Goal: Information Seeking & Learning: Learn about a topic

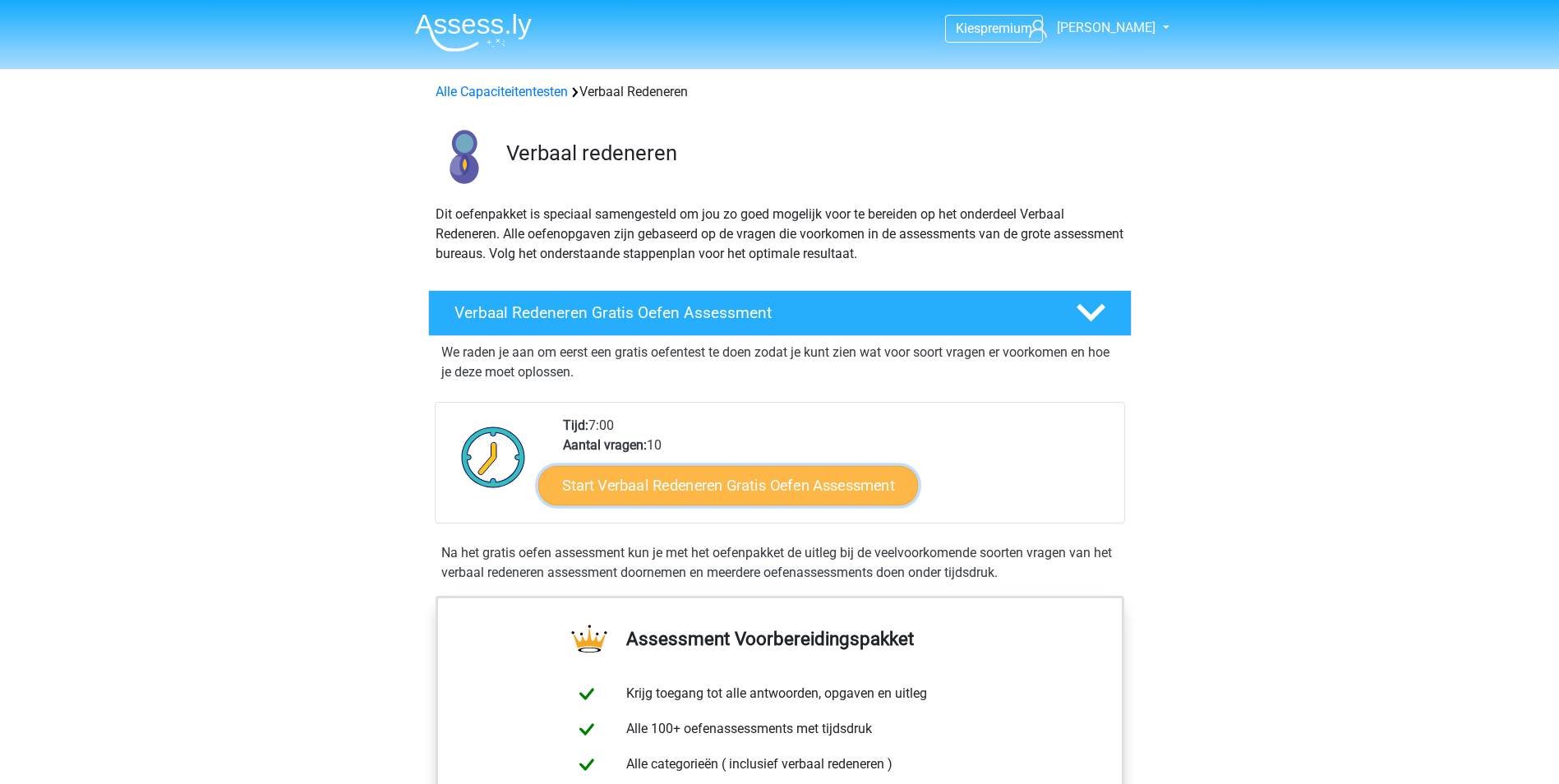
click at [647, 489] on link "Start Verbaal Redeneren Gratis Oefen Assessment" at bounding box center [728, 485] width 379 height 39
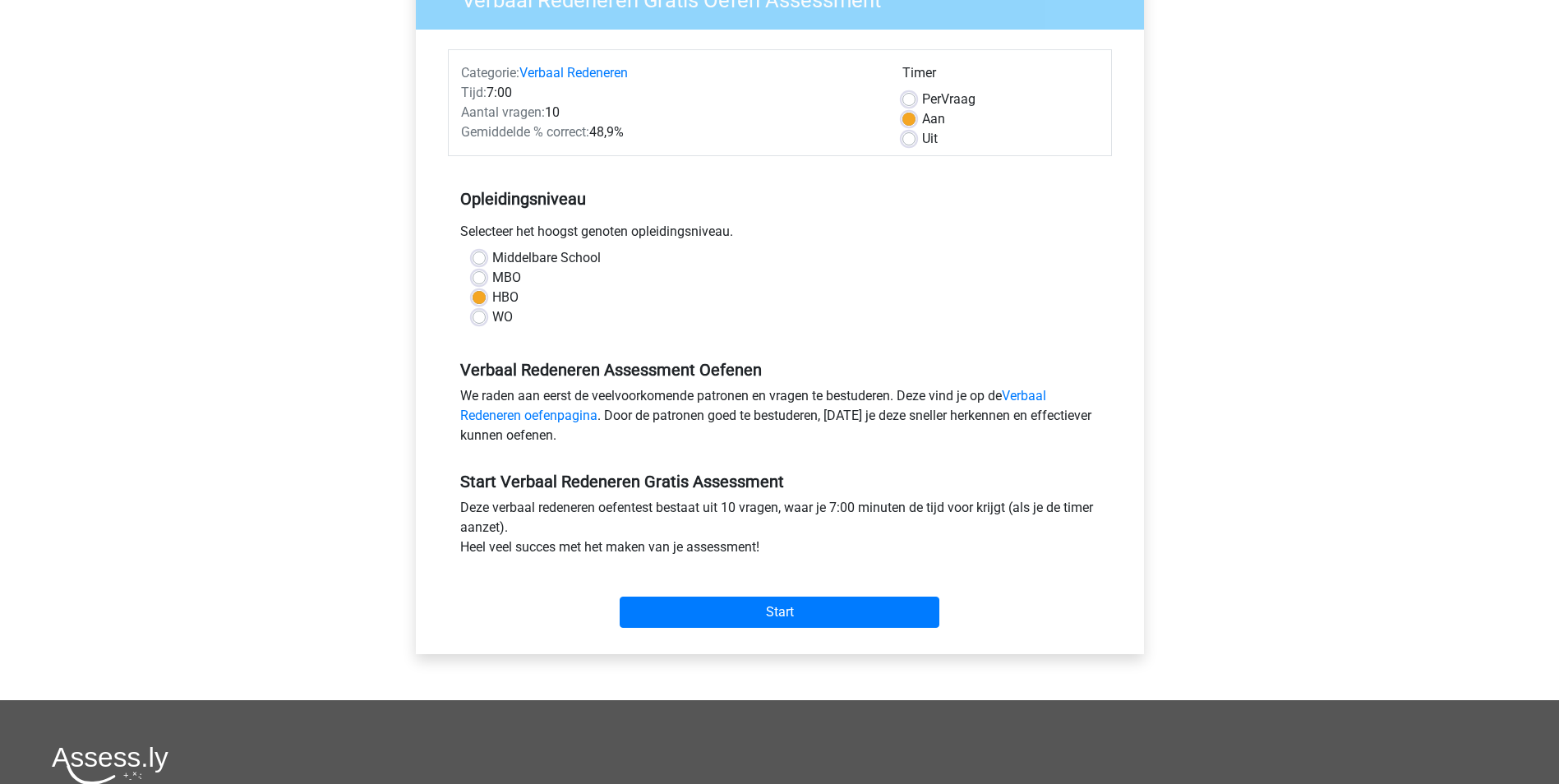
scroll to position [82, 0]
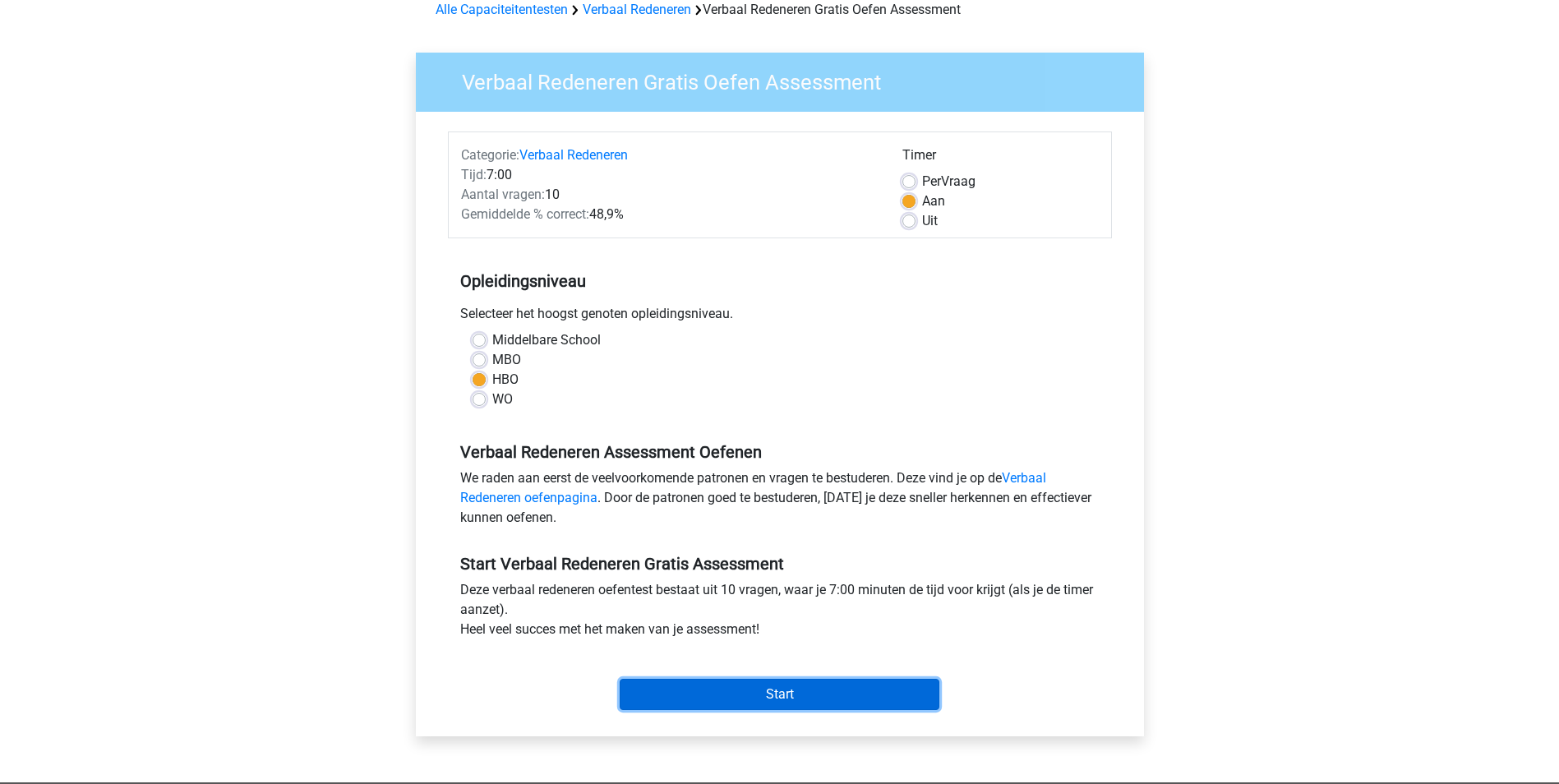
click at [699, 701] on input "Start" at bounding box center [779, 694] width 319 height 31
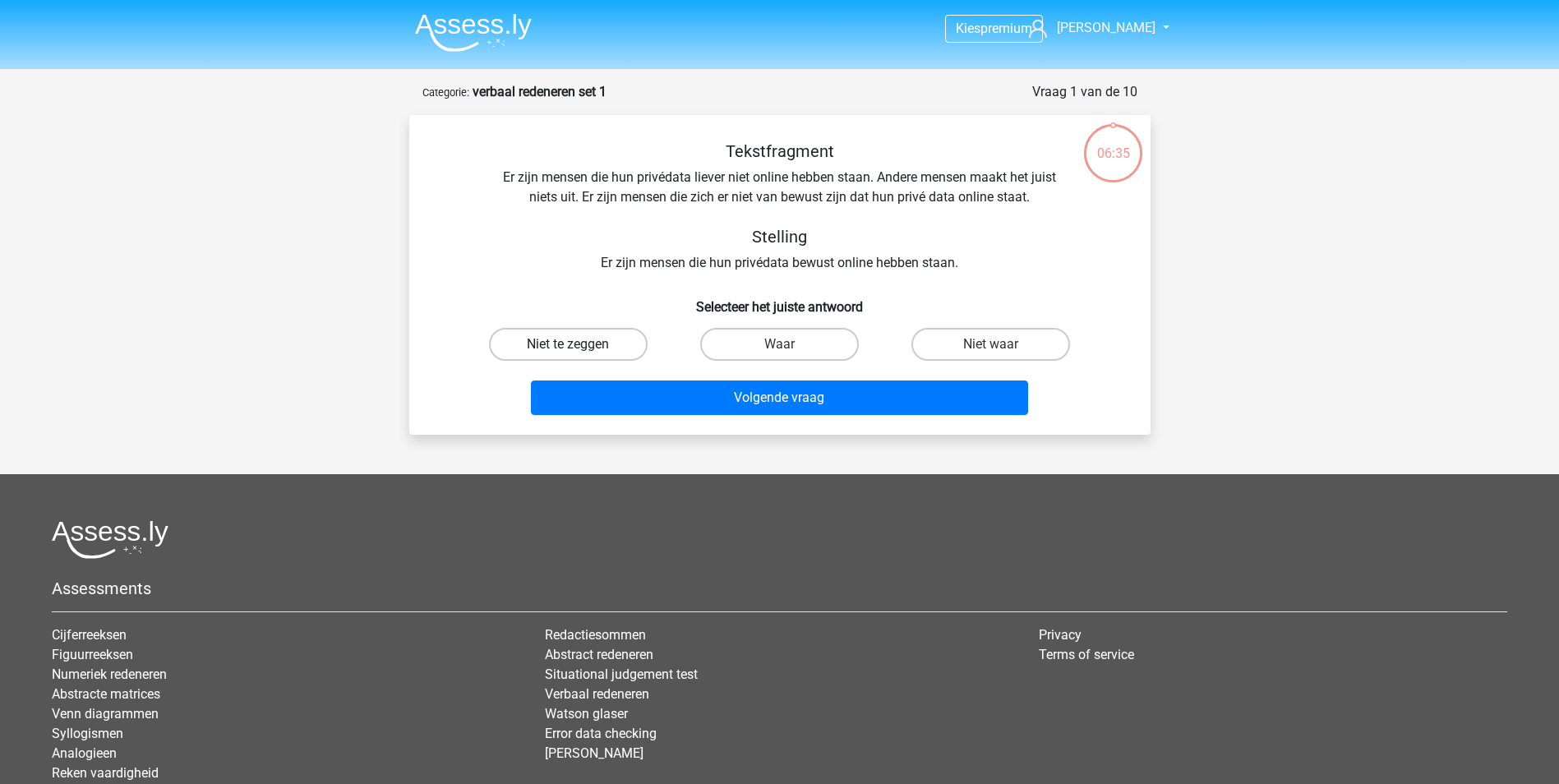
click at [562, 347] on label "Niet te zeggen" at bounding box center [568, 344] width 158 height 33
click at [568, 347] on input "Niet te zeggen" at bounding box center [573, 349] width 10 height 10
radio input "true"
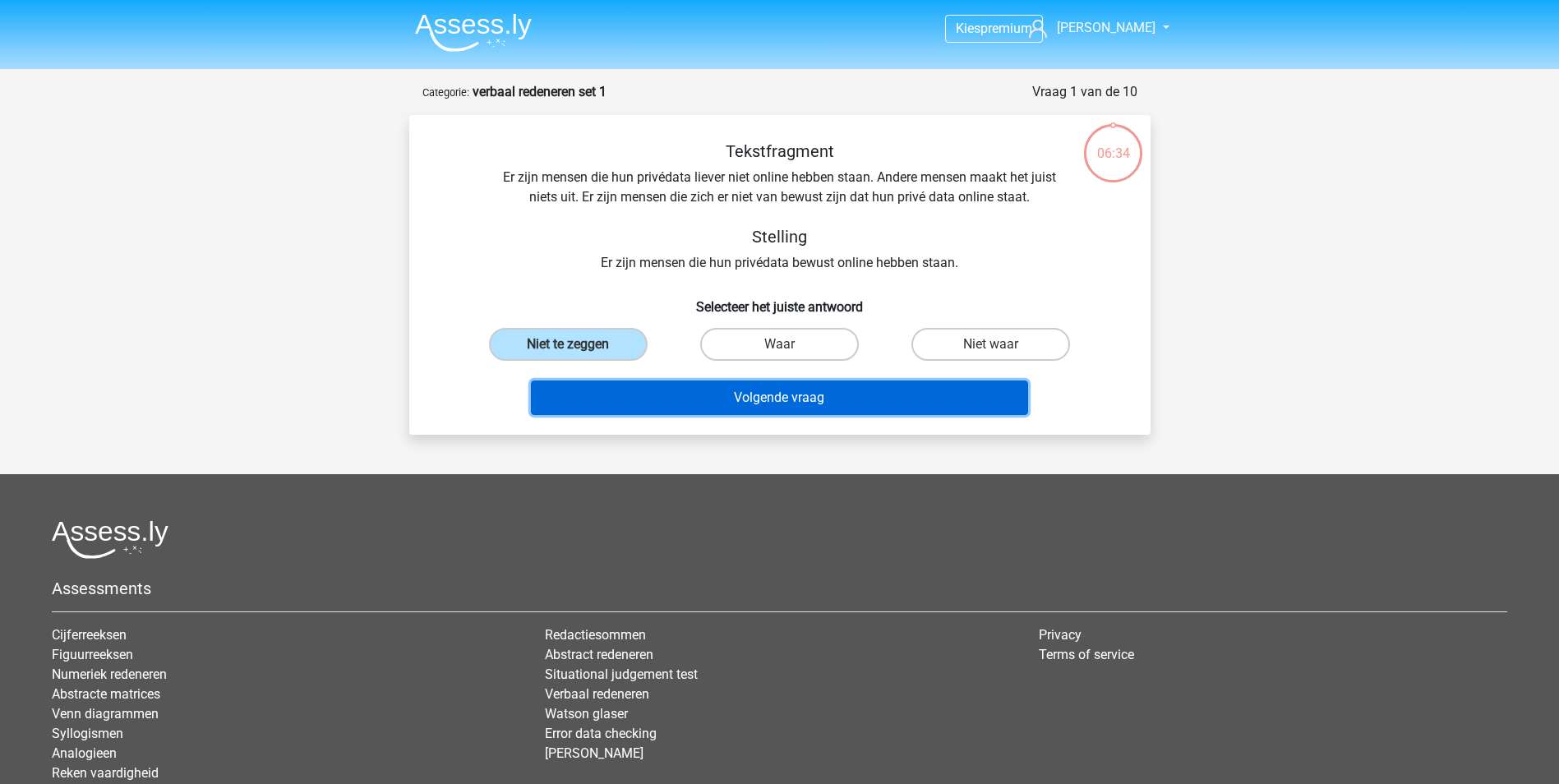
click at [775, 399] on button "Volgende vraag" at bounding box center [779, 397] width 497 height 34
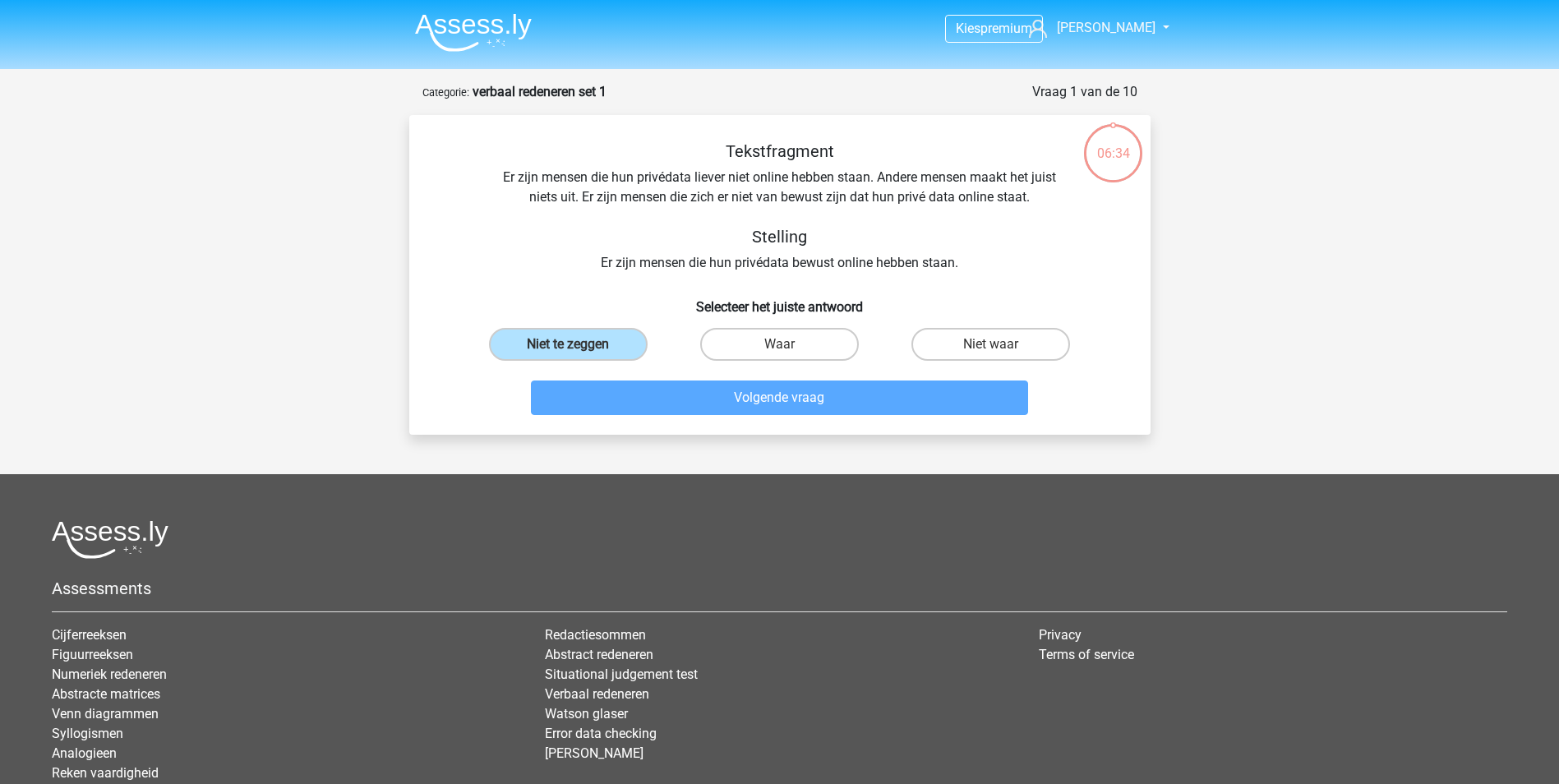
scroll to position [82, 0]
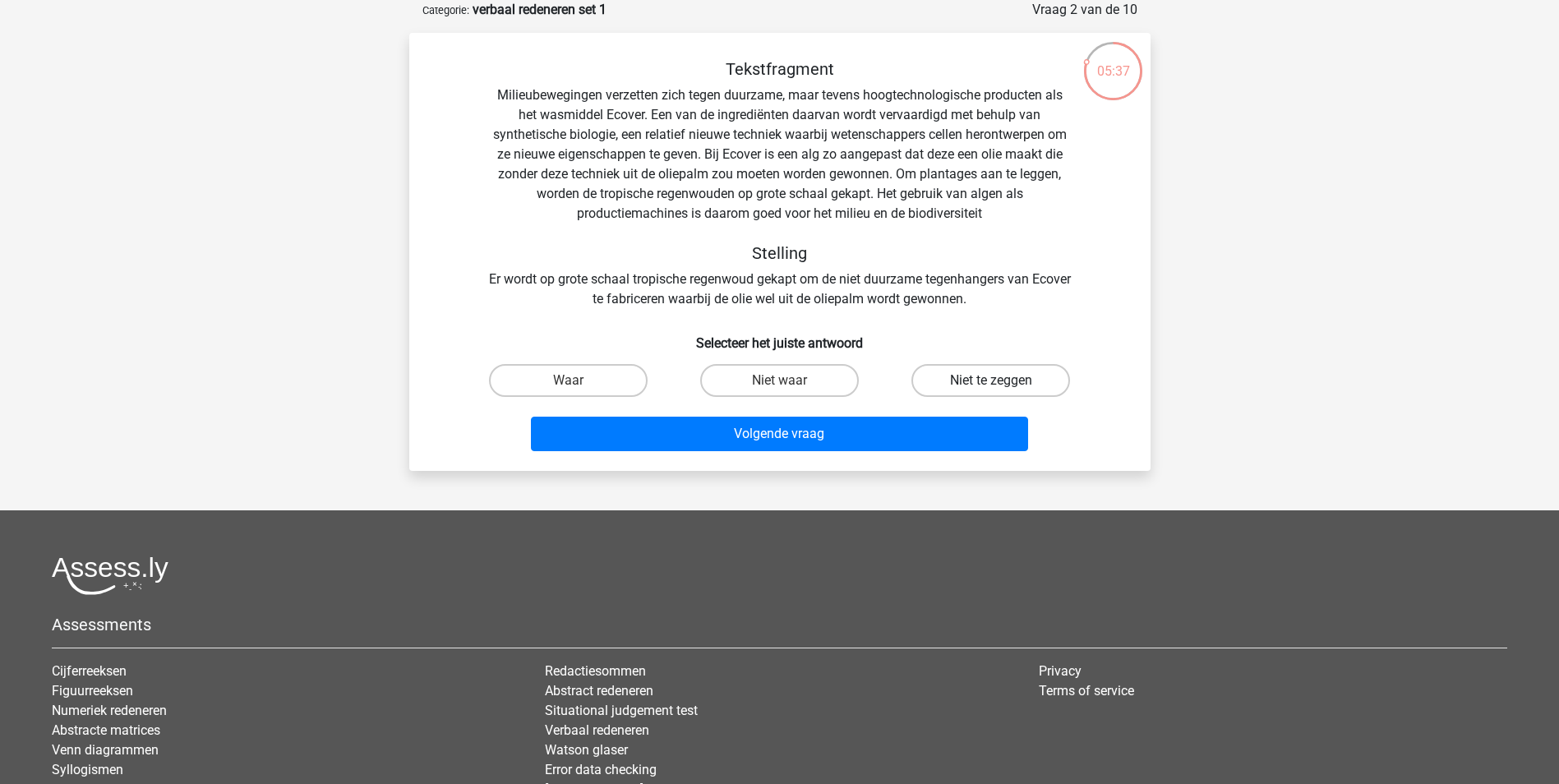
click at [997, 378] on label "Niet te zeggen" at bounding box center [990, 380] width 158 height 33
click at [997, 380] on input "Niet te zeggen" at bounding box center [997, 385] width 10 height 10
radio input "true"
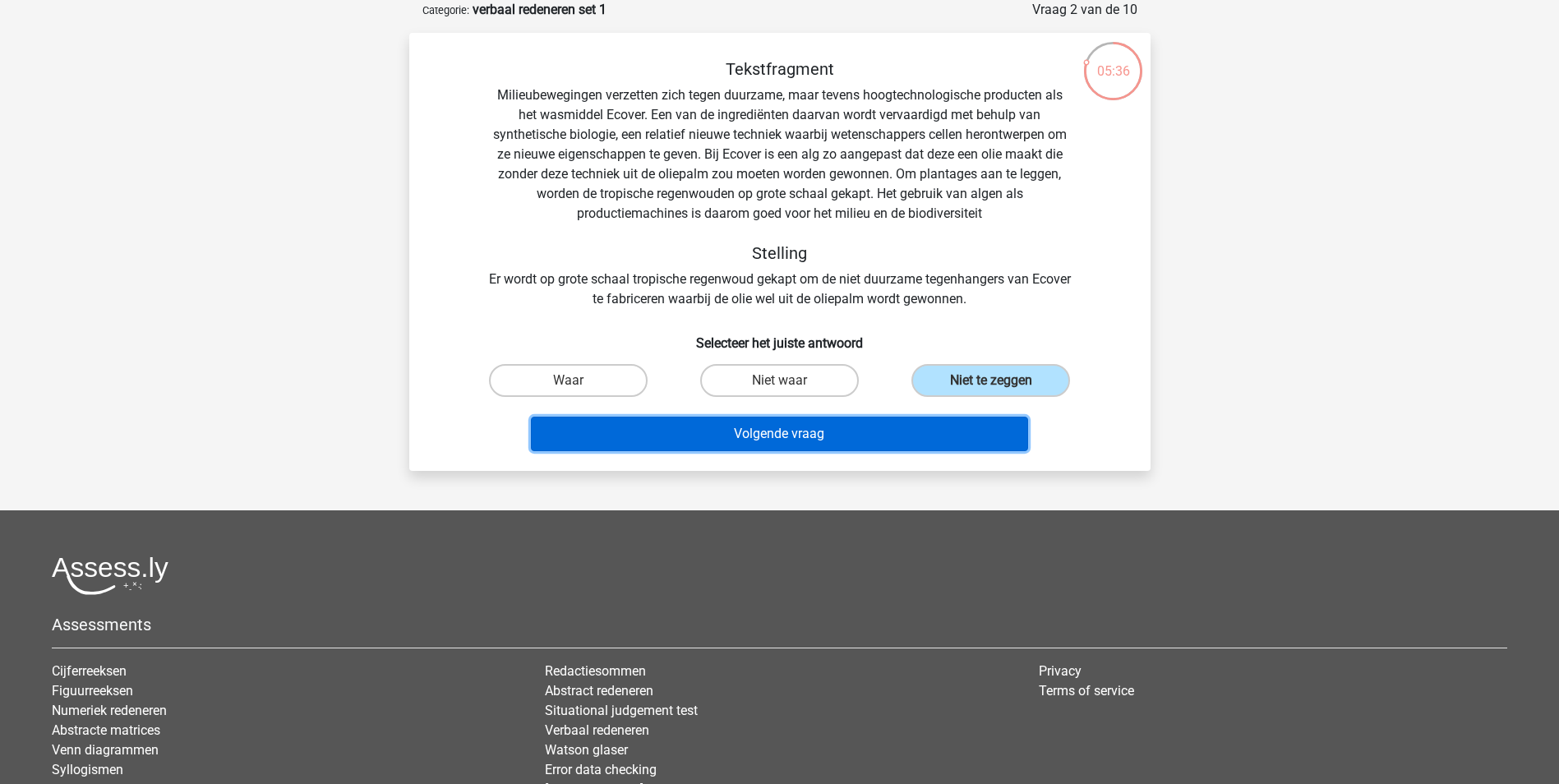
click at [786, 427] on button "Volgende vraag" at bounding box center [779, 434] width 497 height 34
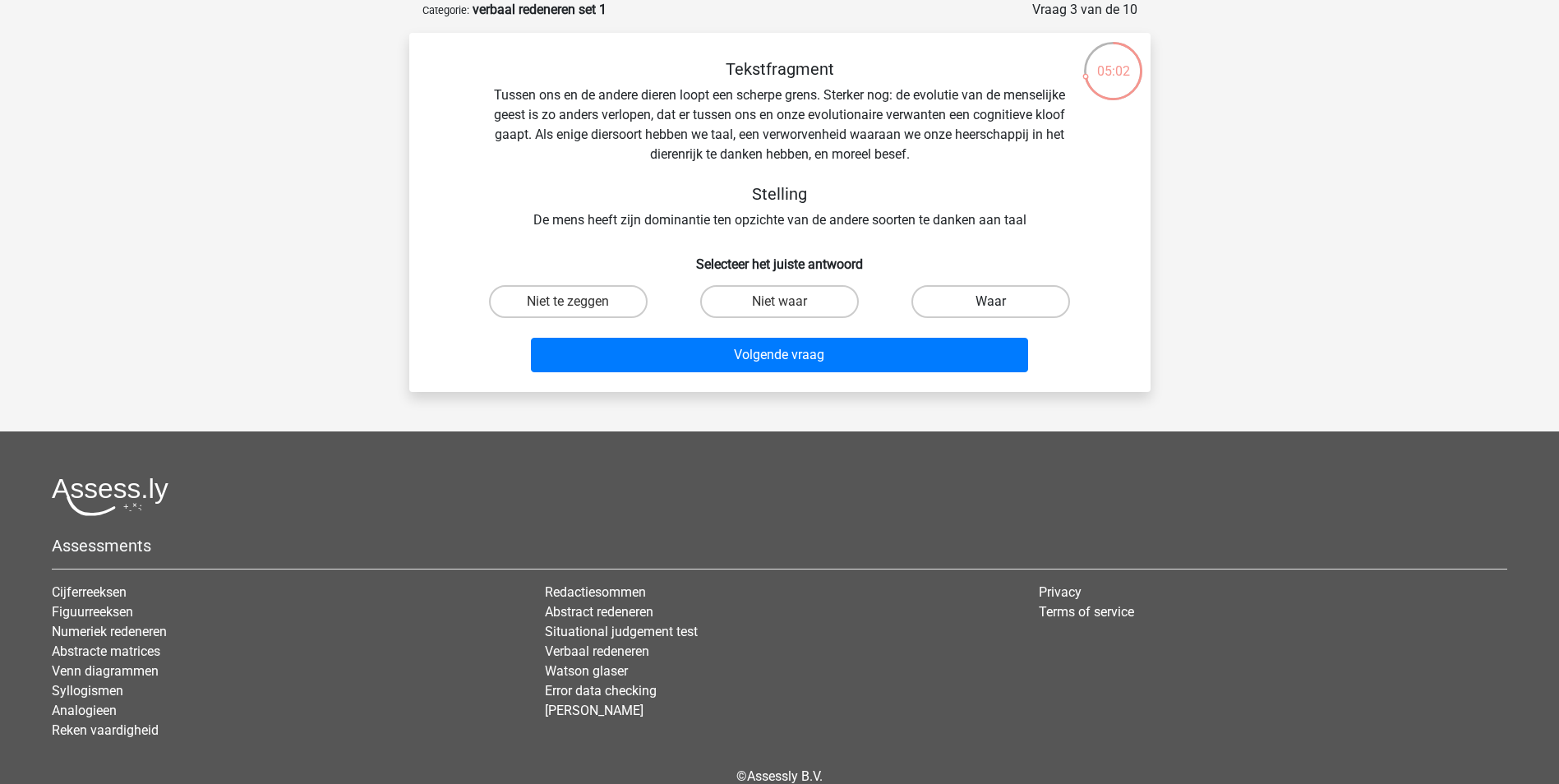
click at [1014, 300] on label "Waar" at bounding box center [990, 301] width 158 height 33
click at [1002, 301] on input "Waar" at bounding box center [997, 306] width 10 height 10
radio input "true"
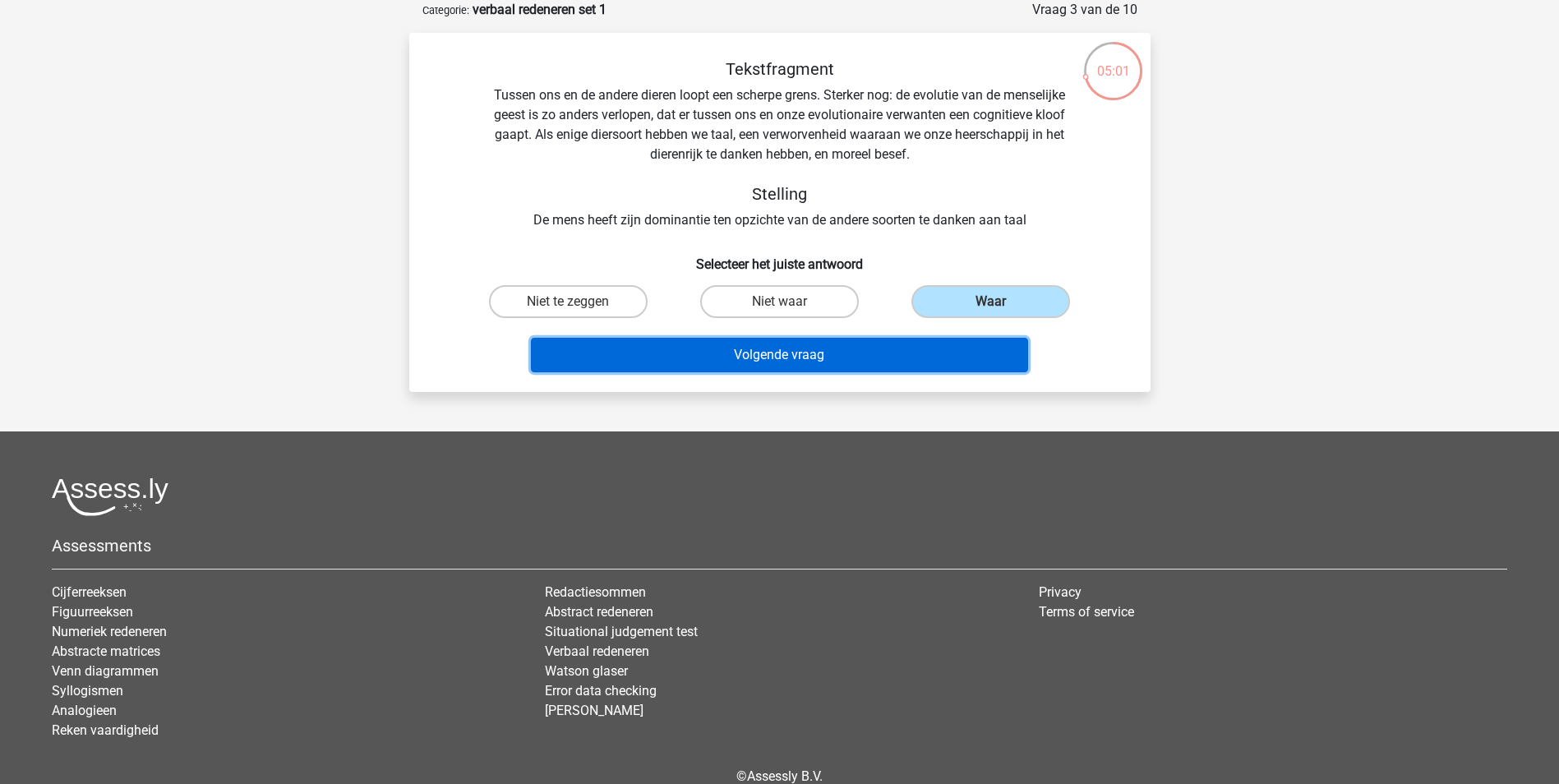
click at [884, 363] on button "Volgende vraag" at bounding box center [779, 355] width 497 height 34
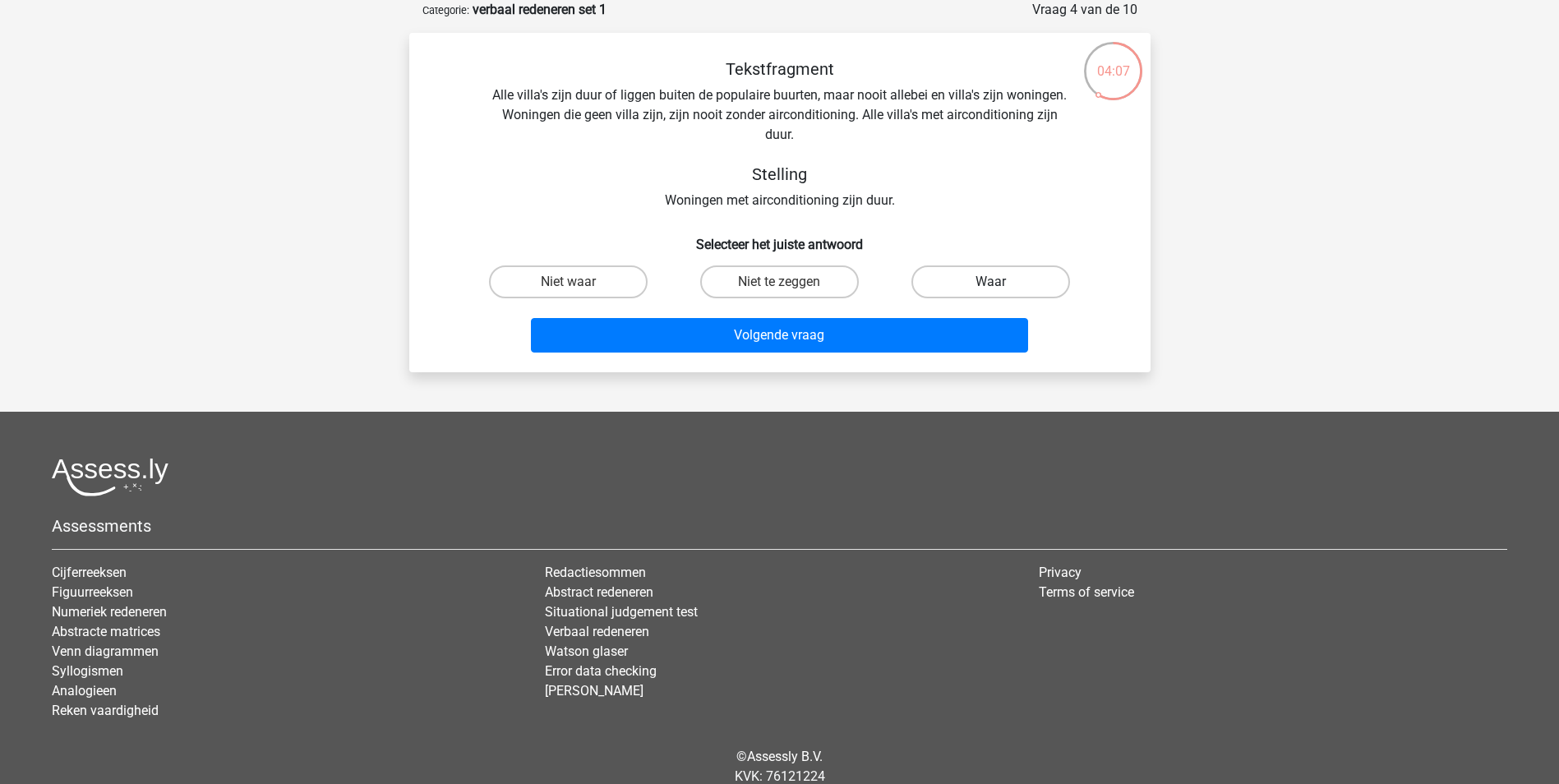
click at [1004, 282] on label "Waar" at bounding box center [990, 282] width 158 height 33
click at [1002, 282] on input "Waar" at bounding box center [997, 287] width 10 height 10
radio input "true"
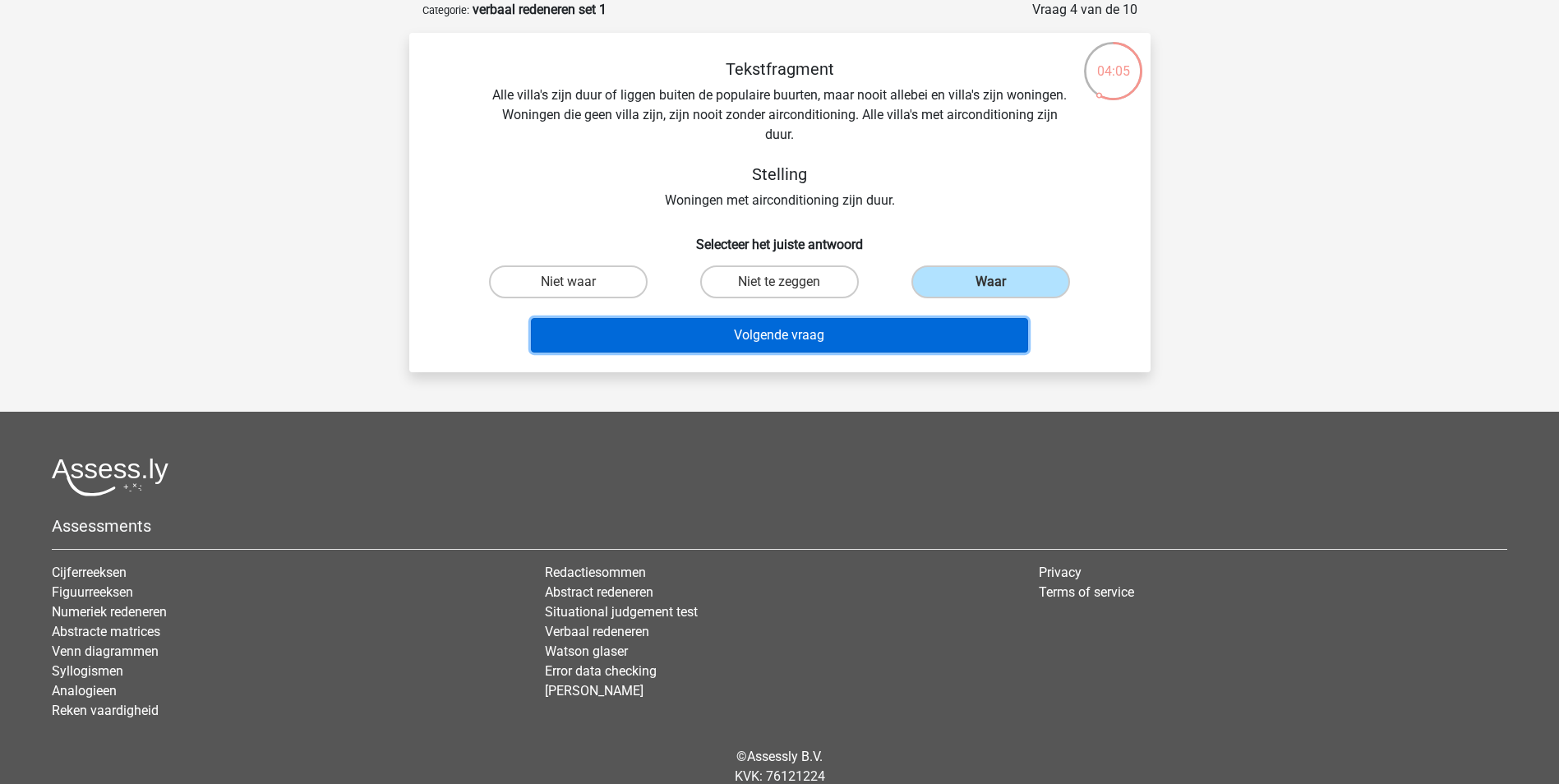
click at [856, 331] on button "Volgende vraag" at bounding box center [779, 335] width 497 height 34
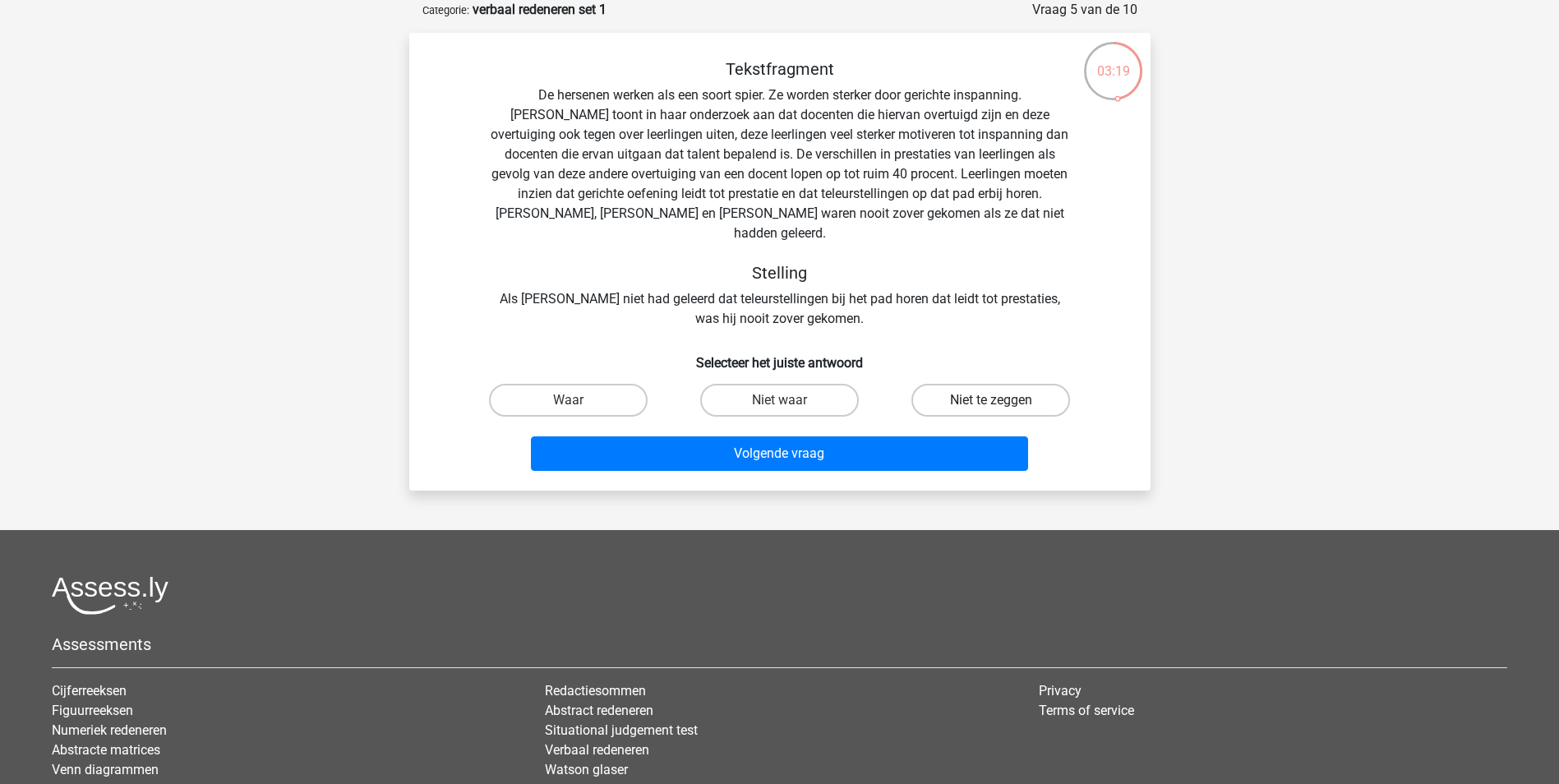
click at [1029, 383] on label "Niet te zeggen" at bounding box center [990, 400] width 158 height 33
click at [1002, 400] on input "Niet te zeggen" at bounding box center [997, 405] width 10 height 10
radio input "true"
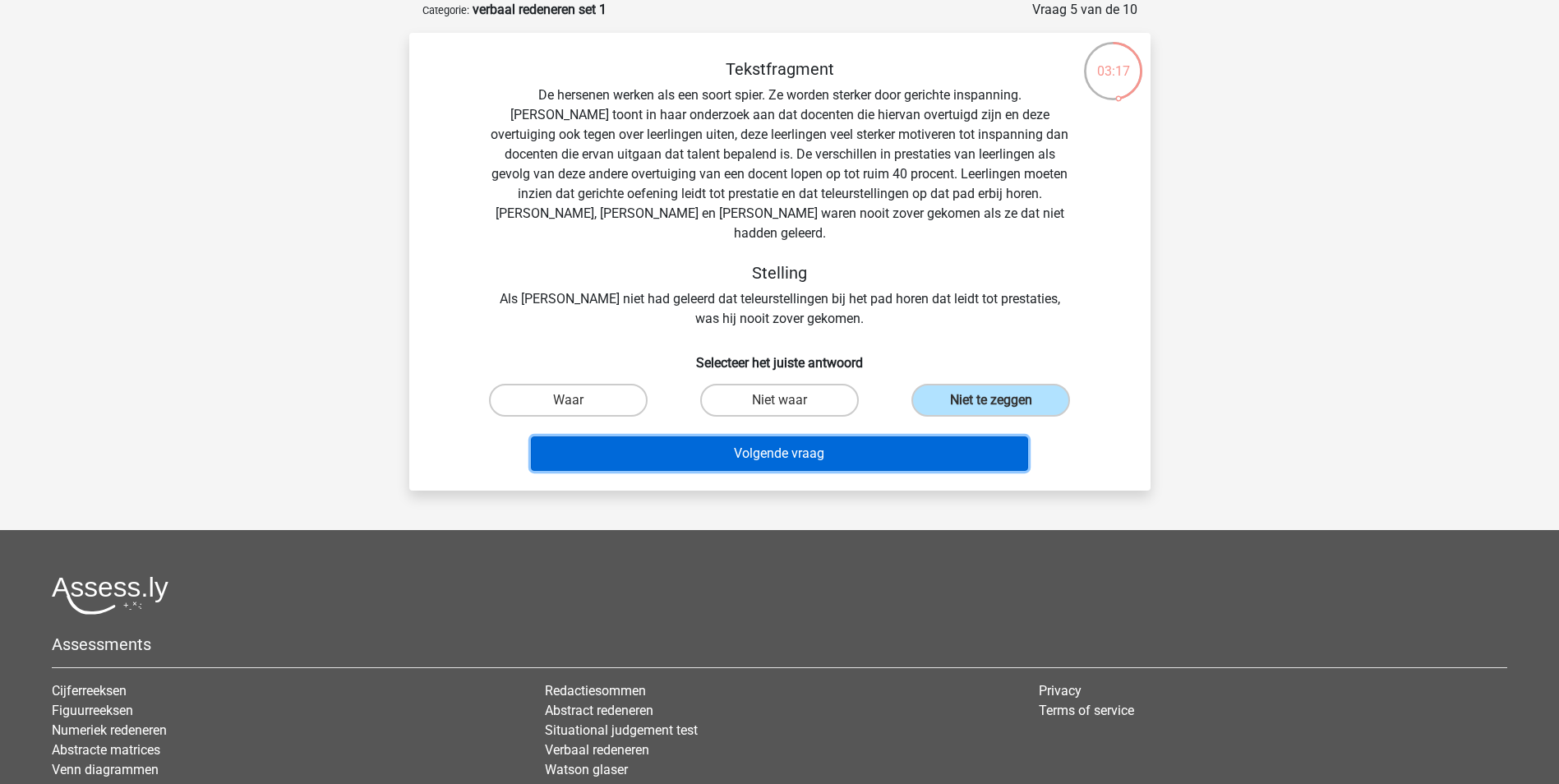
click at [800, 437] on button "Volgende vraag" at bounding box center [779, 454] width 497 height 34
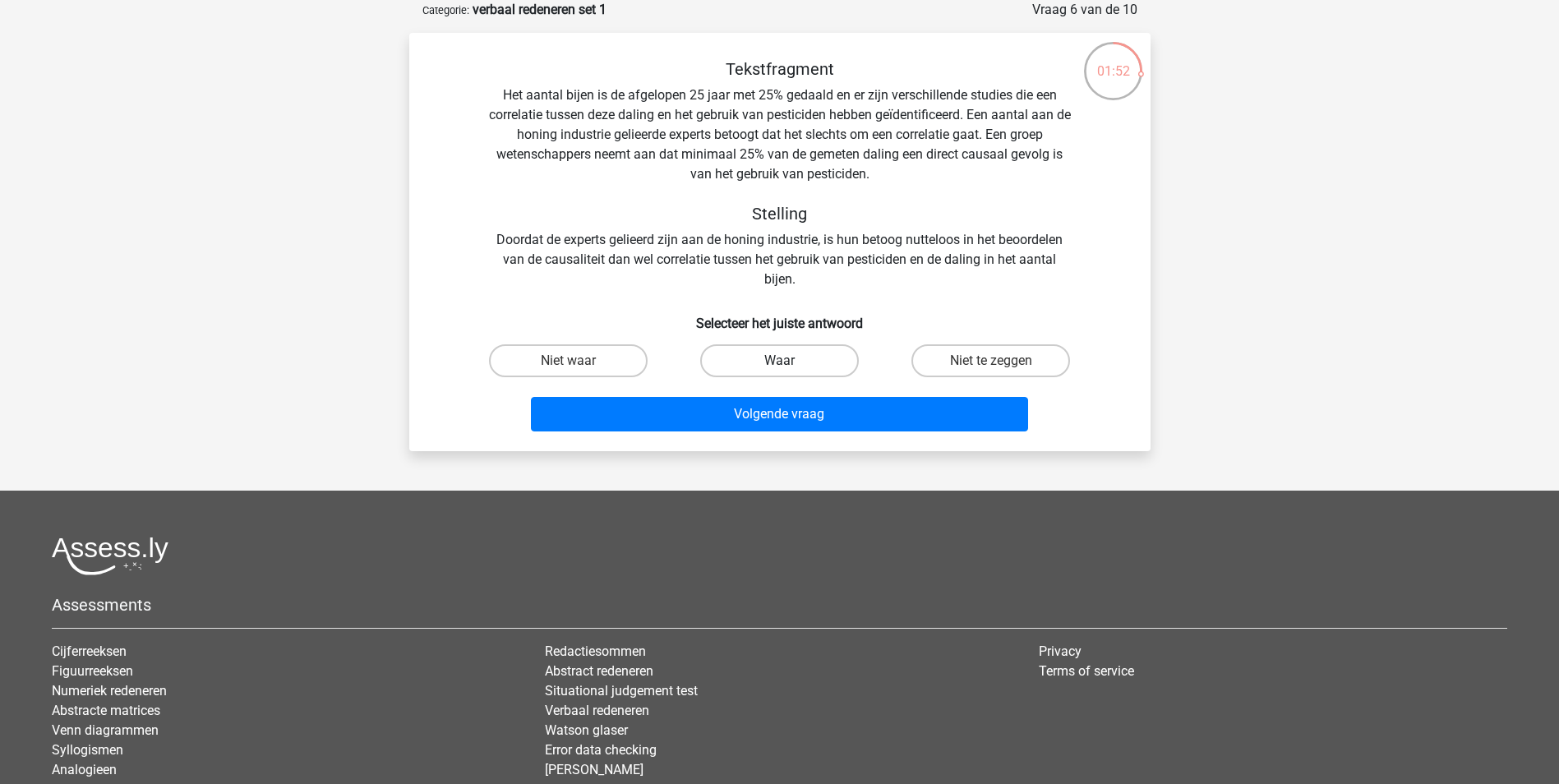
click at [753, 360] on label "Waar" at bounding box center [779, 360] width 158 height 33
click at [779, 360] on input "Waar" at bounding box center [784, 365] width 10 height 10
radio input "true"
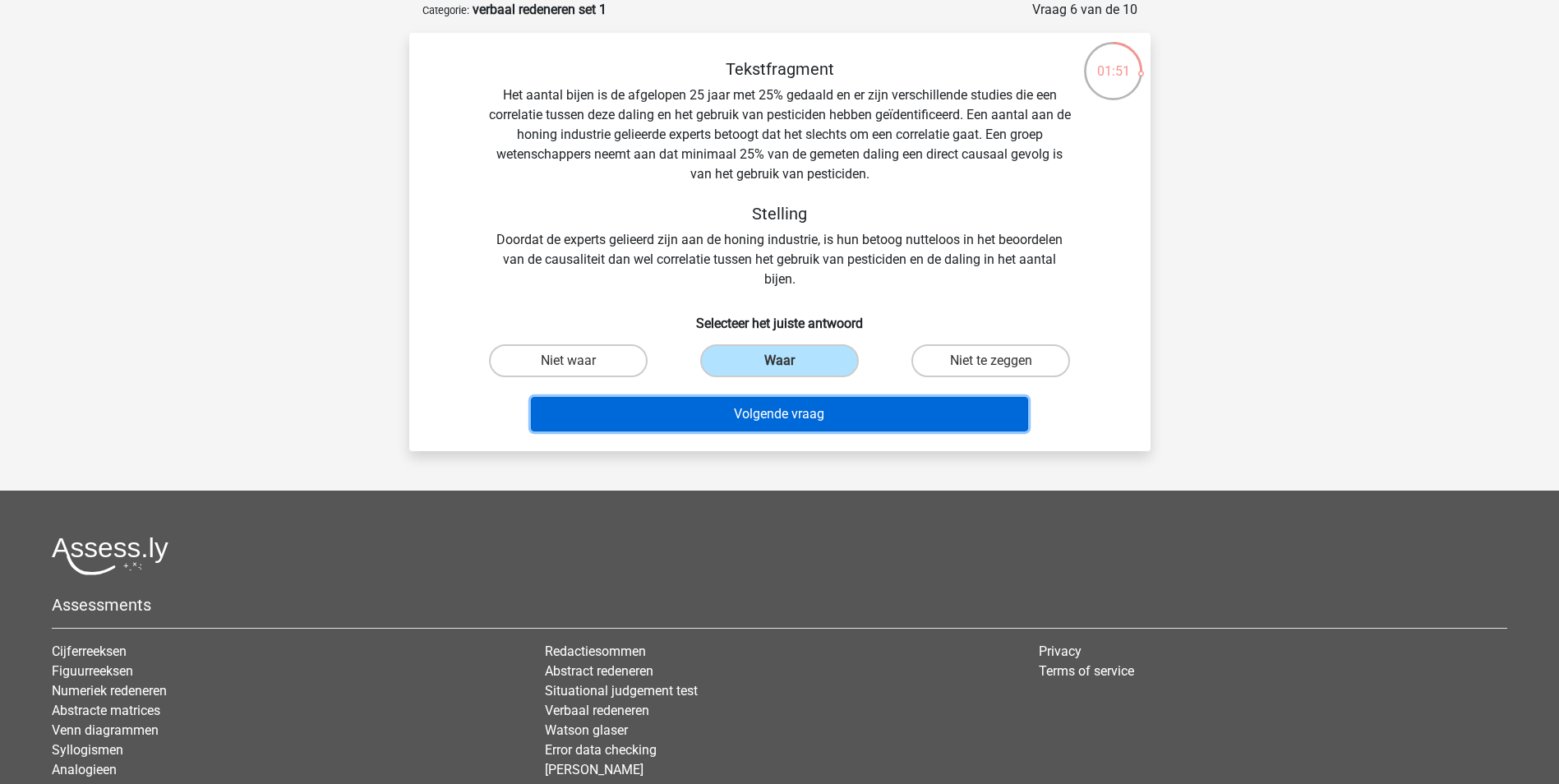
drag, startPoint x: 645, startPoint y: 419, endPoint x: 551, endPoint y: 451, distance: 99.3
click at [643, 420] on button "Volgende vraag" at bounding box center [779, 414] width 497 height 34
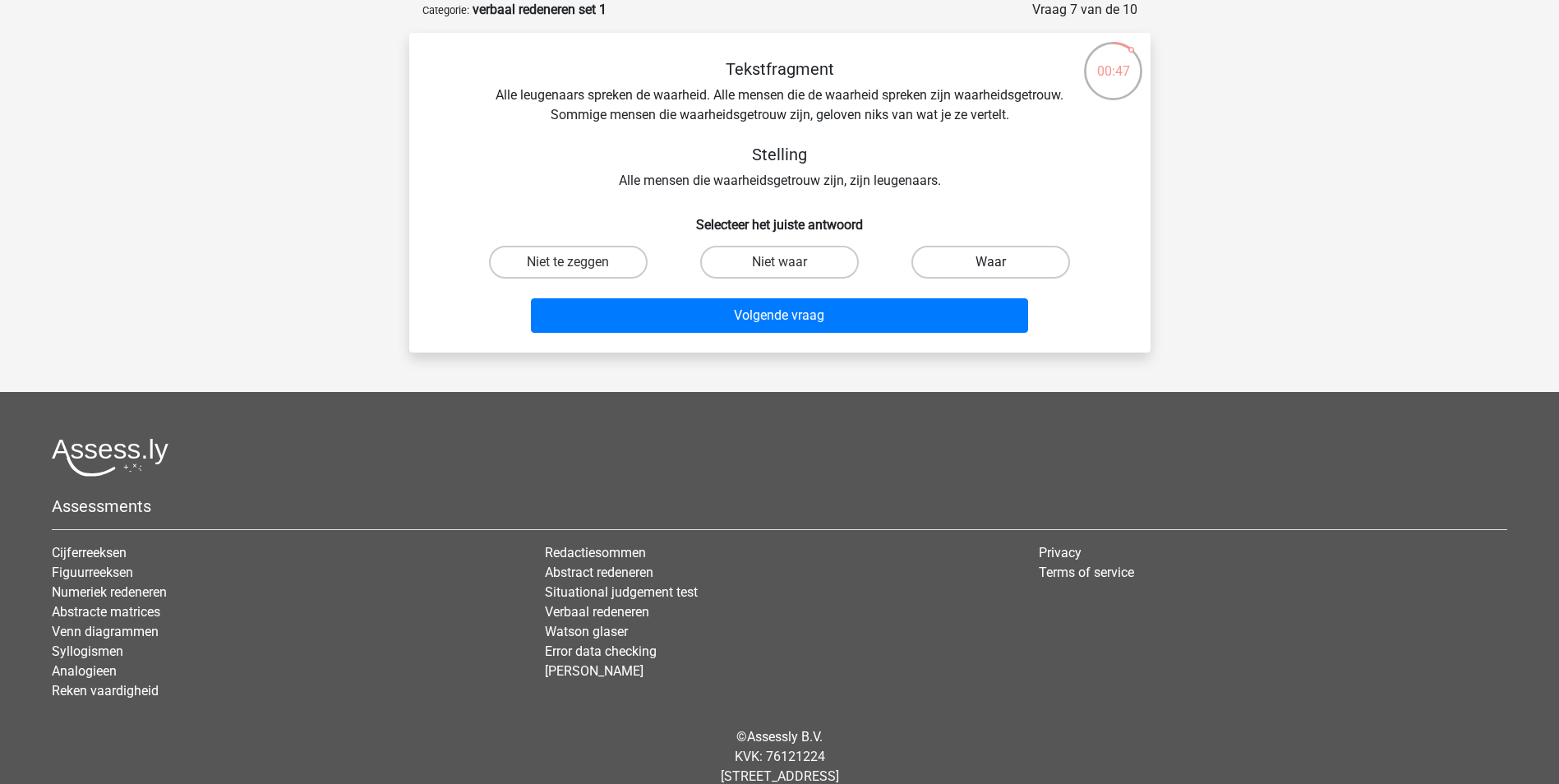
click at [983, 262] on label "Waar" at bounding box center [990, 262] width 158 height 33
click at [991, 262] on input "Waar" at bounding box center [997, 267] width 10 height 10
radio input "true"
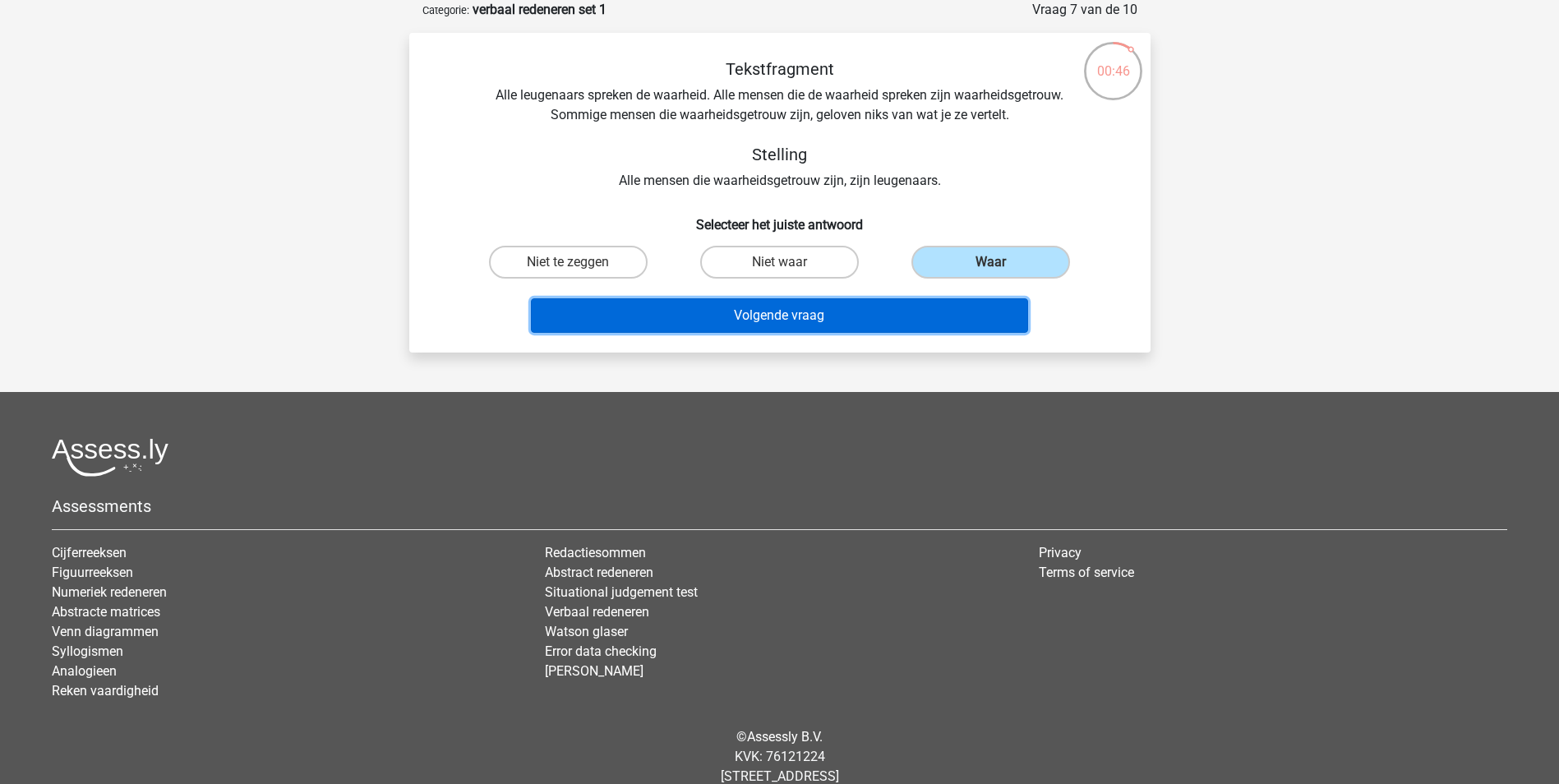
click at [792, 325] on button "Volgende vraag" at bounding box center [779, 315] width 497 height 34
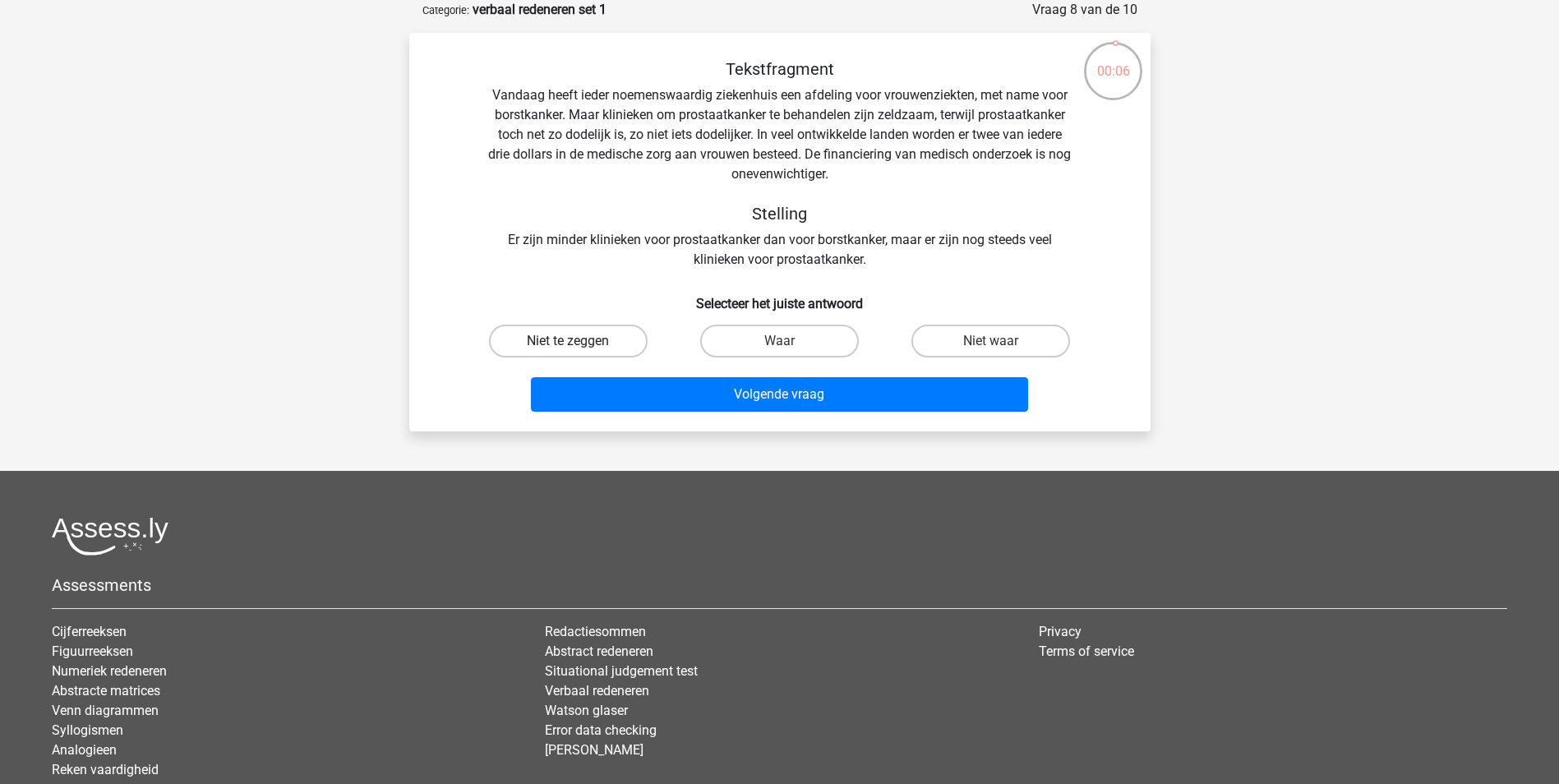
click at [539, 338] on label "Niet te zeggen" at bounding box center [568, 341] width 158 height 33
click at [568, 341] on input "Niet te zeggen" at bounding box center [573, 346] width 10 height 10
radio input "true"
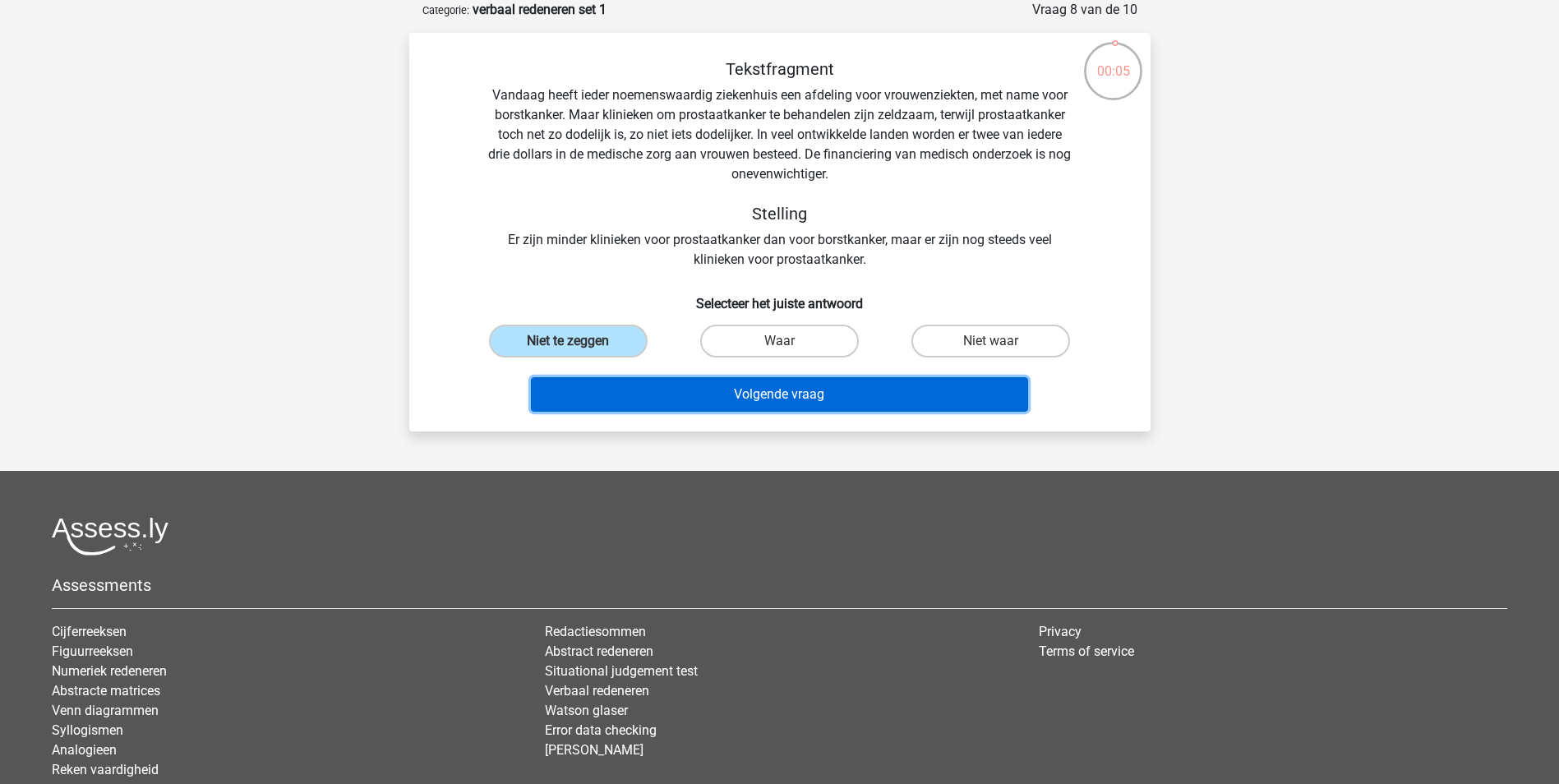
click at [598, 395] on button "Volgende vraag" at bounding box center [779, 395] width 497 height 34
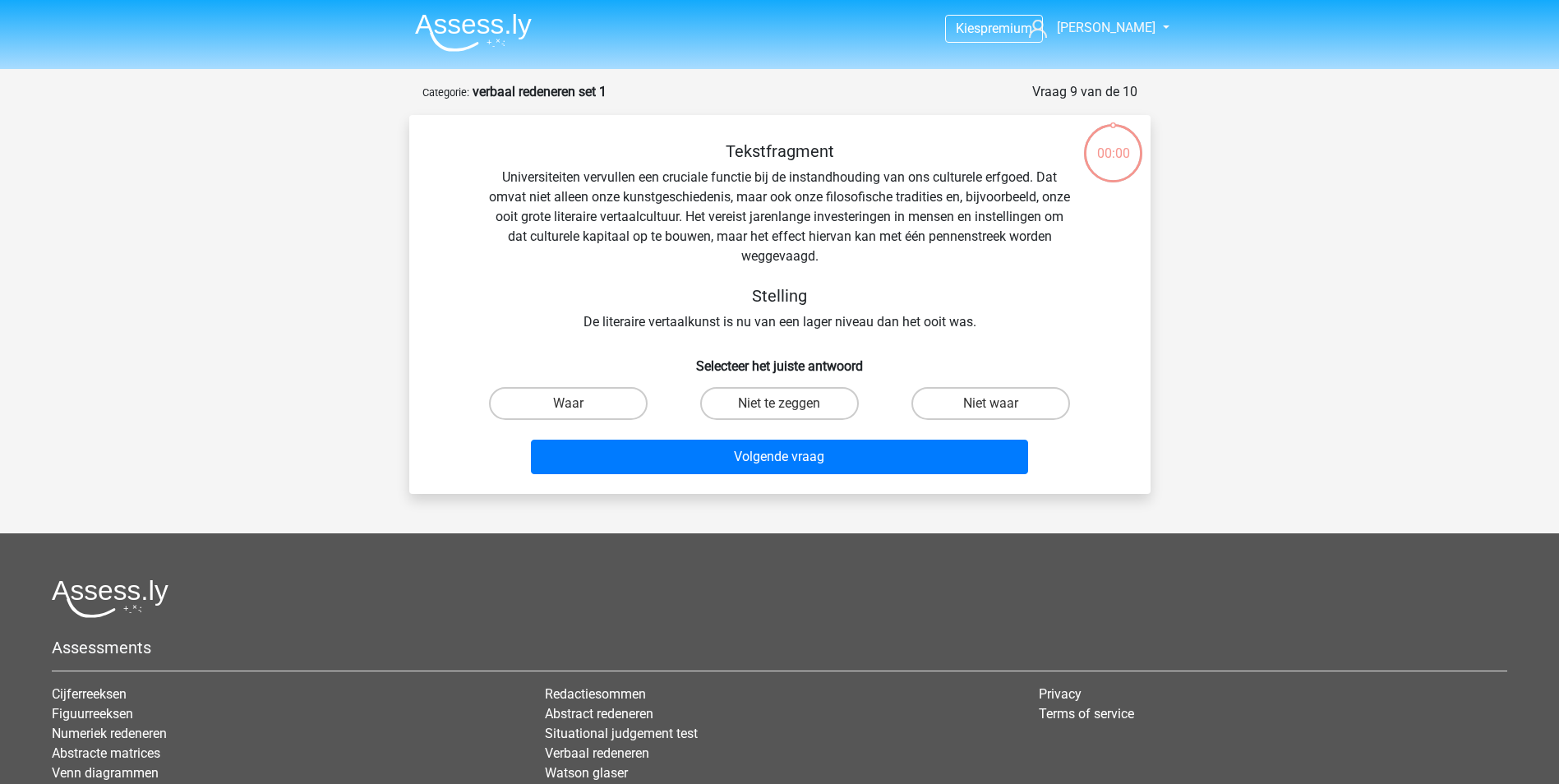
scroll to position [82, 0]
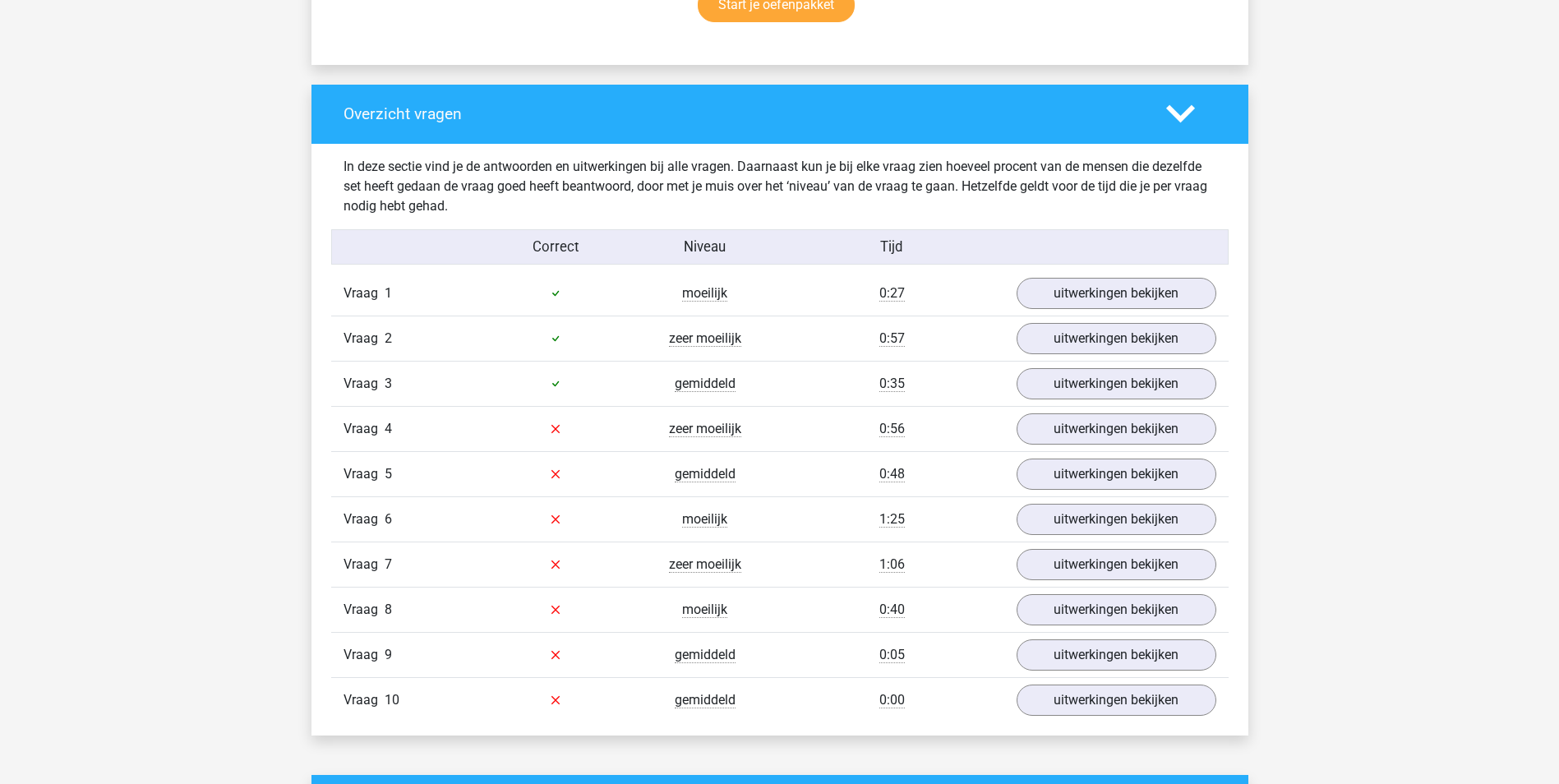
scroll to position [1232, 0]
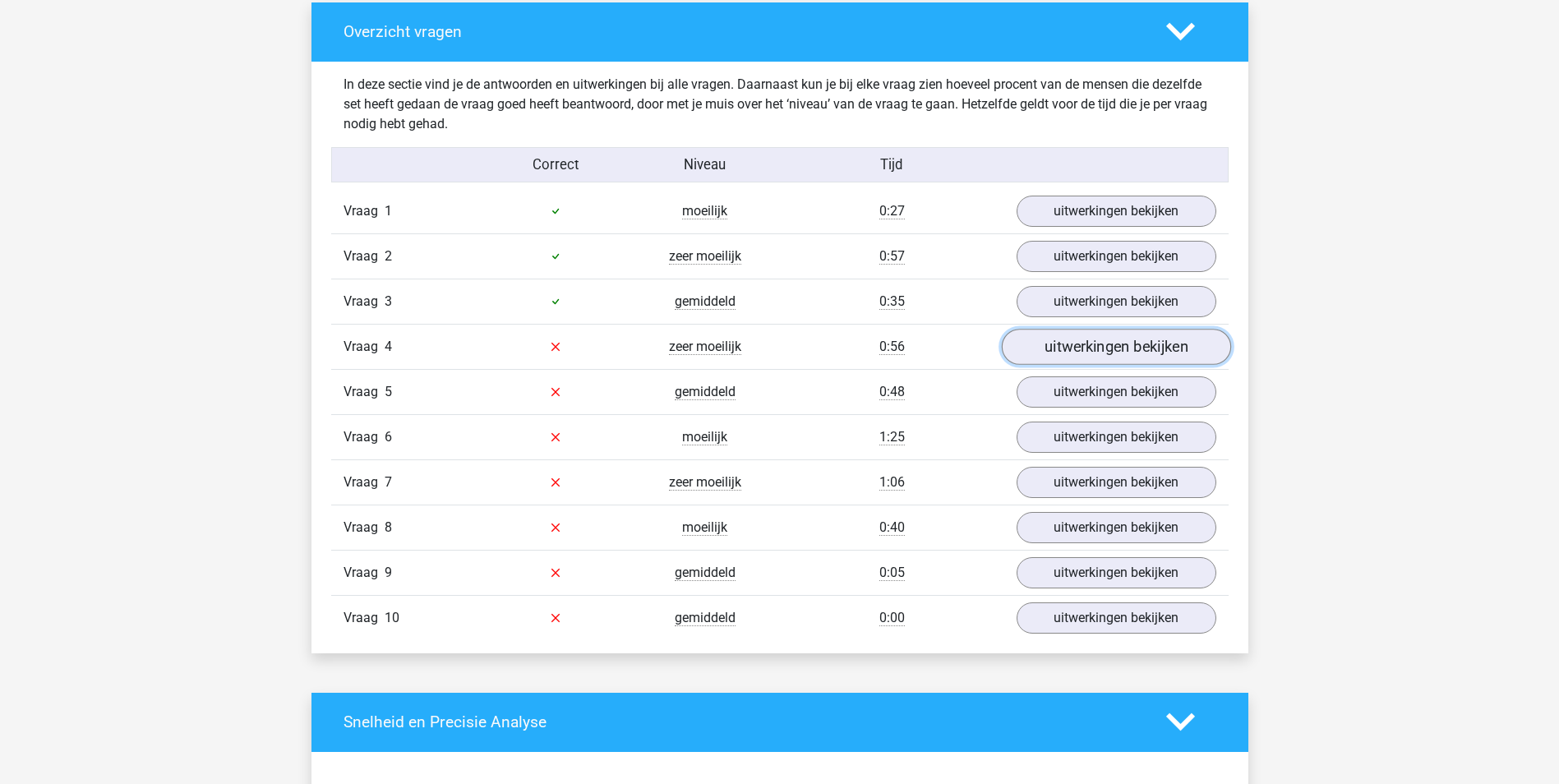
click at [1062, 353] on link "uitwerkingen bekijken" at bounding box center [1116, 347] width 229 height 36
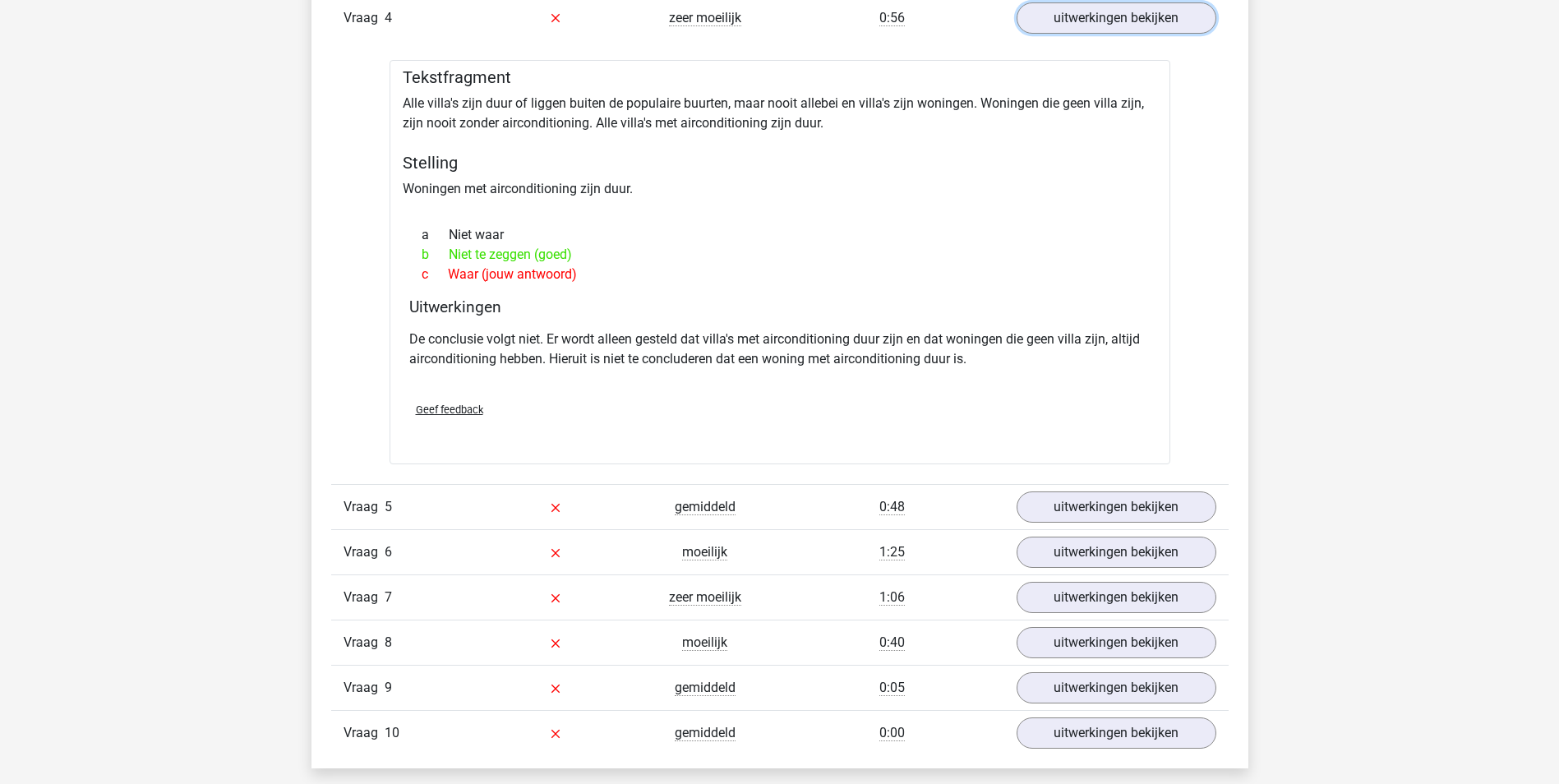
scroll to position [1643, 0]
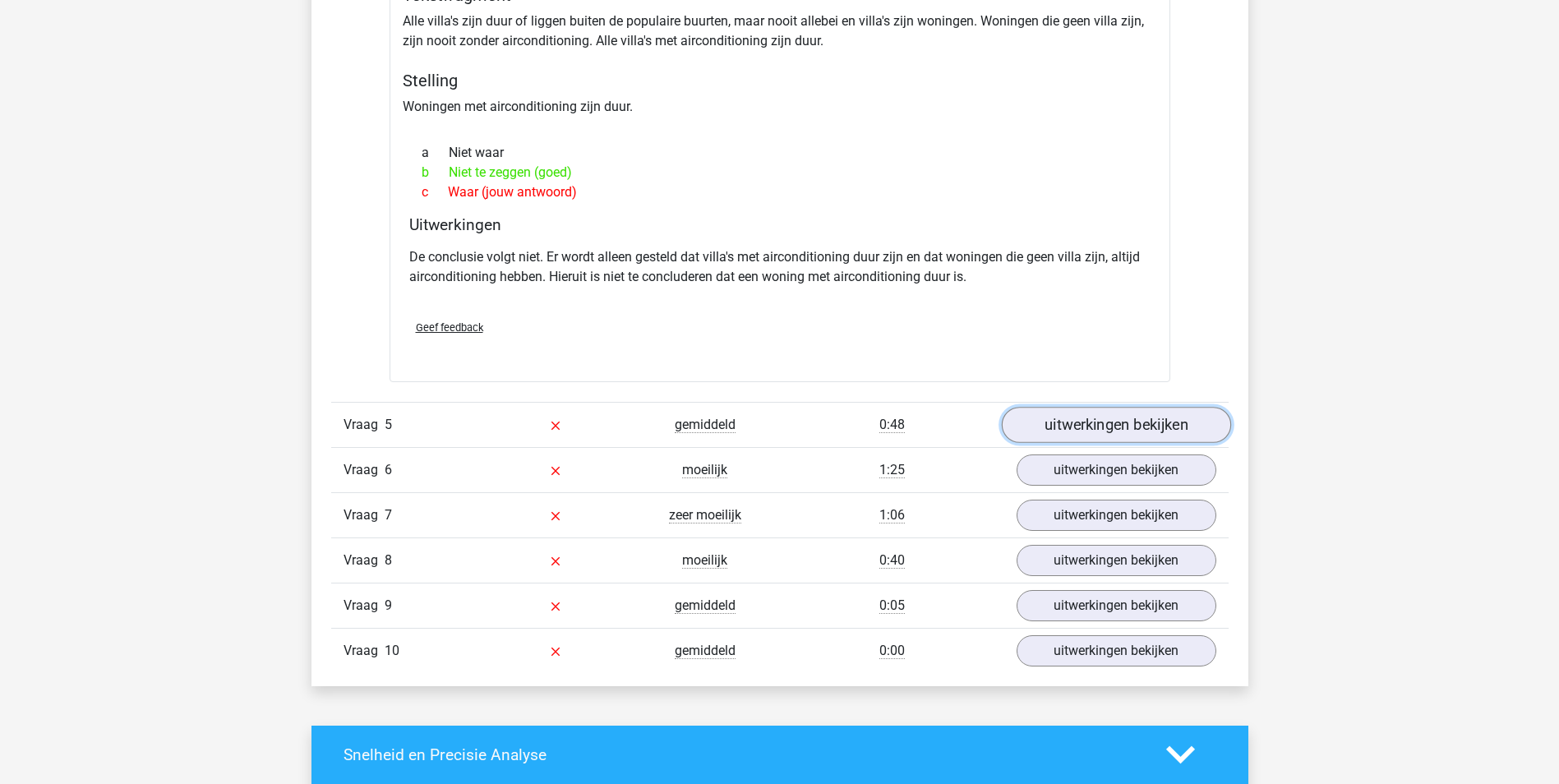
click at [1113, 423] on link "uitwerkingen bekijken" at bounding box center [1116, 425] width 229 height 36
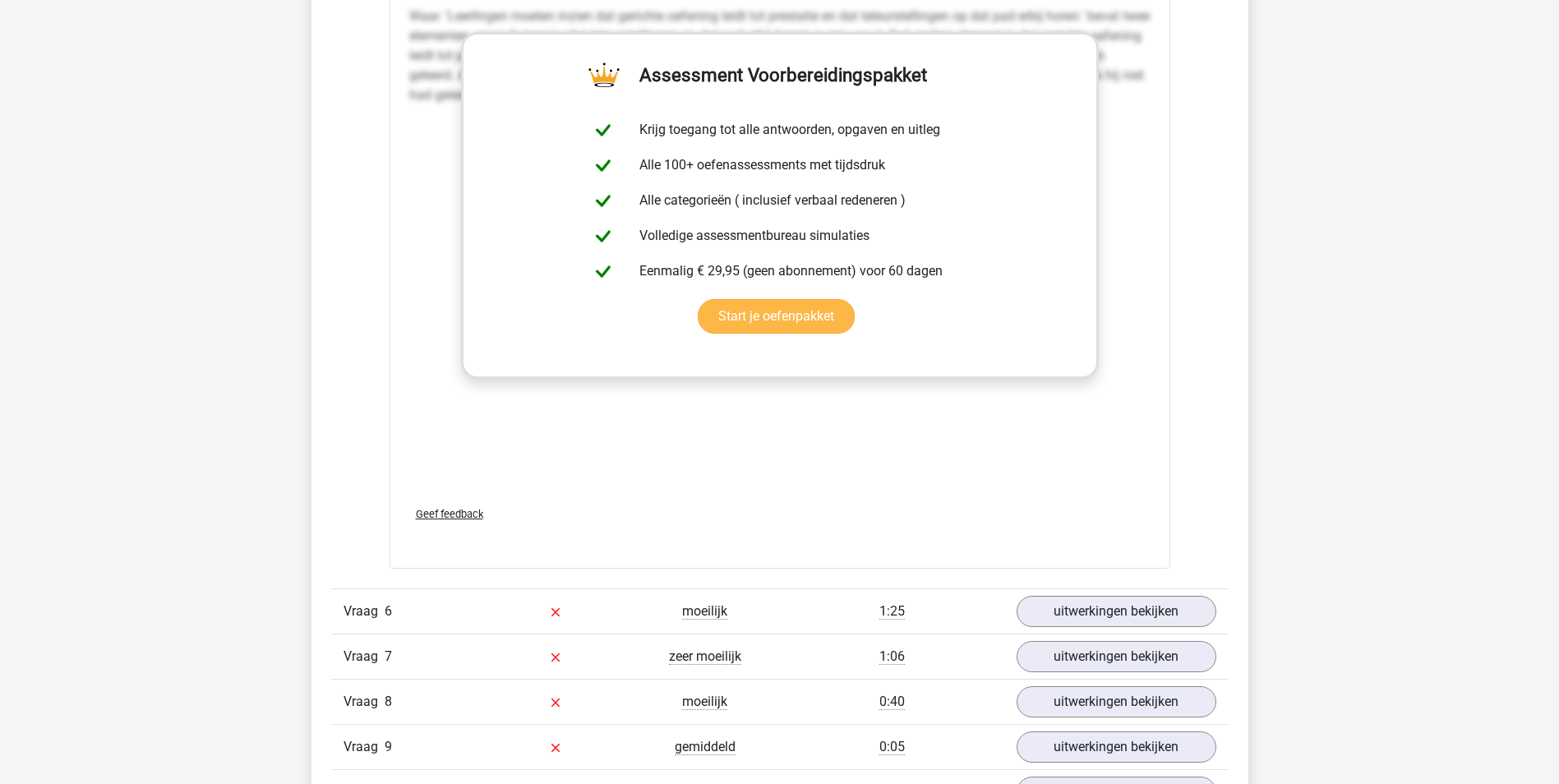
scroll to position [2629, 0]
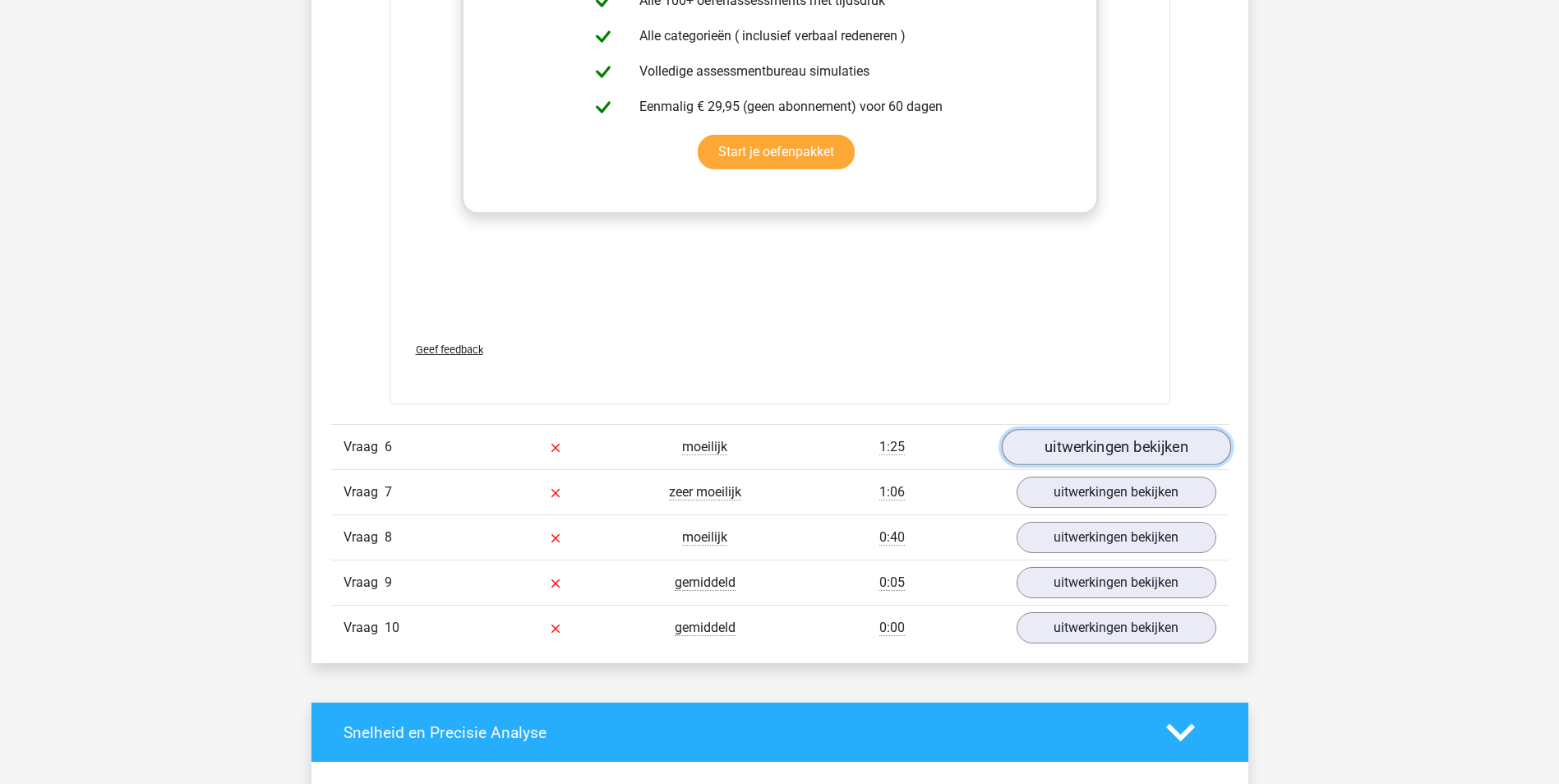
click at [1090, 447] on link "uitwerkingen bekijken" at bounding box center [1116, 447] width 229 height 36
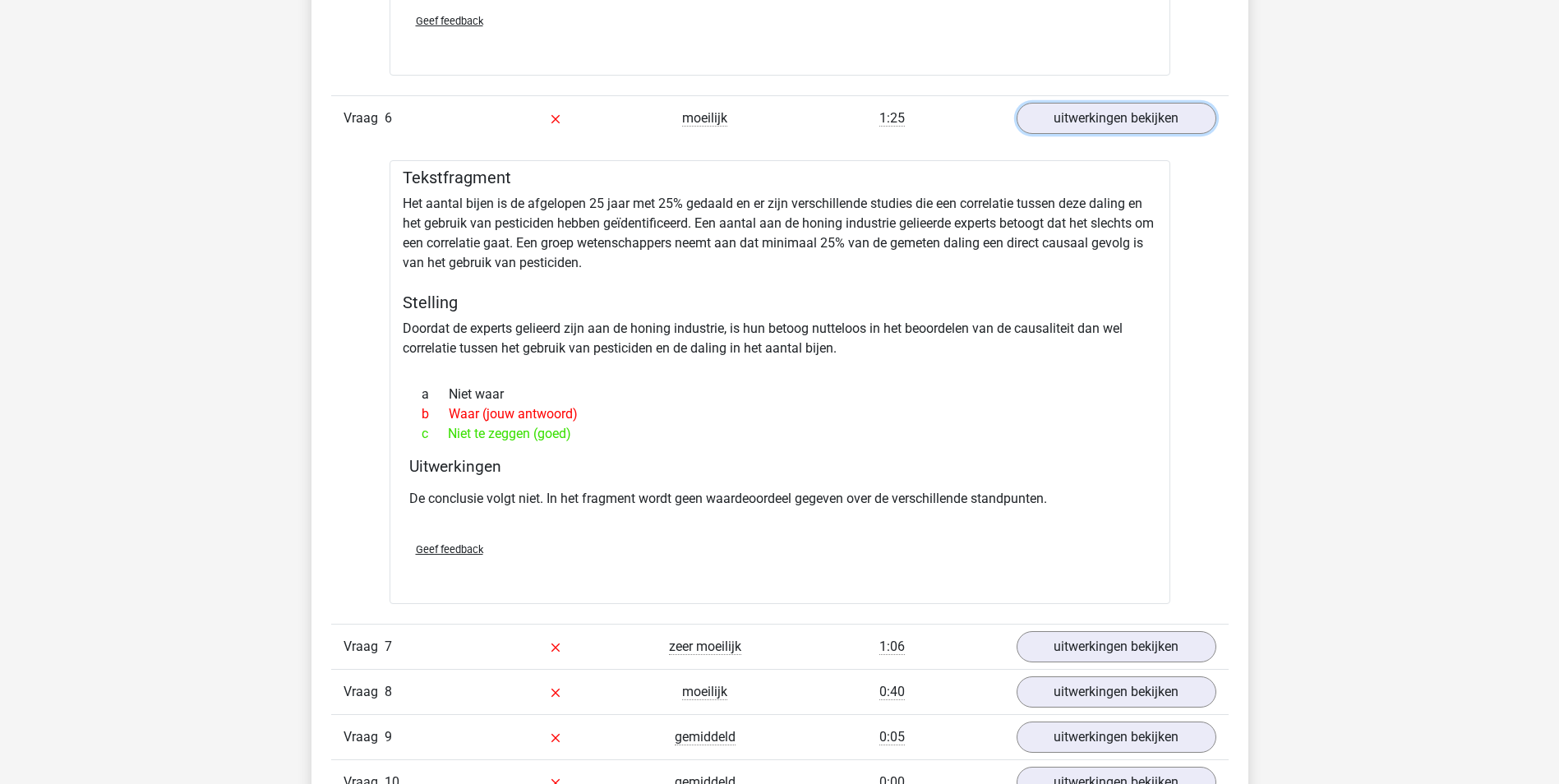
scroll to position [3121, 0]
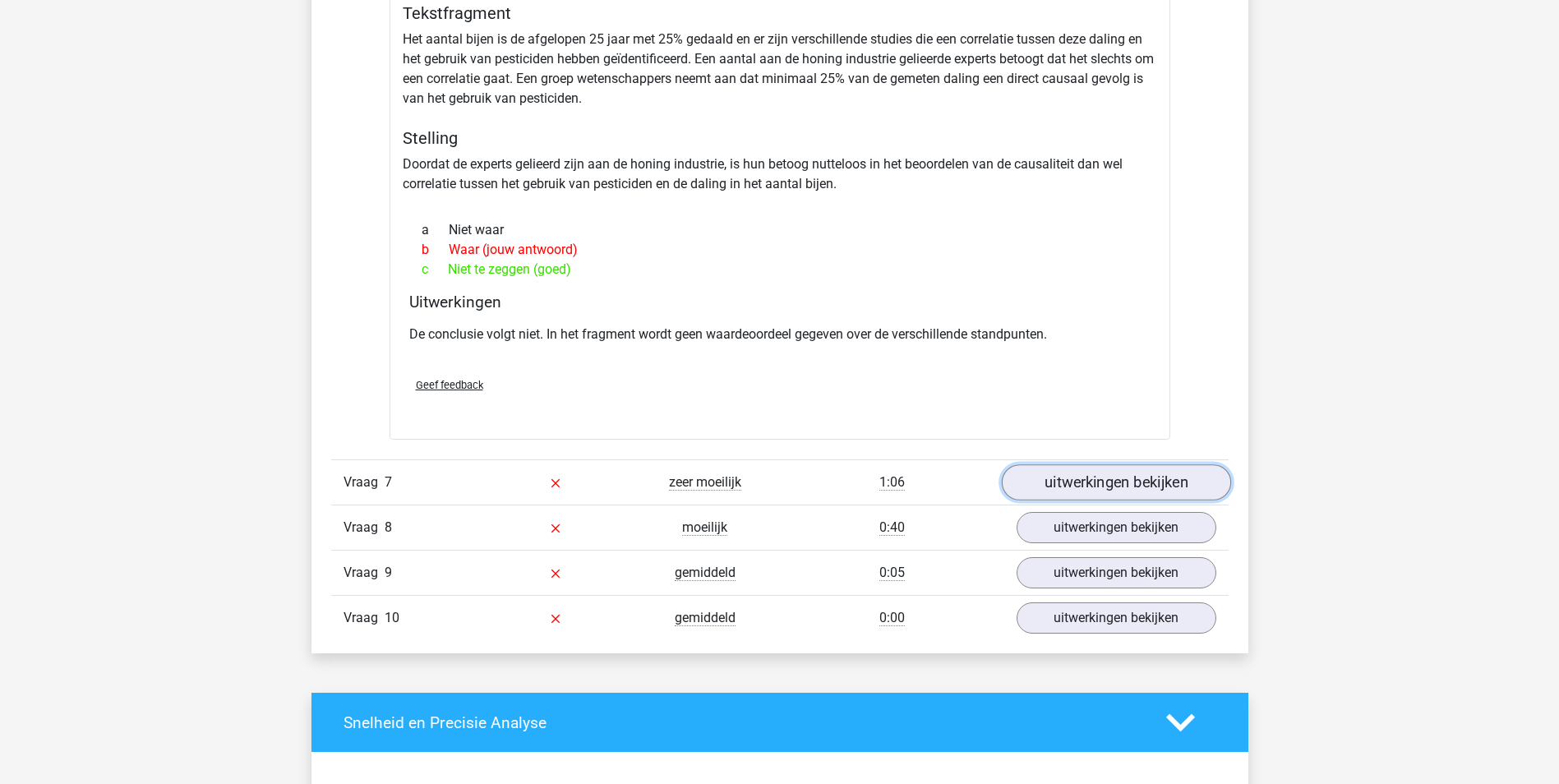
click at [1087, 493] on link "uitwerkingen bekijken" at bounding box center [1116, 482] width 229 height 36
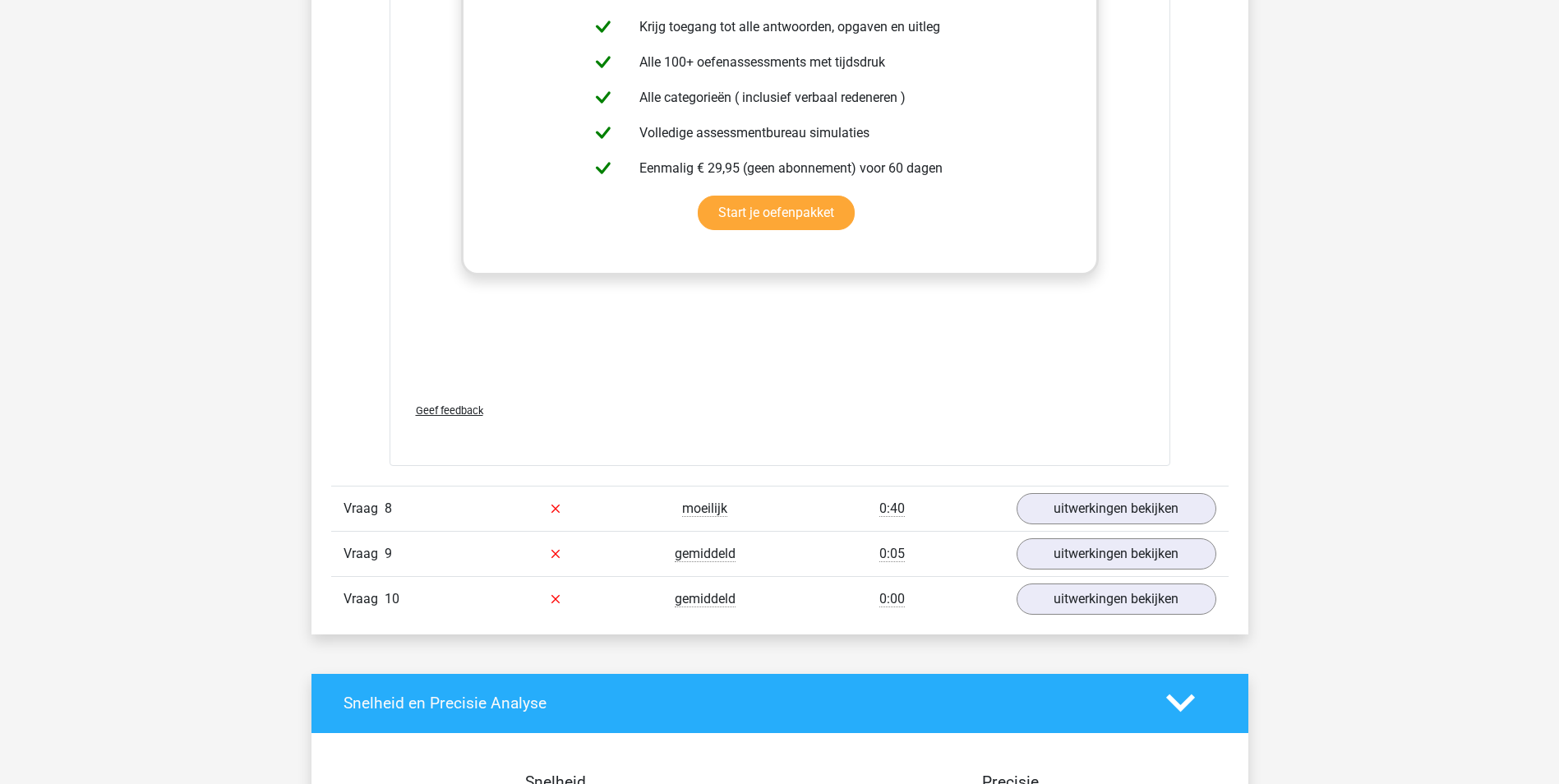
scroll to position [4107, 0]
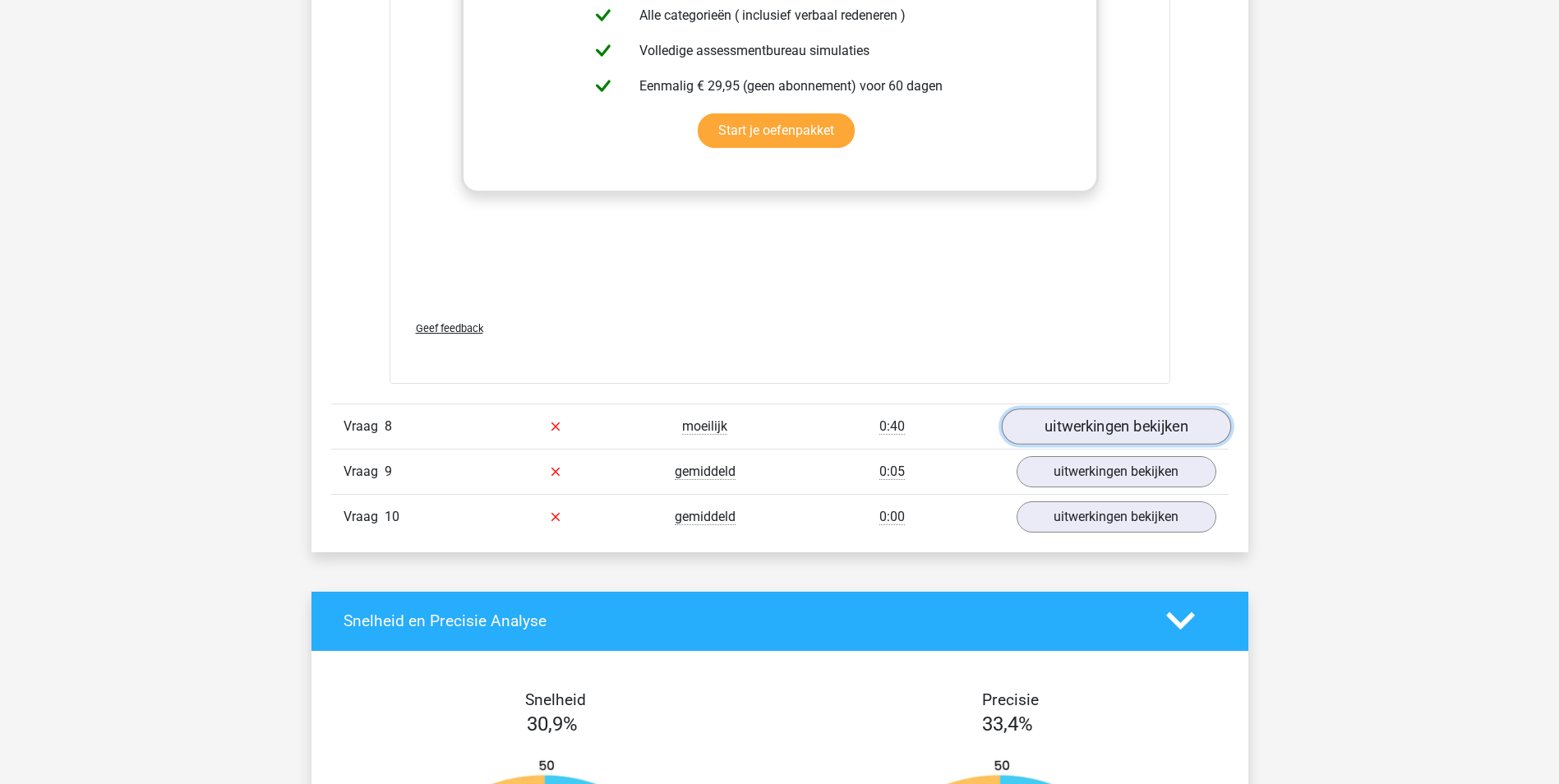
click at [1122, 430] on link "uitwerkingen bekijken" at bounding box center [1116, 426] width 229 height 36
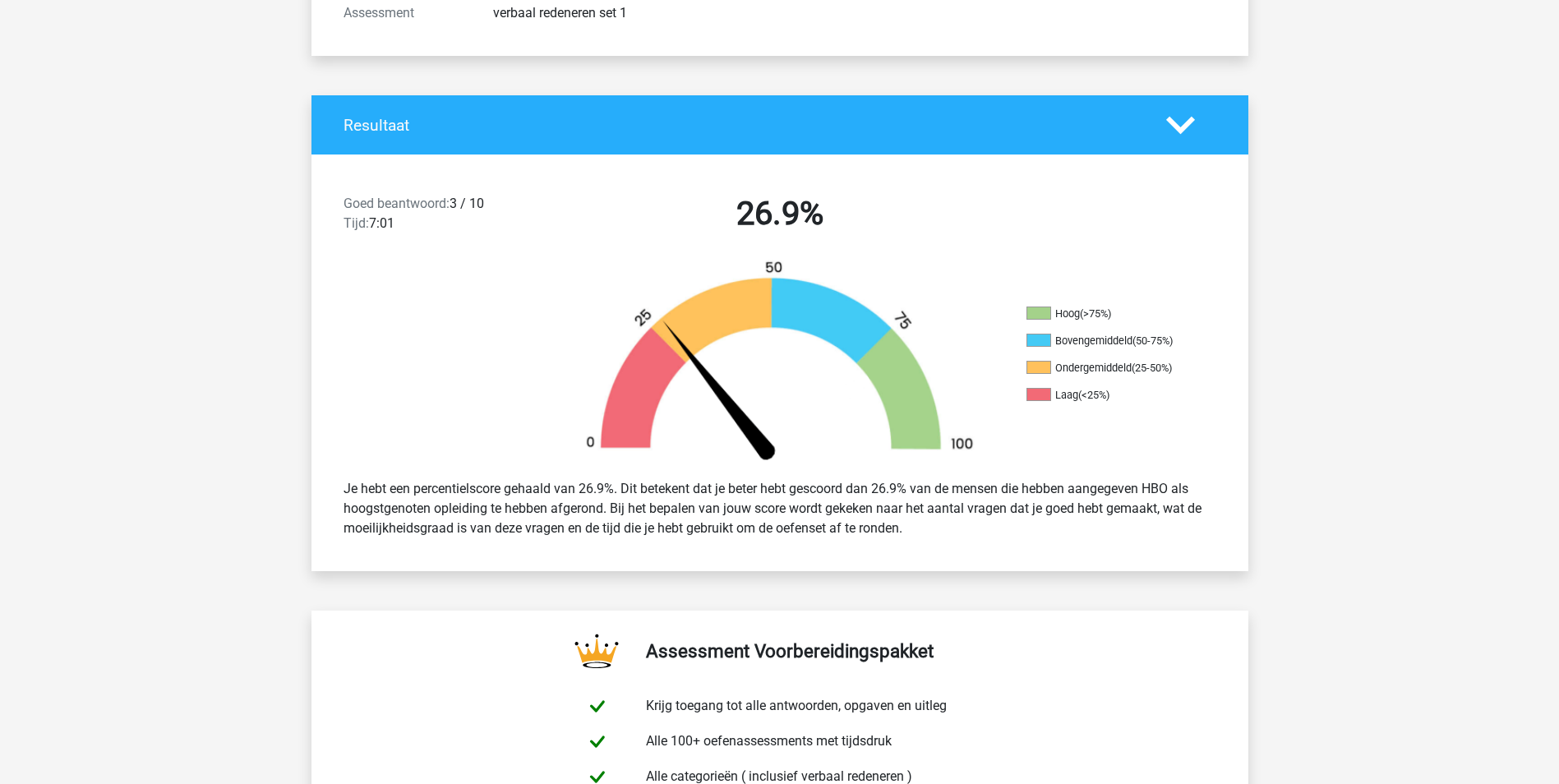
scroll to position [0, 0]
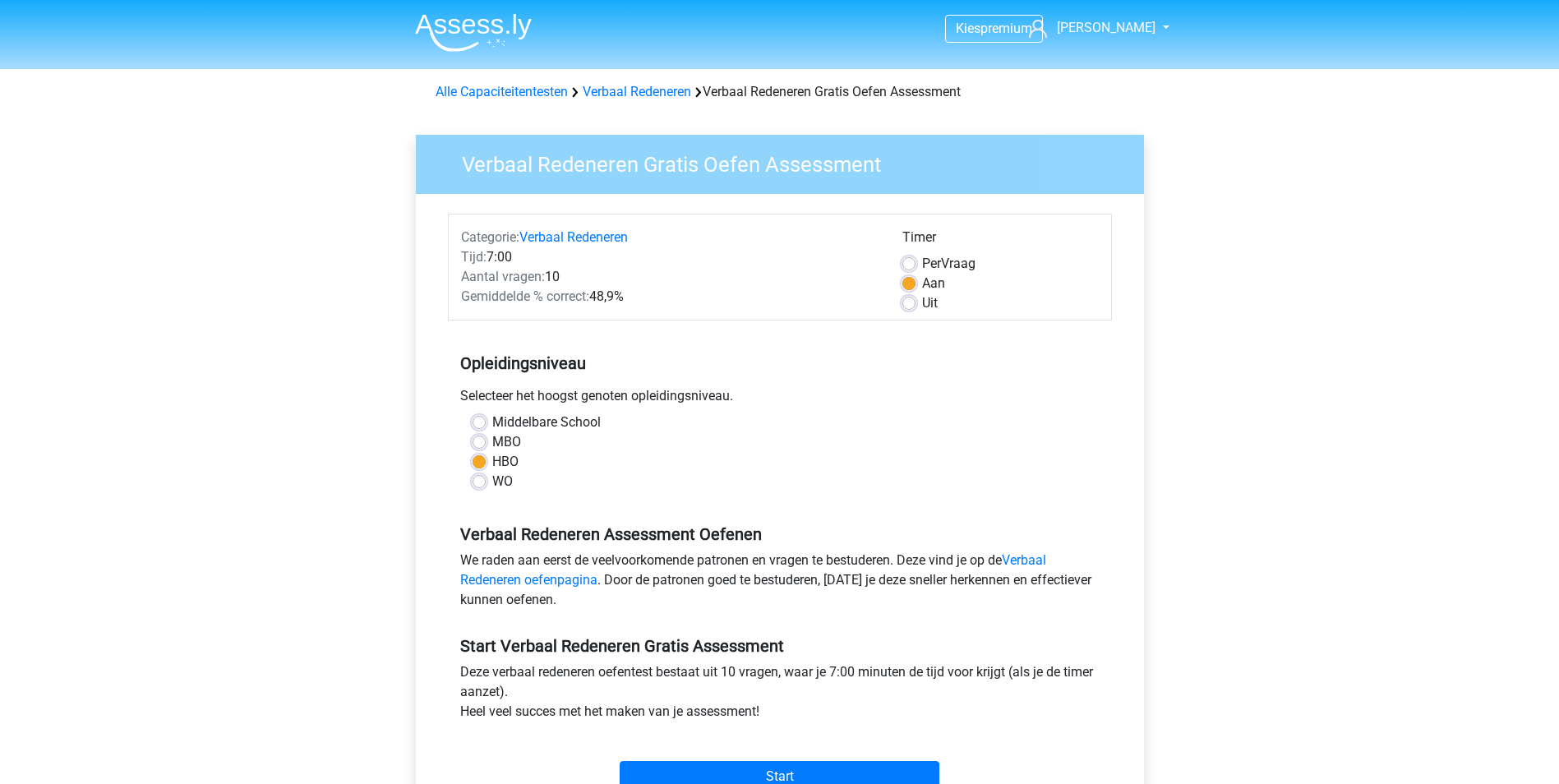
scroll to position [82, 0]
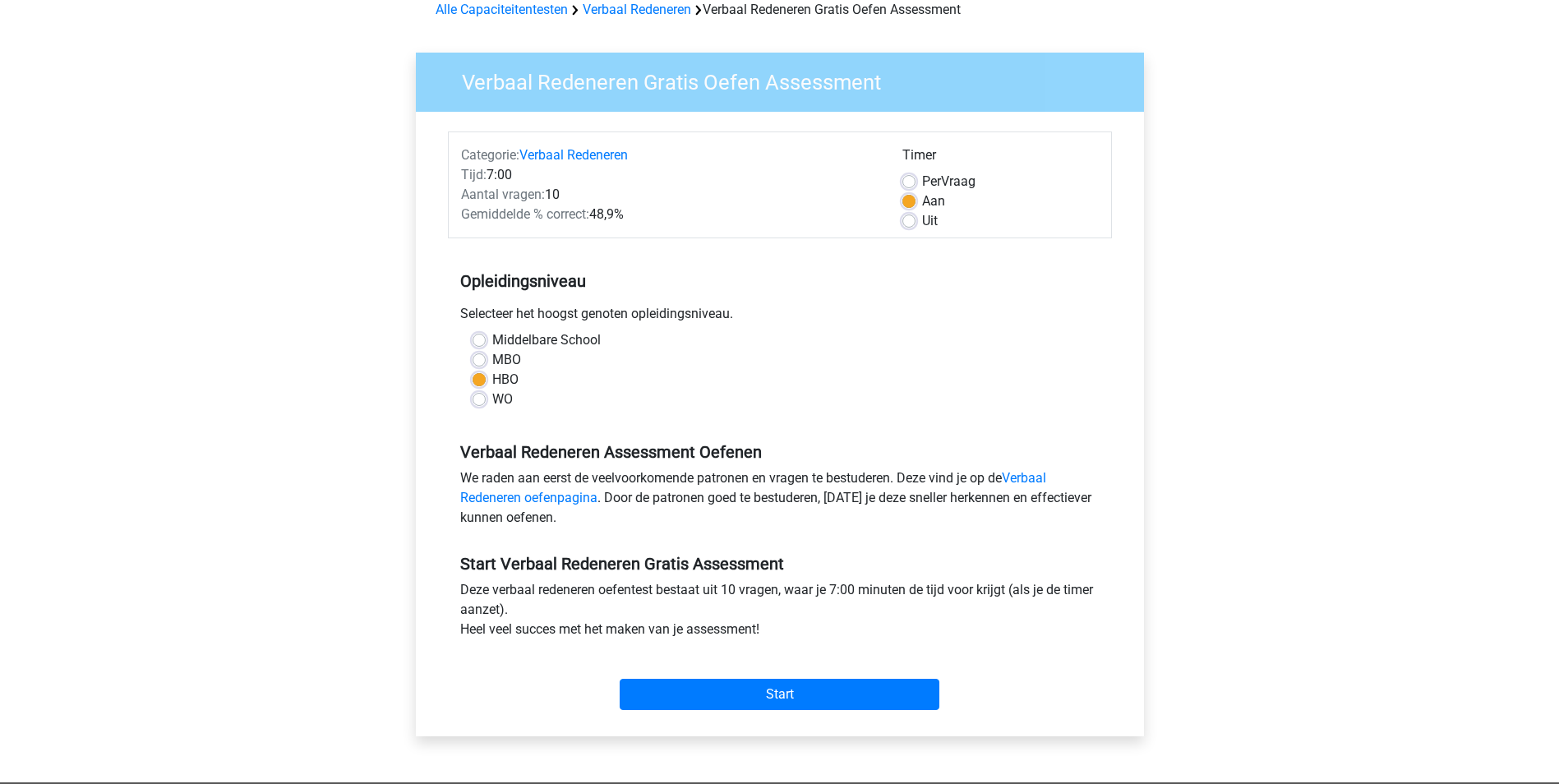
click at [511, 358] on label "MBO" at bounding box center [507, 359] width 29 height 20
click at [485, 358] on input "MBO" at bounding box center [479, 358] width 13 height 16
radio input "true"
click at [718, 699] on input "Start" at bounding box center [779, 694] width 319 height 31
click at [532, 342] on label "Middelbare School" at bounding box center [546, 340] width 109 height 20
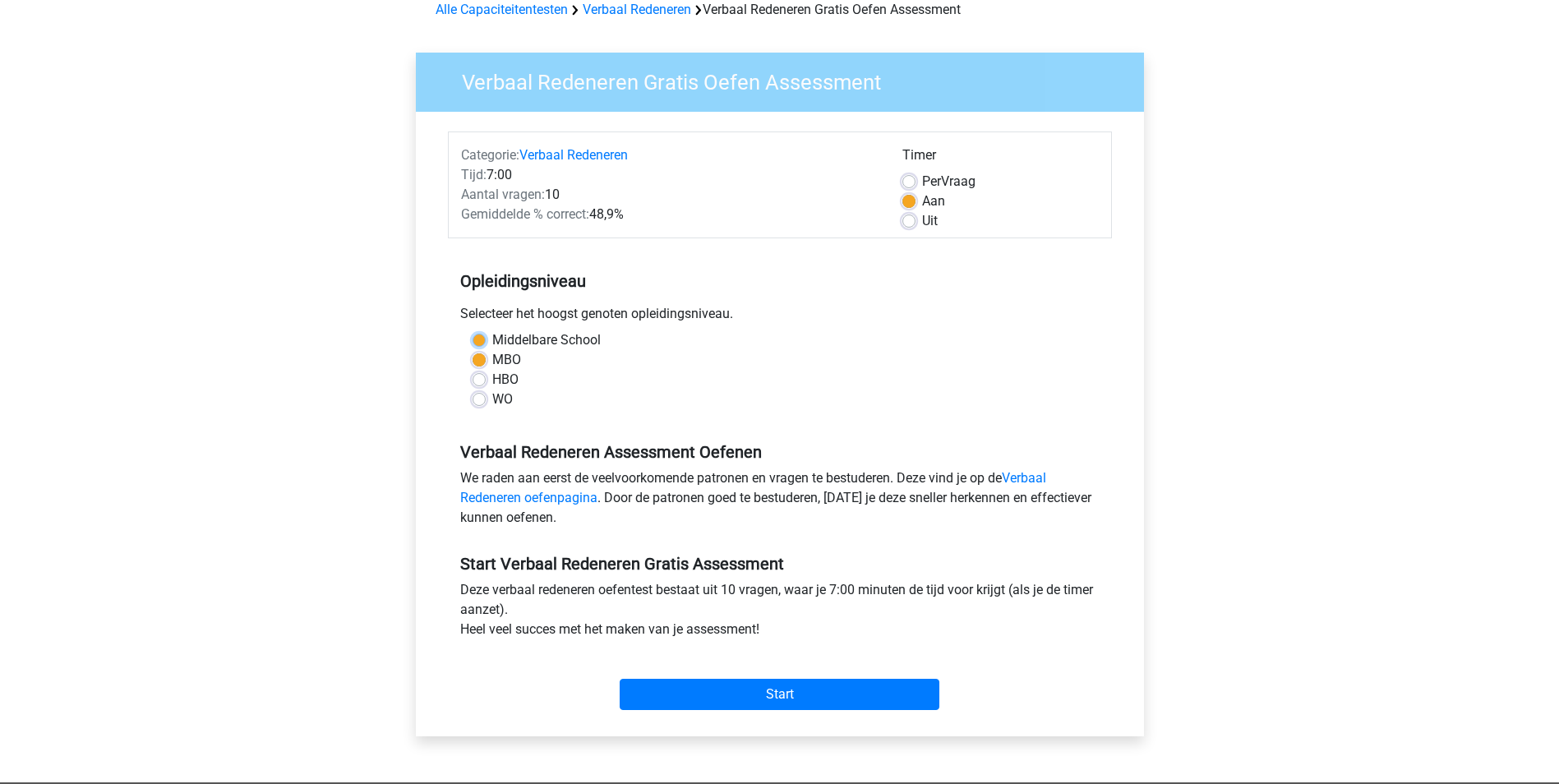
click at [485, 342] on input "Middelbare School" at bounding box center [479, 338] width 13 height 16
radio input "true"
click at [763, 693] on input "Start" at bounding box center [779, 694] width 319 height 31
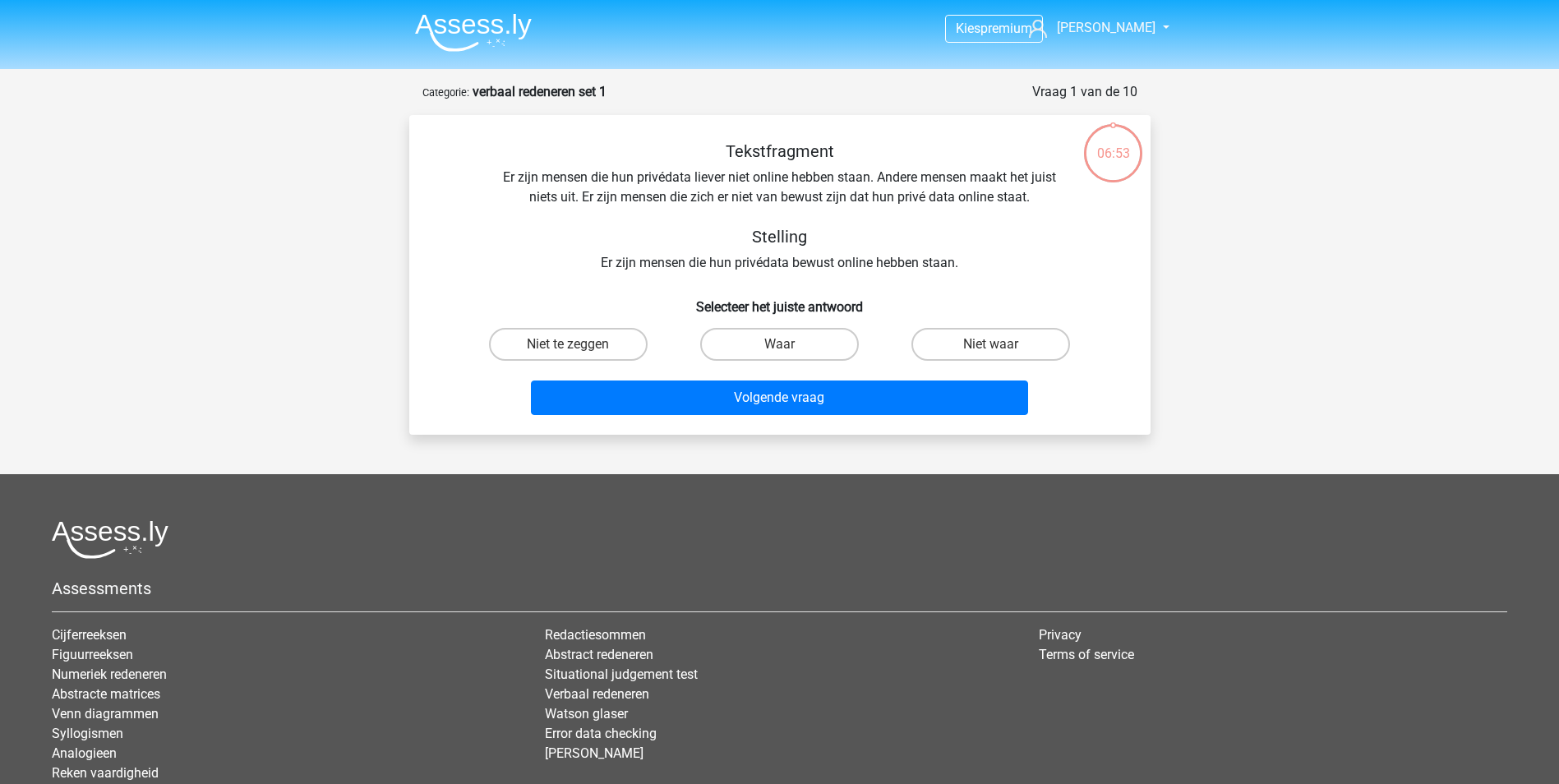
click at [574, 347] on input "Niet te zeggen" at bounding box center [573, 349] width 10 height 10
radio input "true"
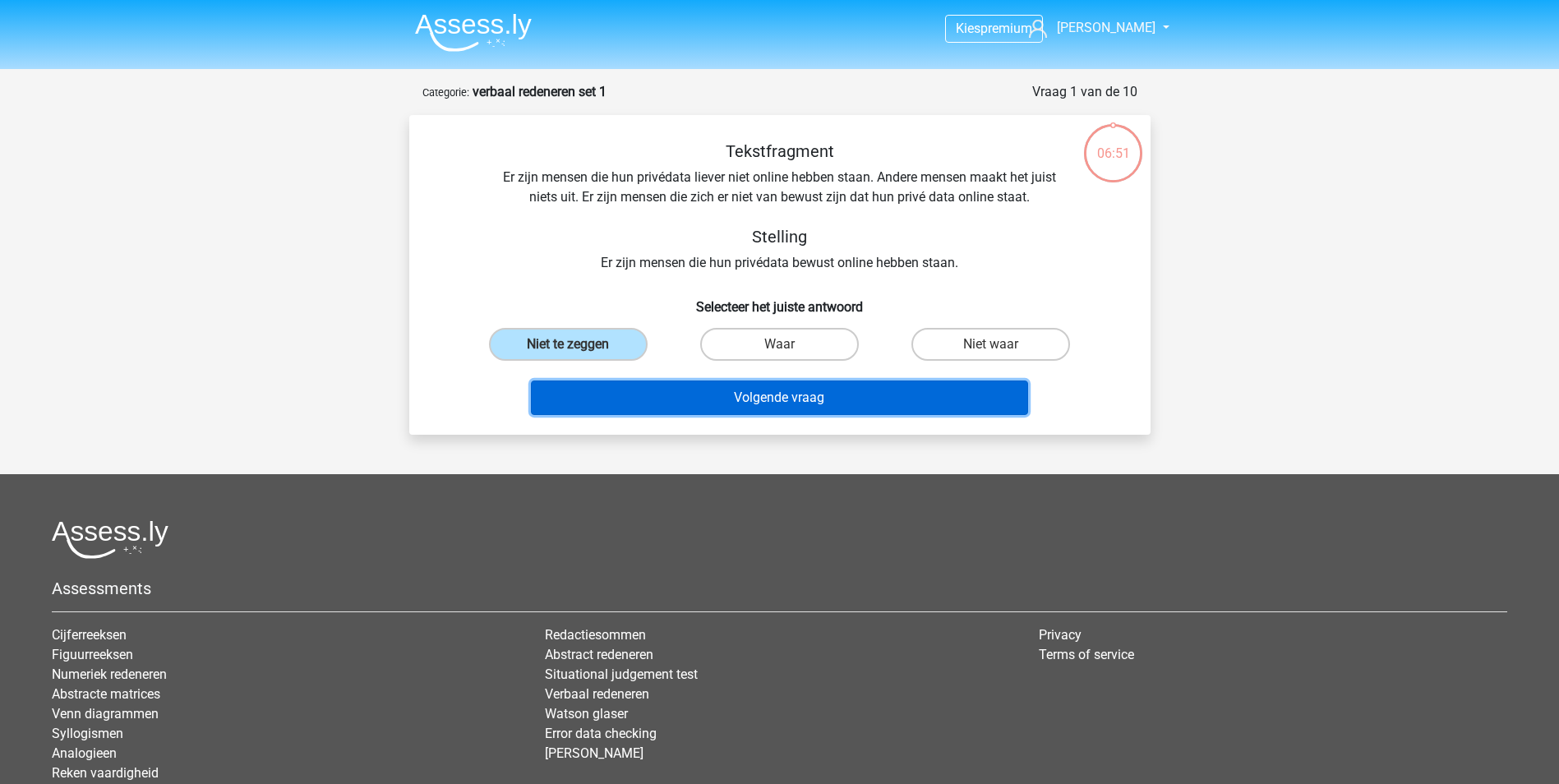
click at [638, 398] on button "Volgende vraag" at bounding box center [779, 397] width 497 height 34
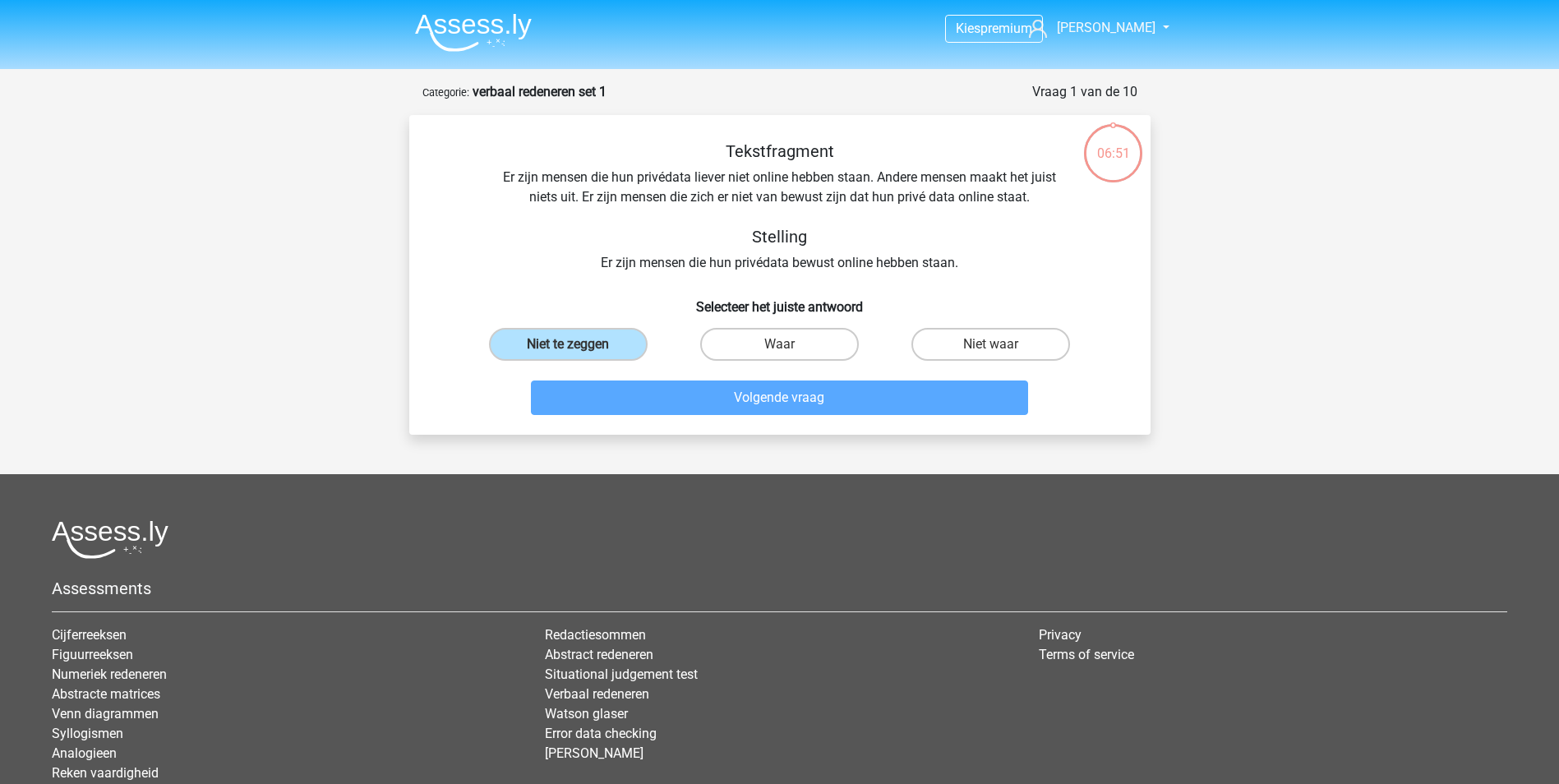
scroll to position [82, 0]
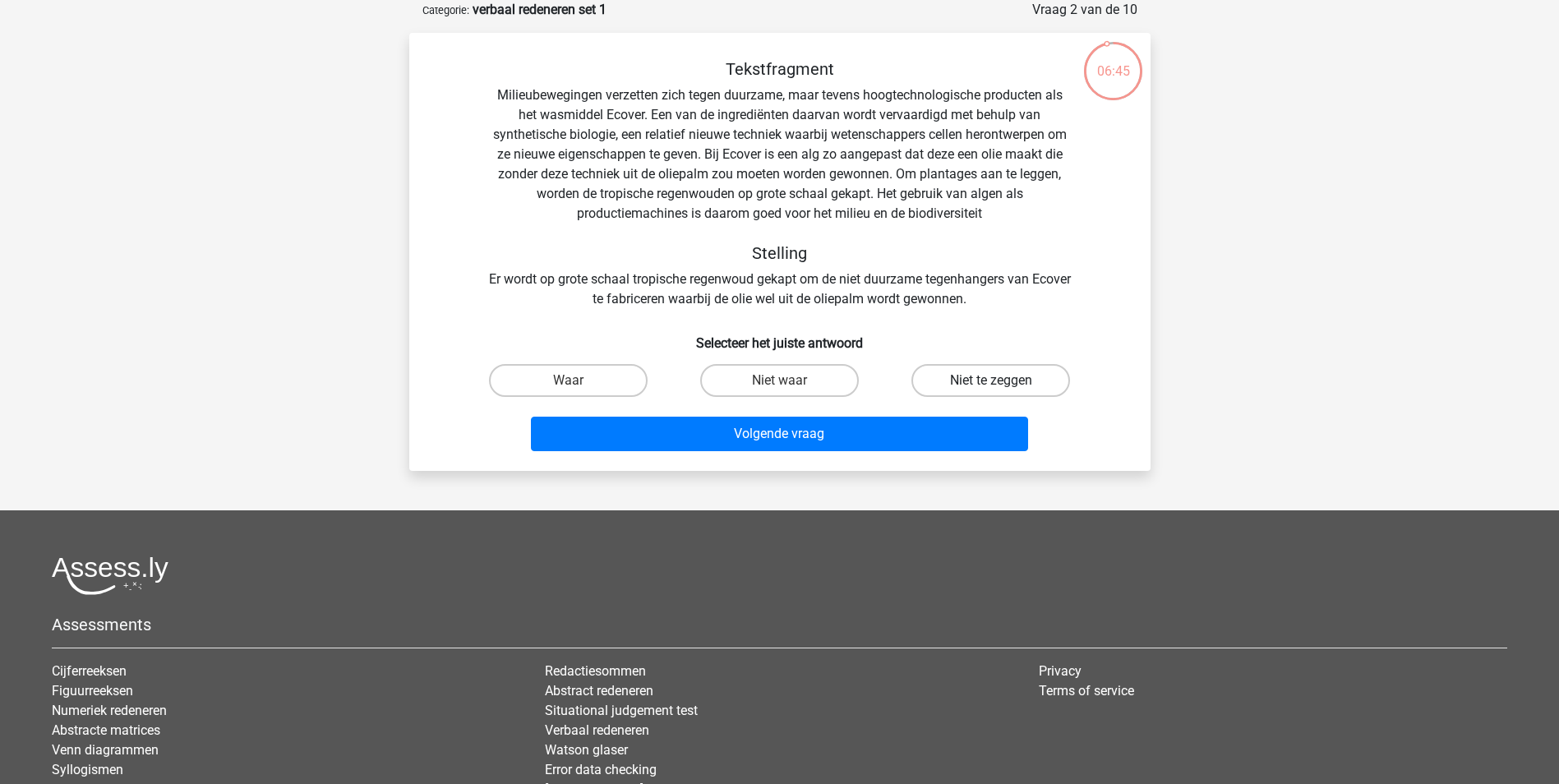
click at [980, 378] on label "Niet te zeggen" at bounding box center [990, 380] width 158 height 33
click at [991, 380] on input "Niet te zeggen" at bounding box center [997, 385] width 10 height 10
radio input "true"
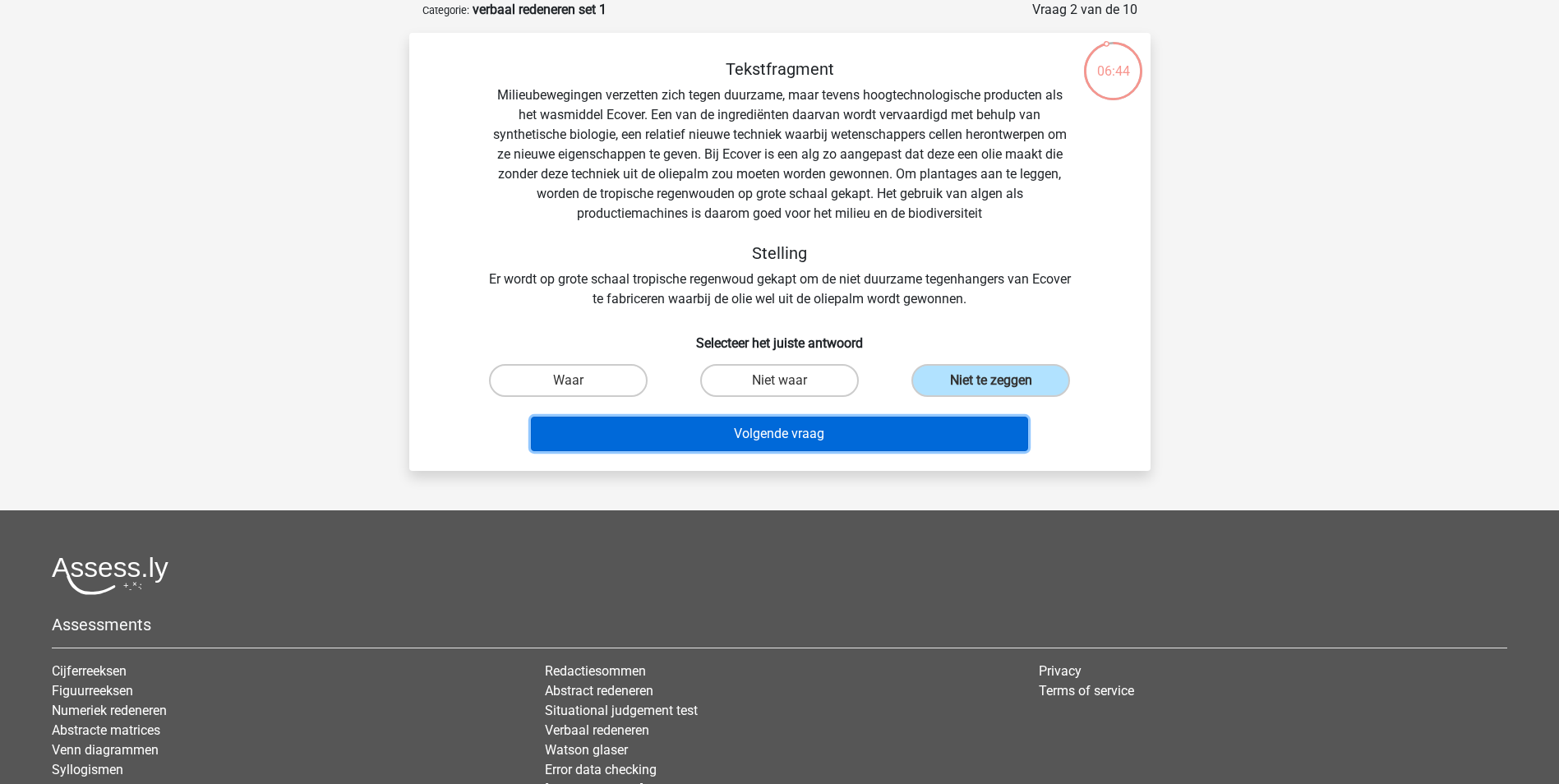
click at [773, 437] on button "Volgende vraag" at bounding box center [779, 434] width 497 height 34
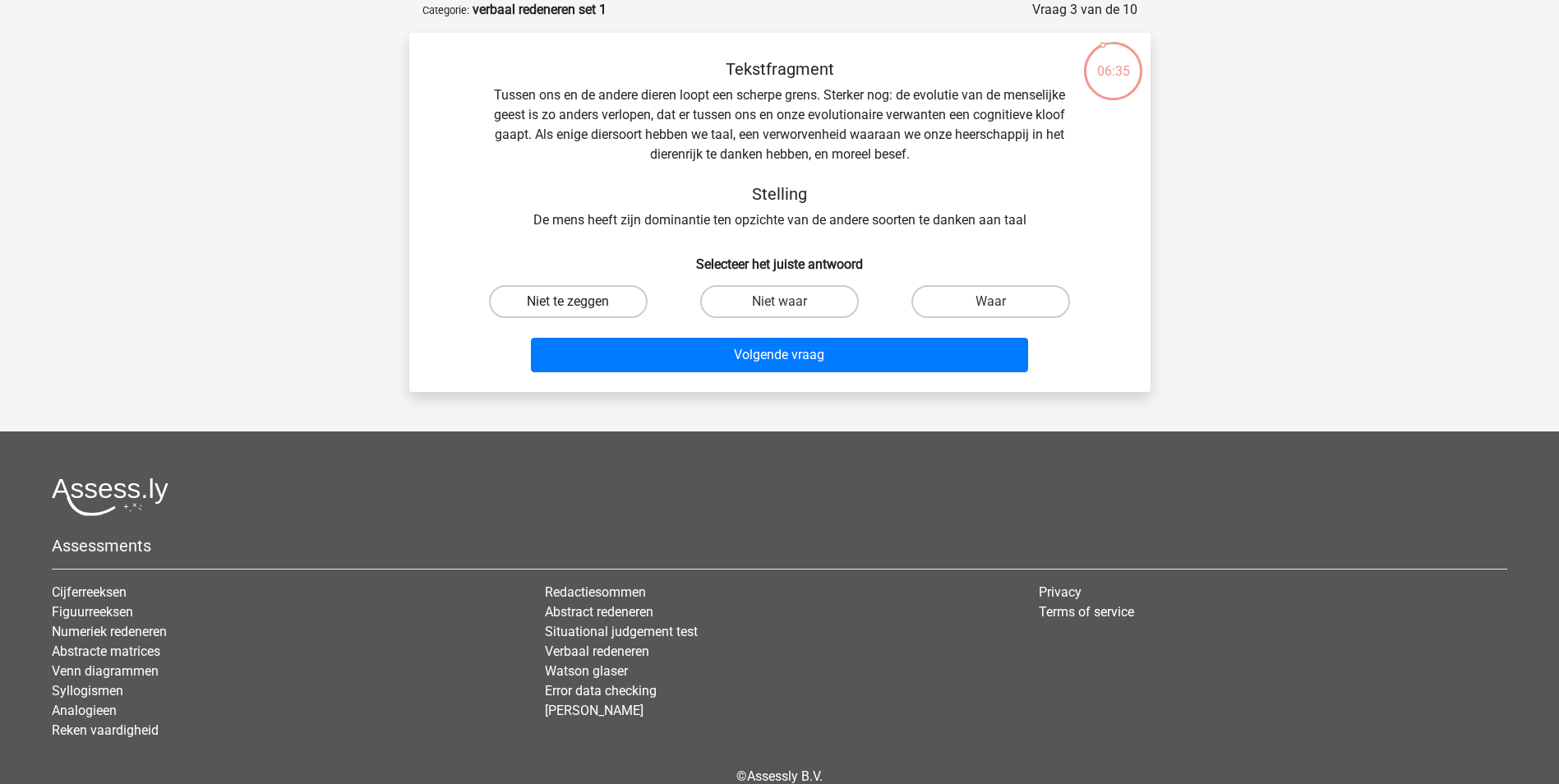
click at [579, 300] on label "Niet te zeggen" at bounding box center [568, 301] width 158 height 33
click at [579, 301] on input "Niet te zeggen" at bounding box center [573, 306] width 10 height 10
radio input "true"
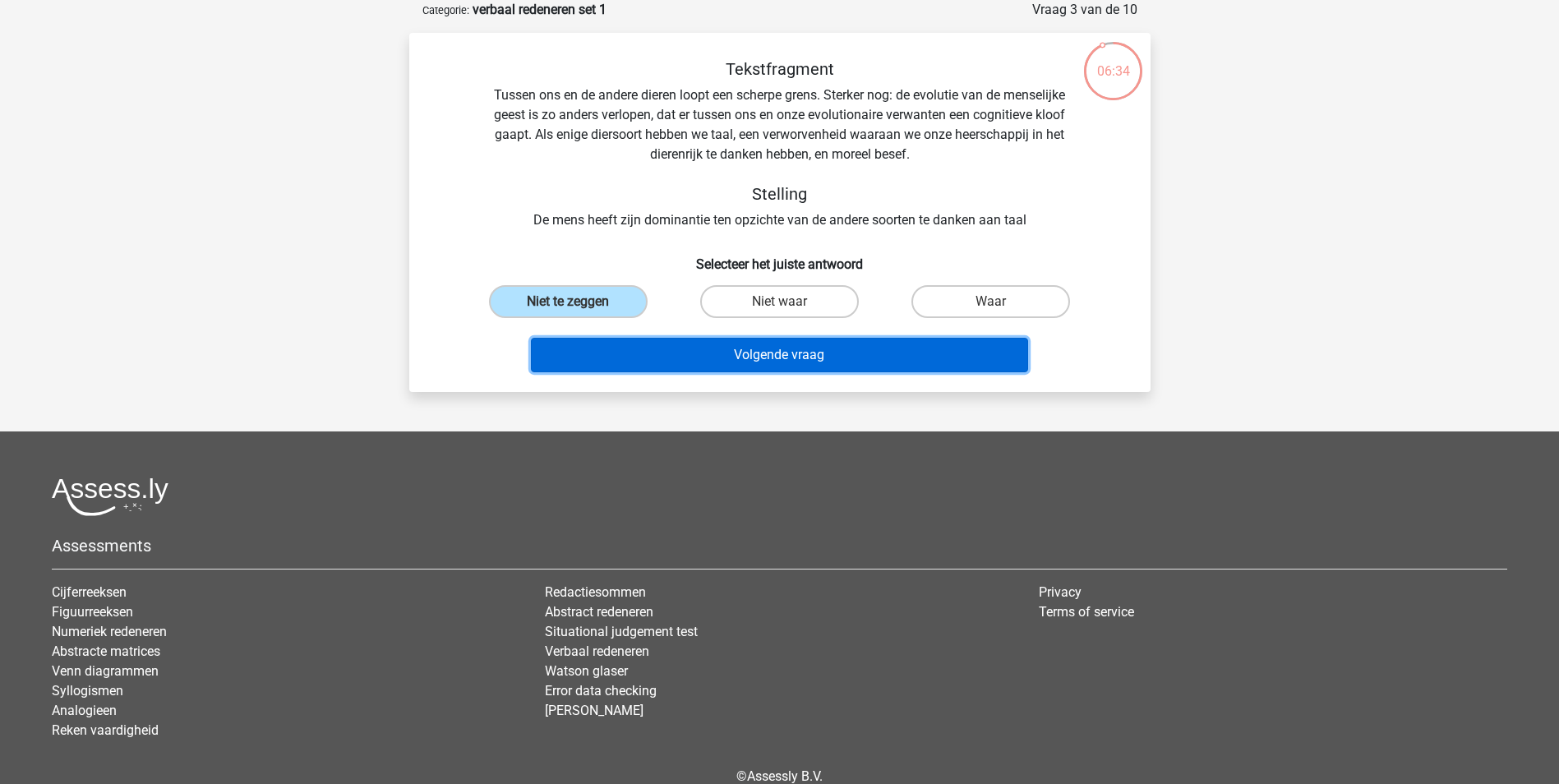
click at [601, 357] on button "Volgende vraag" at bounding box center [779, 355] width 497 height 34
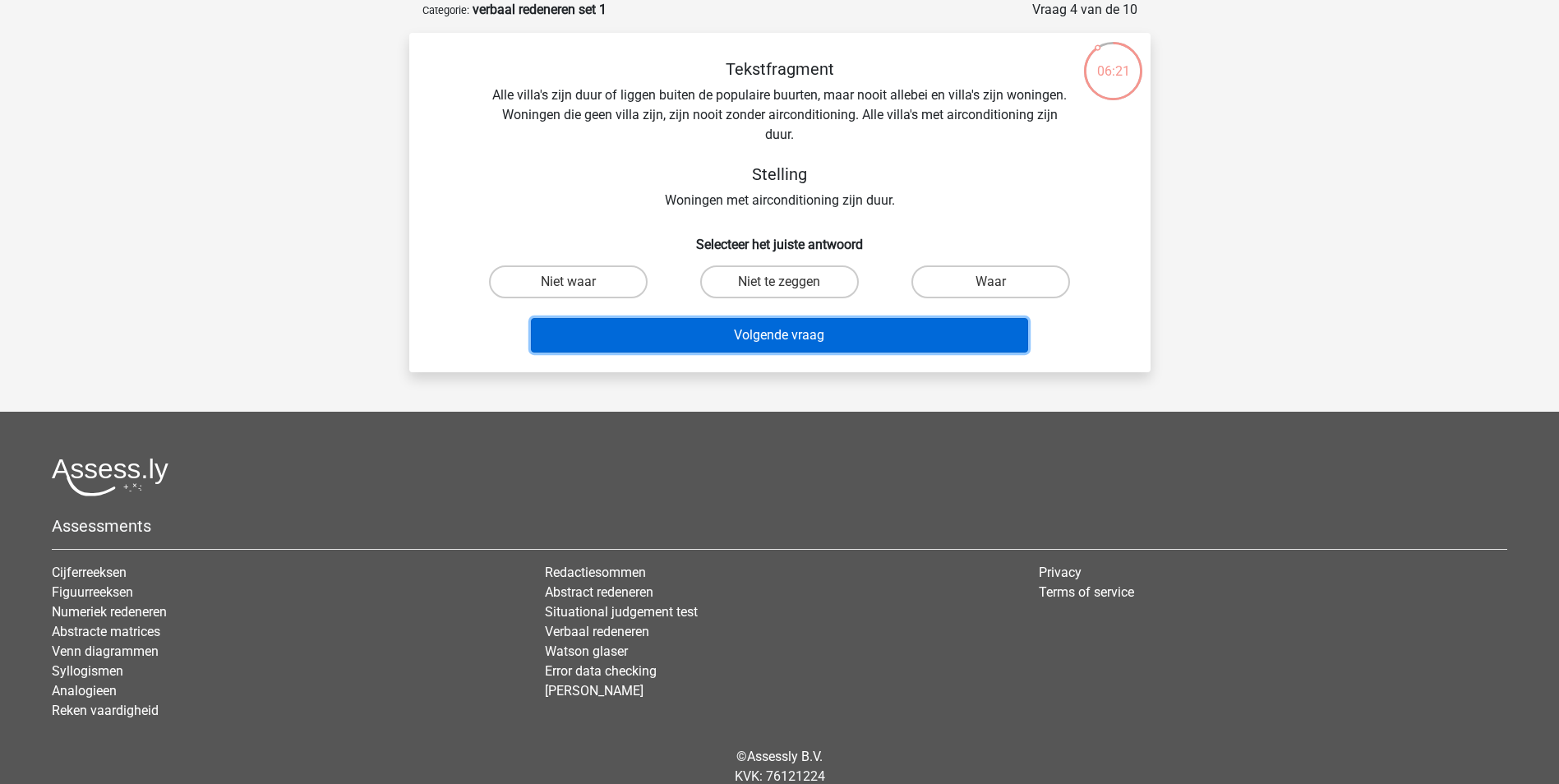
click at [755, 338] on button "Volgende vraag" at bounding box center [779, 335] width 497 height 34
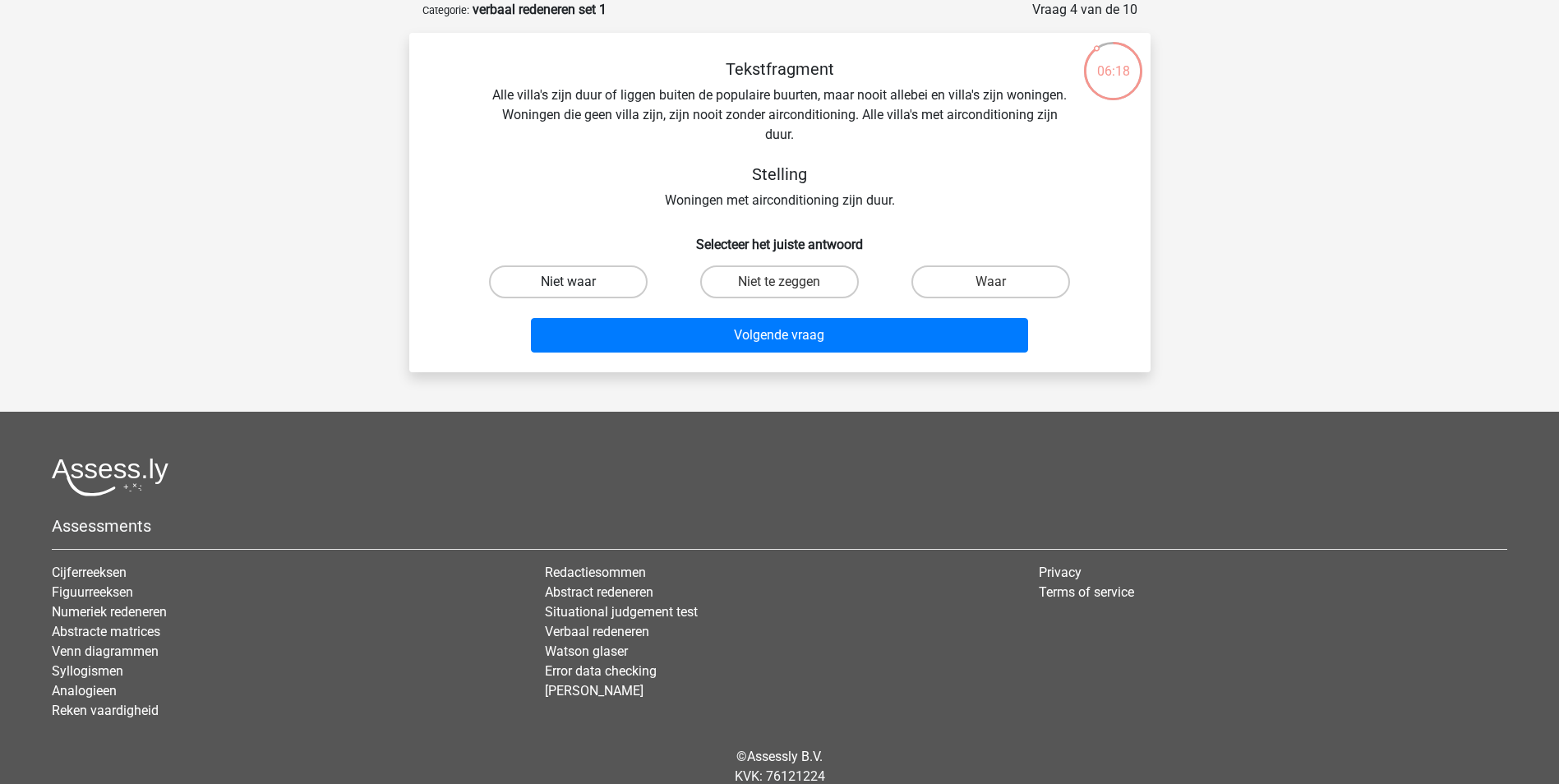
click at [588, 288] on label "Niet waar" at bounding box center [568, 282] width 158 height 33
click at [579, 288] on input "Niet waar" at bounding box center [573, 287] width 10 height 10
radio input "true"
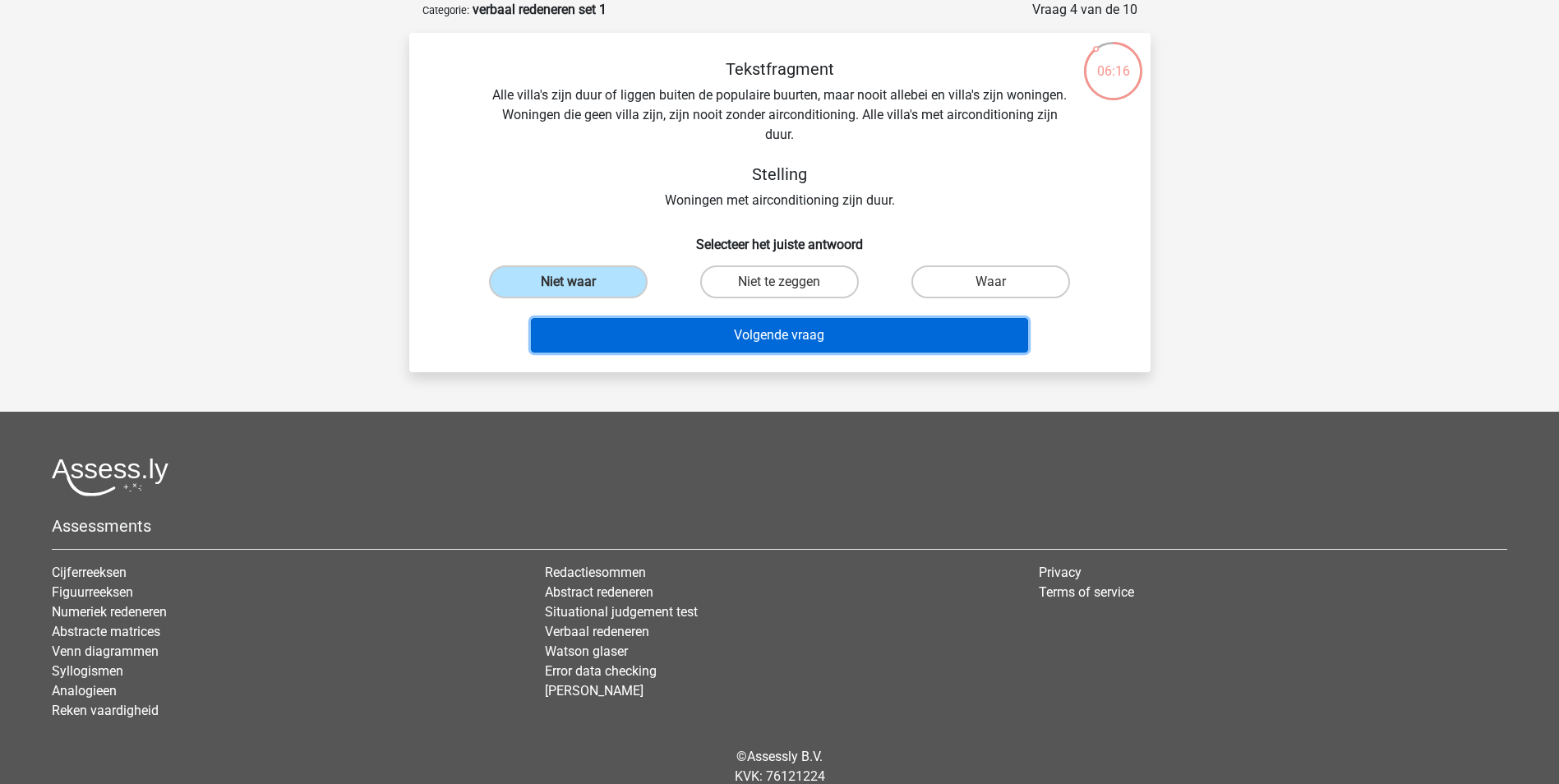
click at [791, 344] on button "Volgende vraag" at bounding box center [779, 335] width 497 height 34
click at [793, 332] on button "Volgende vraag" at bounding box center [779, 335] width 497 height 34
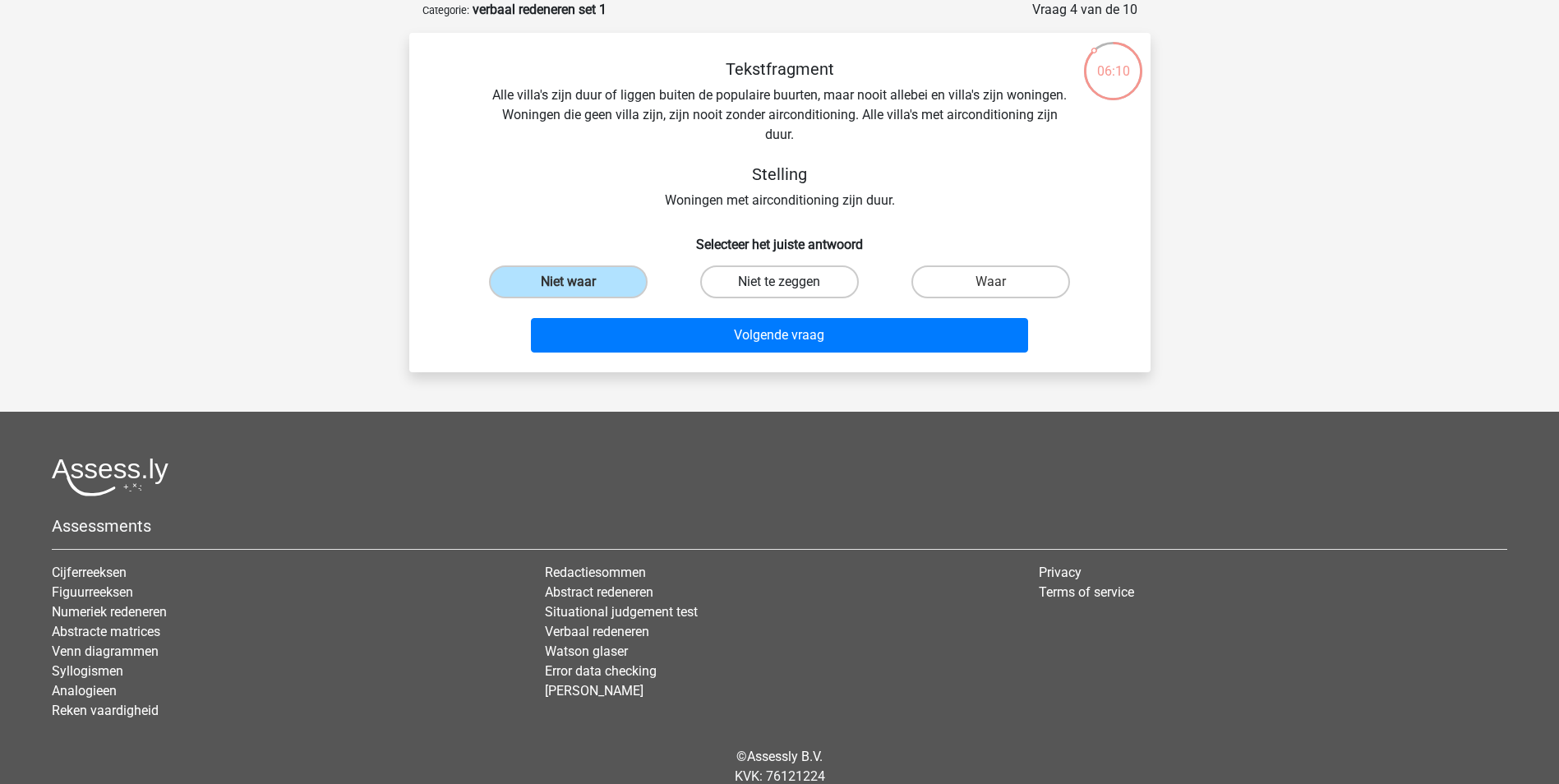
click at [800, 288] on label "Niet te zeggen" at bounding box center [779, 282] width 158 height 33
click at [789, 288] on input "Niet te zeggen" at bounding box center [784, 287] width 10 height 10
radio input "true"
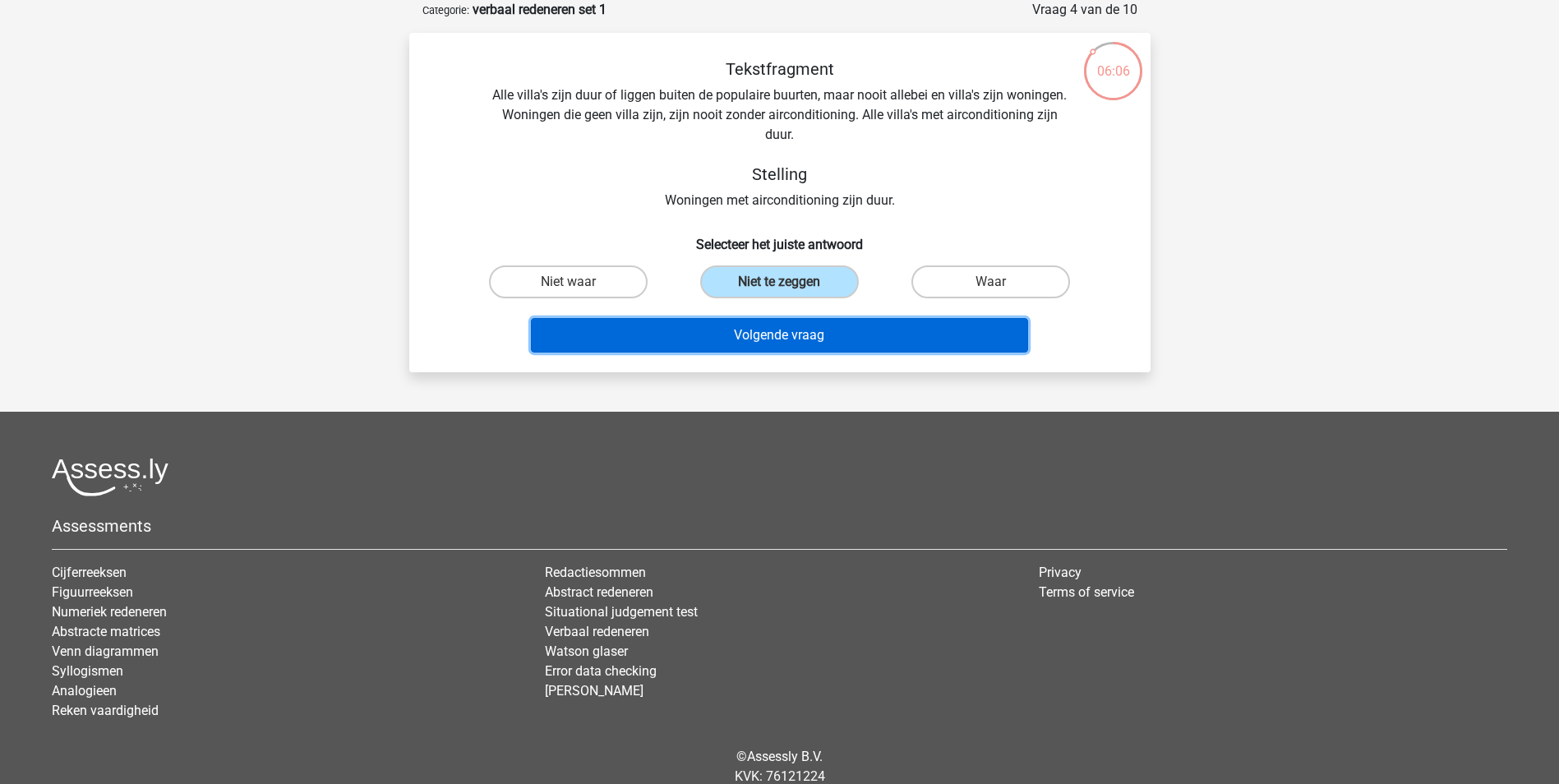
click at [795, 336] on button "Volgende vraag" at bounding box center [779, 335] width 497 height 34
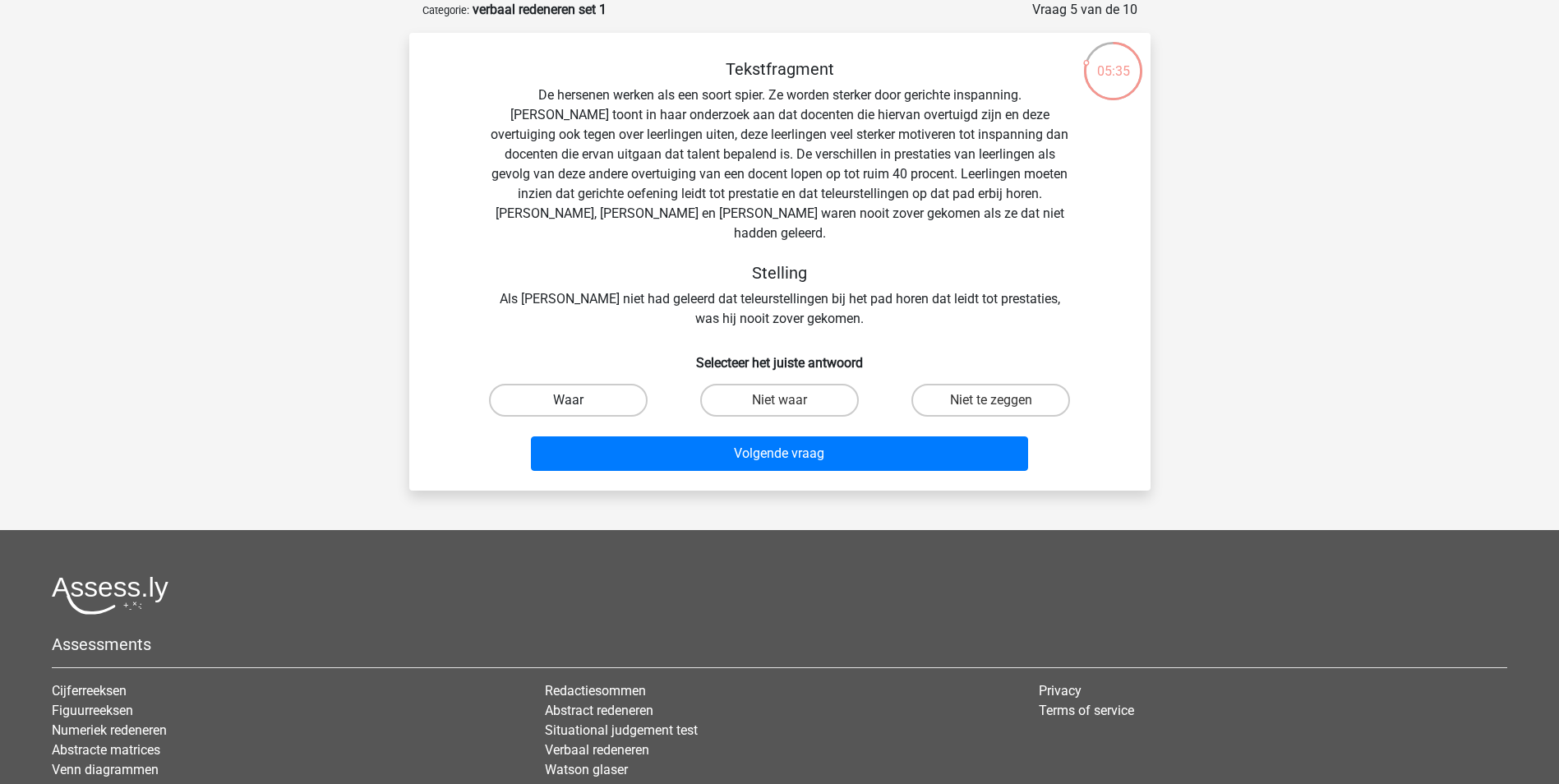
drag, startPoint x: 619, startPoint y: 380, endPoint x: 548, endPoint y: 381, distance: 71.0
click at [596, 383] on label "Waar" at bounding box center [568, 400] width 158 height 33
click at [579, 400] on input "Waar" at bounding box center [573, 405] width 10 height 10
radio input "true"
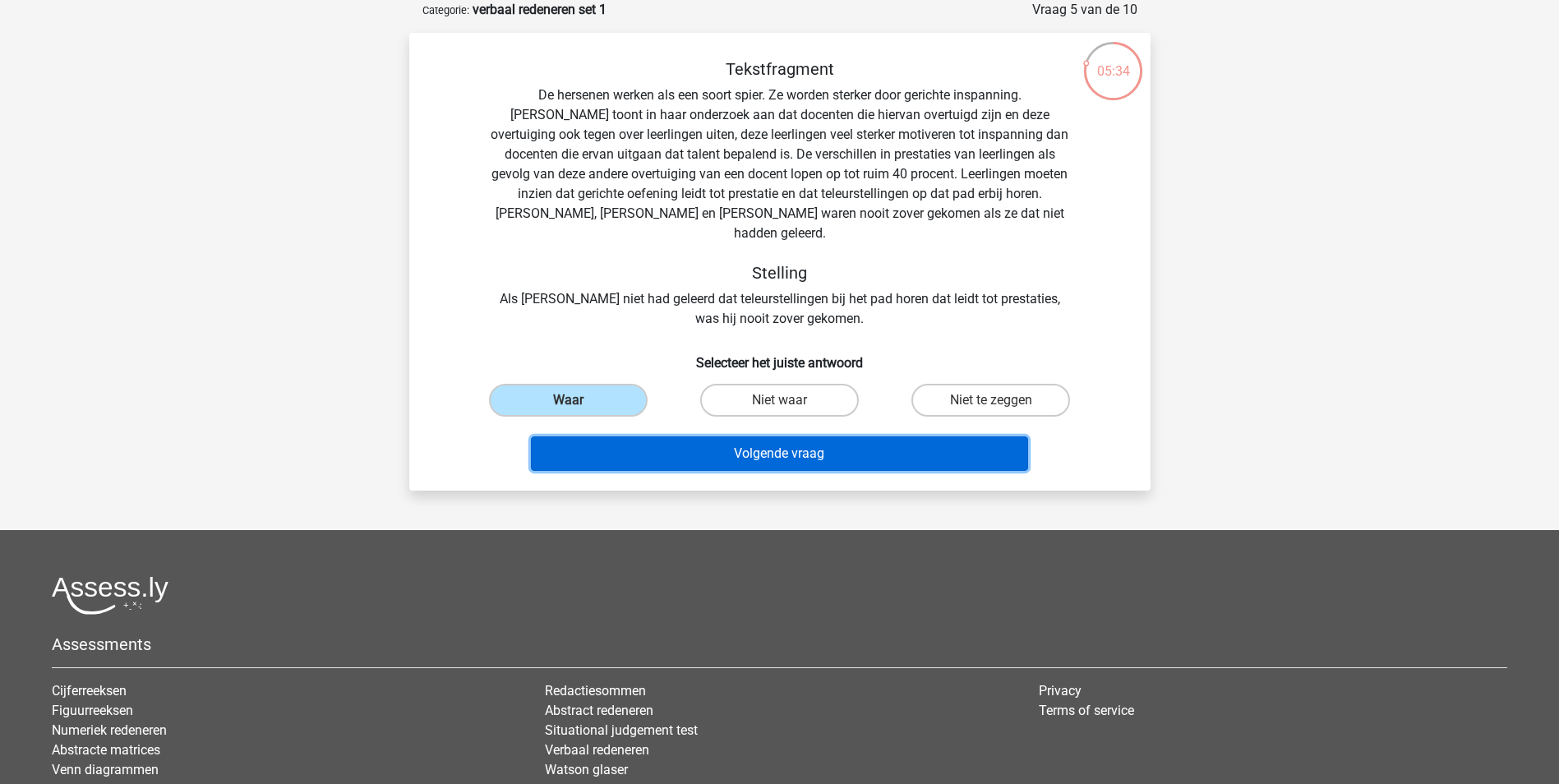
click at [817, 442] on button "Volgende vraag" at bounding box center [779, 454] width 497 height 34
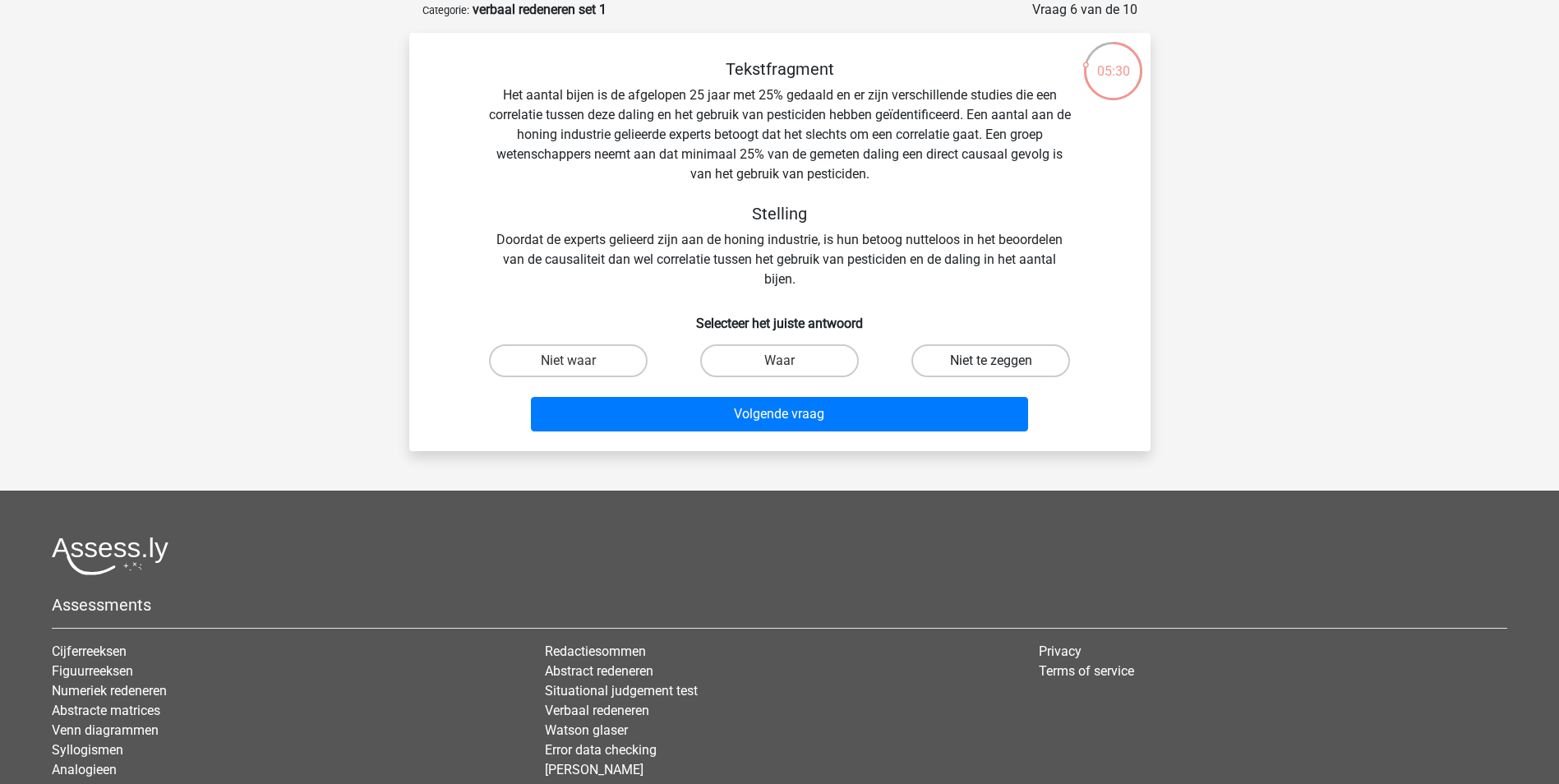
click at [973, 361] on label "Niet te zeggen" at bounding box center [990, 360] width 158 height 33
click at [991, 361] on input "Niet te zeggen" at bounding box center [997, 365] width 10 height 10
radio input "true"
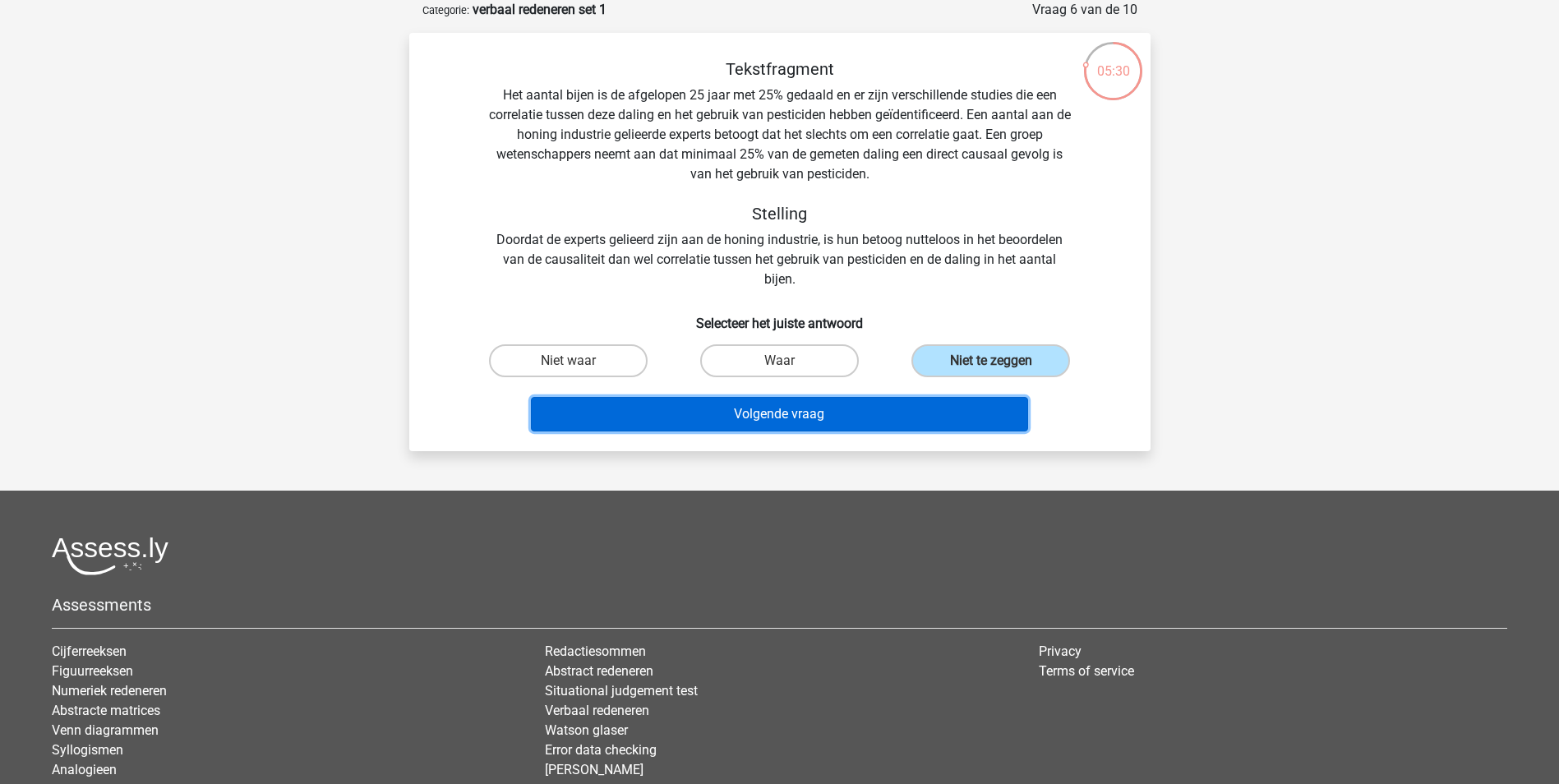
click at [843, 420] on button "Volgende vraag" at bounding box center [779, 414] width 497 height 34
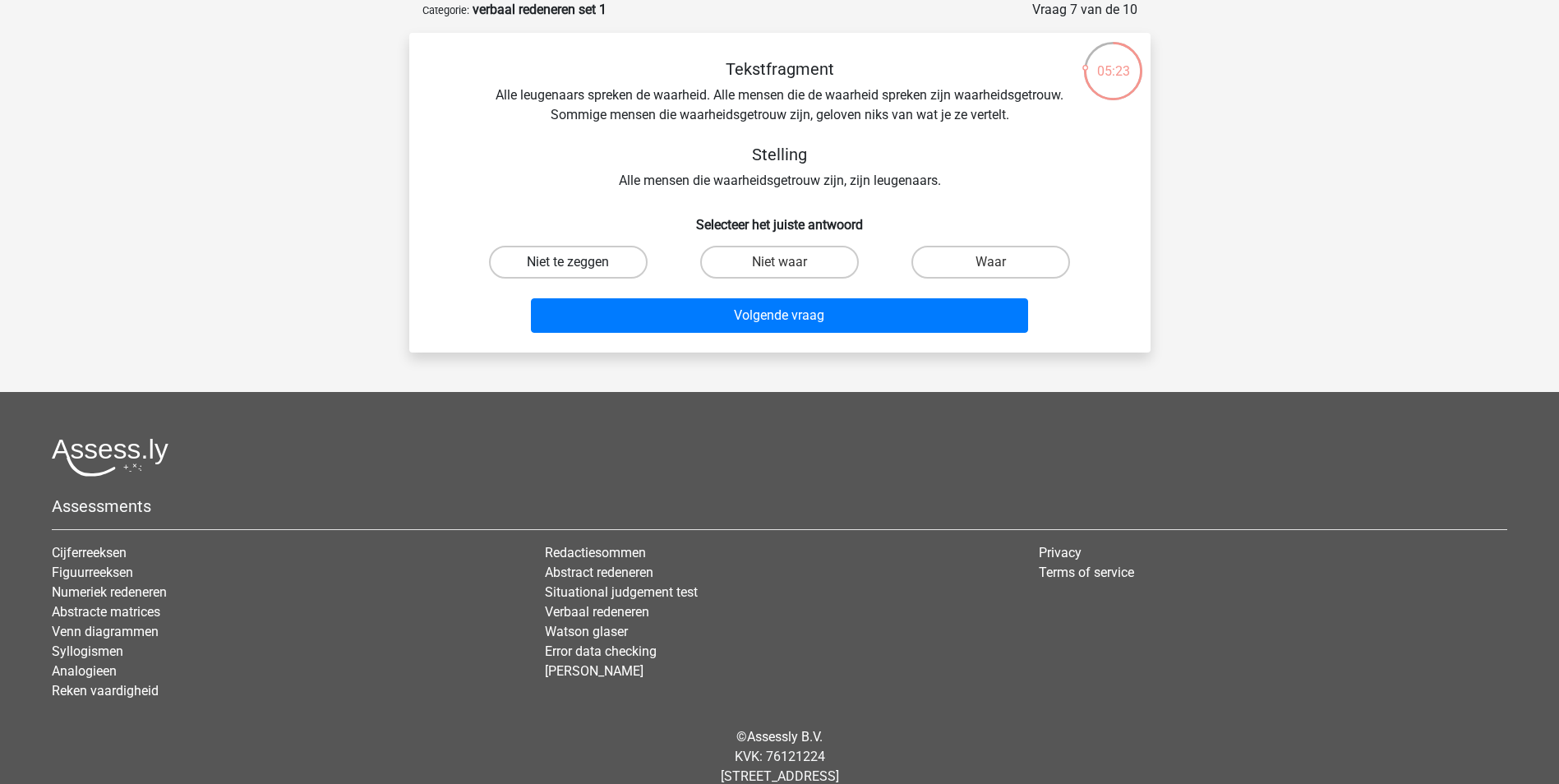
click at [597, 269] on label "Niet te zeggen" at bounding box center [568, 262] width 158 height 33
click at [579, 269] on input "Niet te zeggen" at bounding box center [573, 267] width 10 height 10
radio input "true"
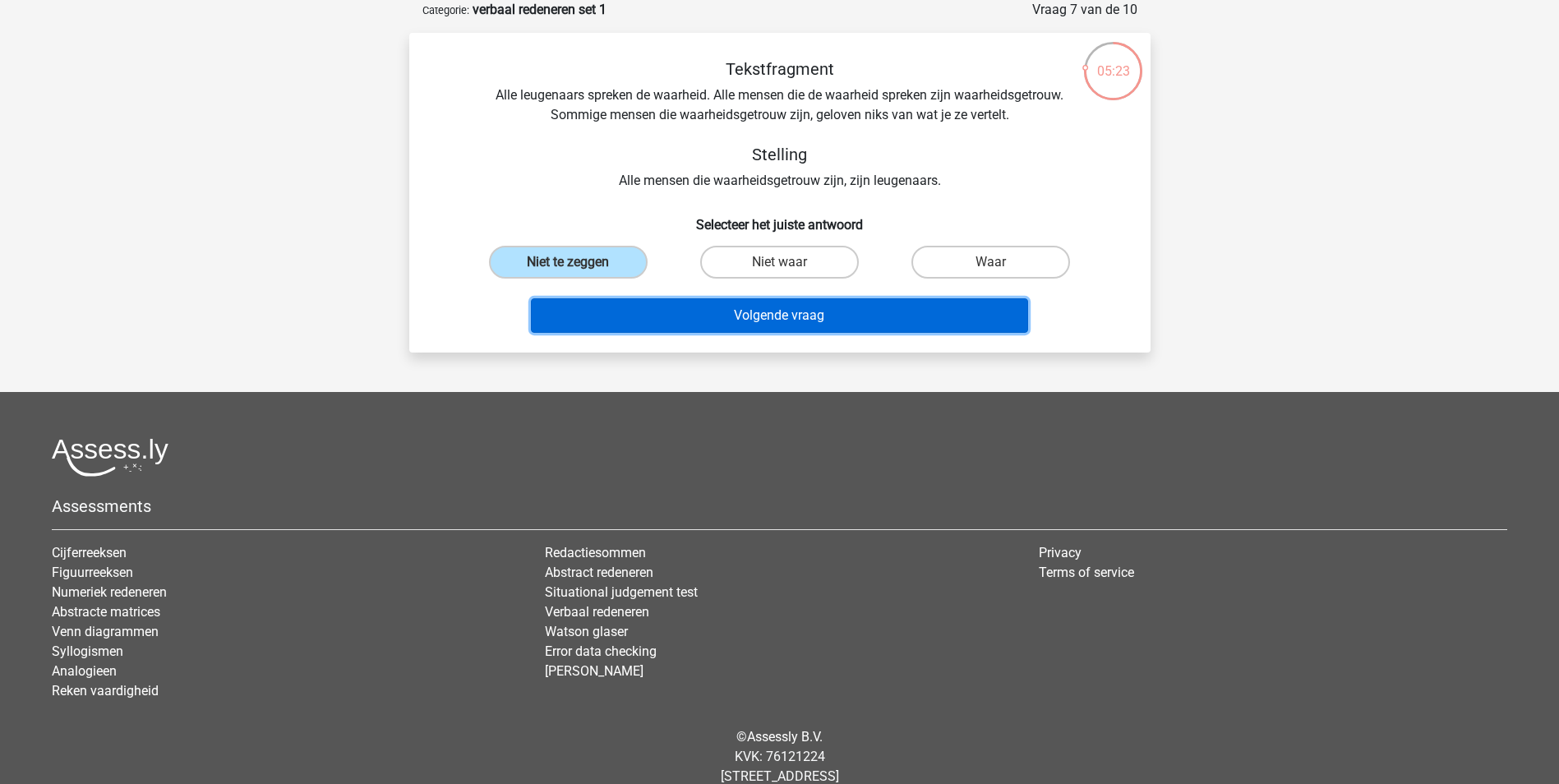
click at [645, 319] on button "Volgende vraag" at bounding box center [779, 315] width 497 height 34
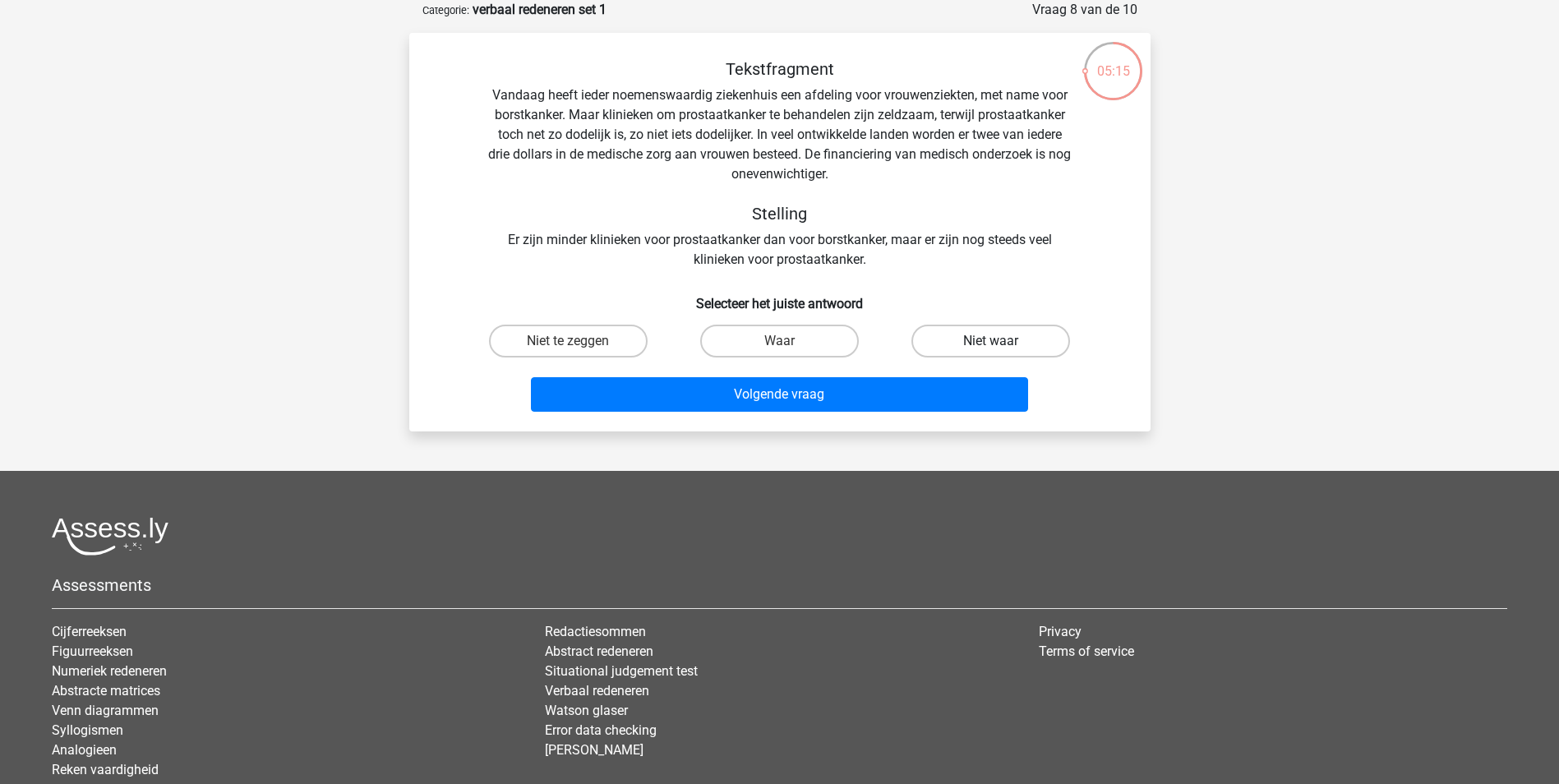
click at [973, 339] on label "Niet waar" at bounding box center [990, 341] width 158 height 33
click at [991, 341] on input "Niet waar" at bounding box center [997, 346] width 10 height 10
radio input "true"
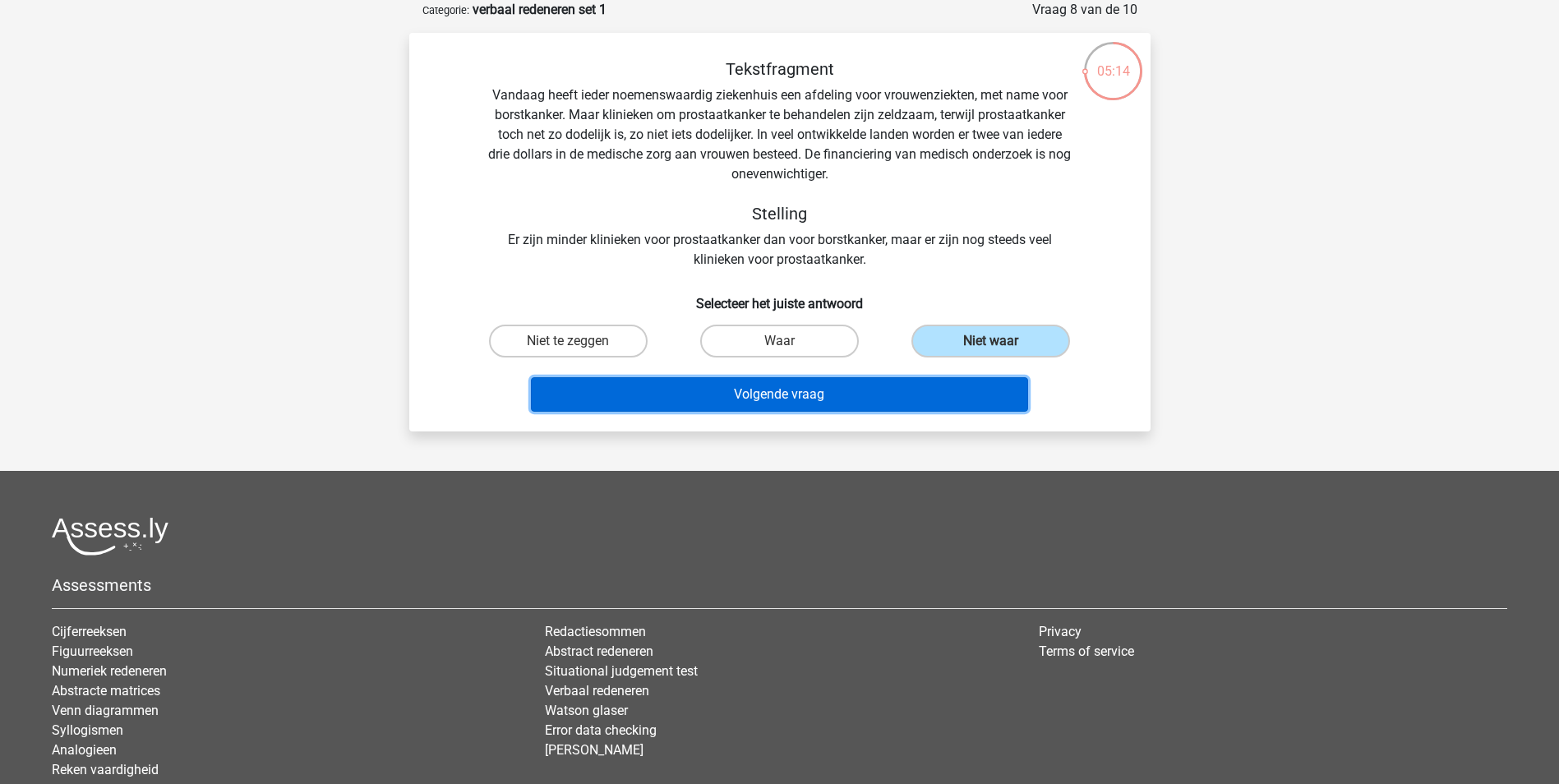
click at [907, 391] on button "Volgende vraag" at bounding box center [779, 395] width 497 height 34
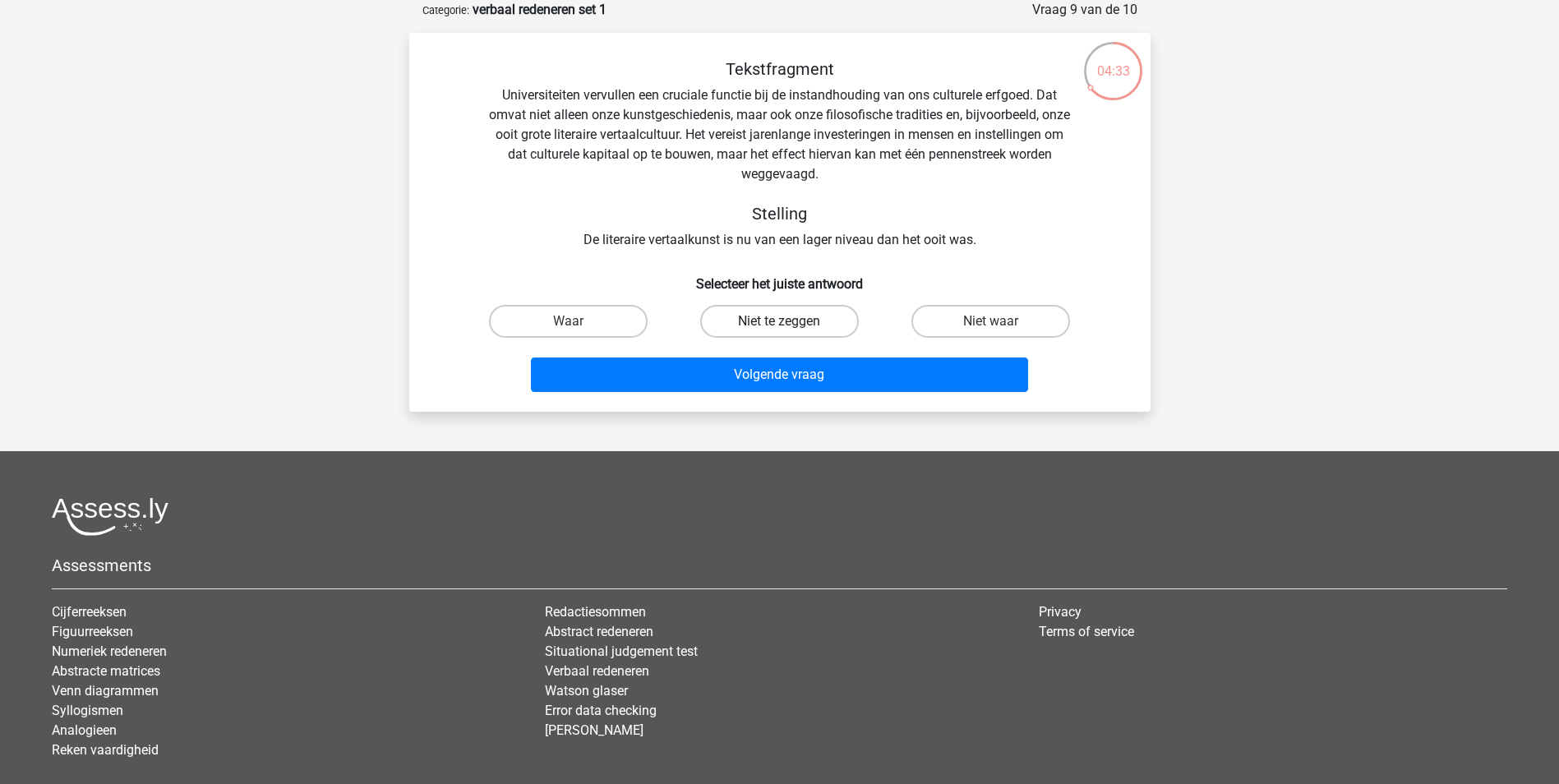
click at [756, 319] on label "Niet te zeggen" at bounding box center [779, 321] width 158 height 33
click at [779, 321] on input "Niet te zeggen" at bounding box center [784, 326] width 10 height 10
radio input "true"
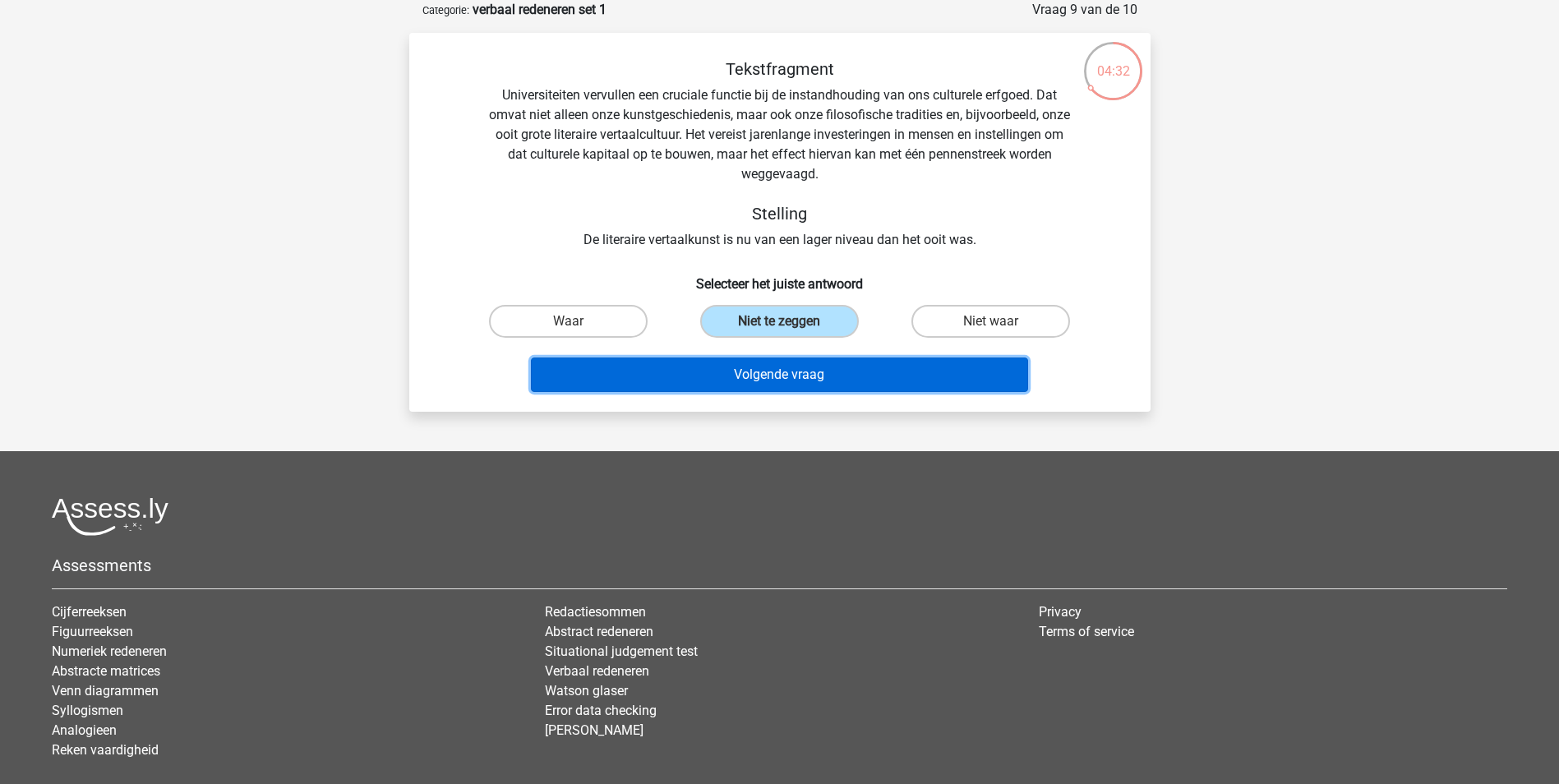
click at [785, 377] on button "Volgende vraag" at bounding box center [779, 375] width 497 height 34
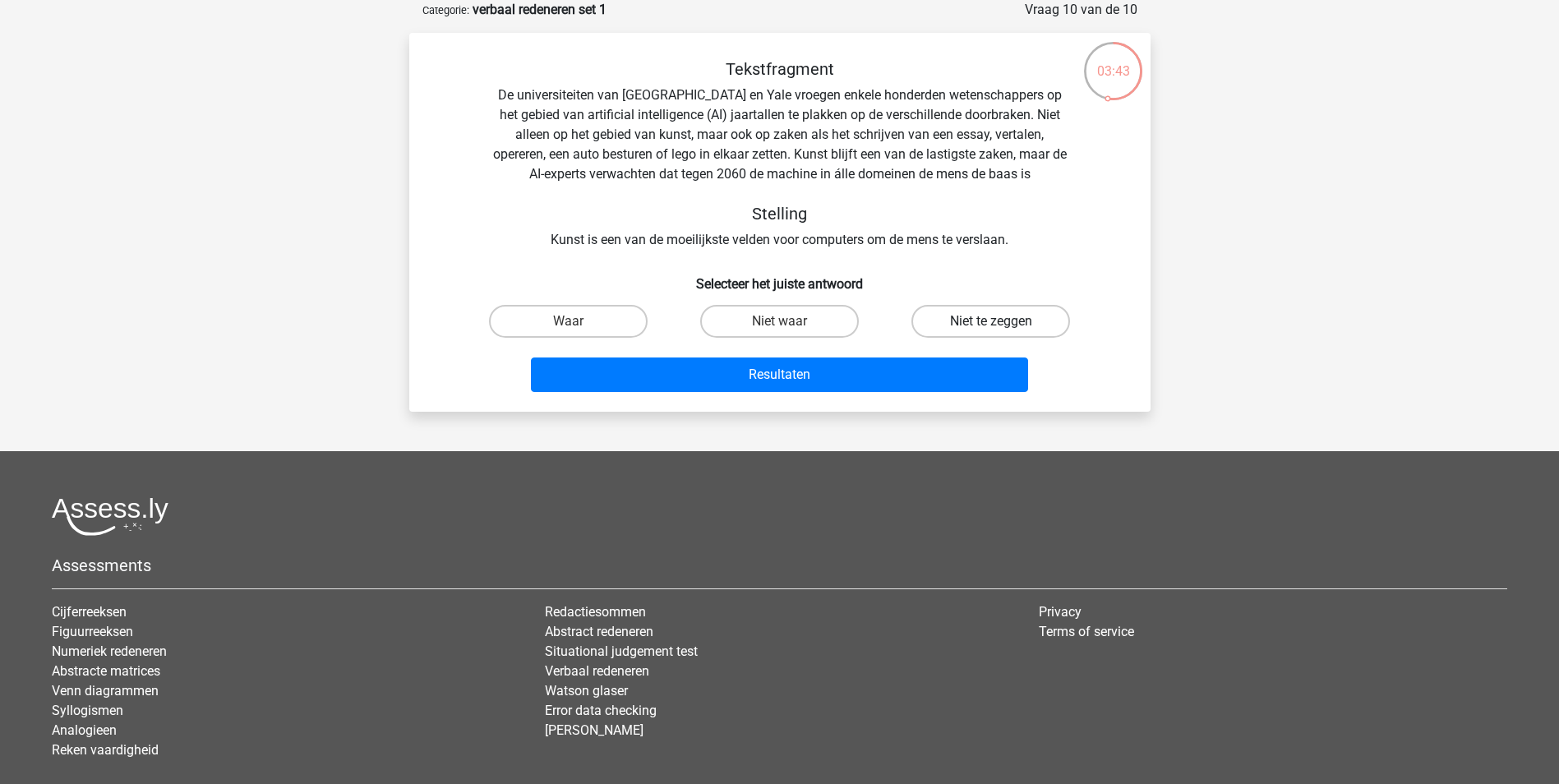
click at [984, 318] on label "Niet te zeggen" at bounding box center [990, 321] width 158 height 33
click at [991, 321] on input "Niet te zeggen" at bounding box center [997, 326] width 10 height 10
radio input "true"
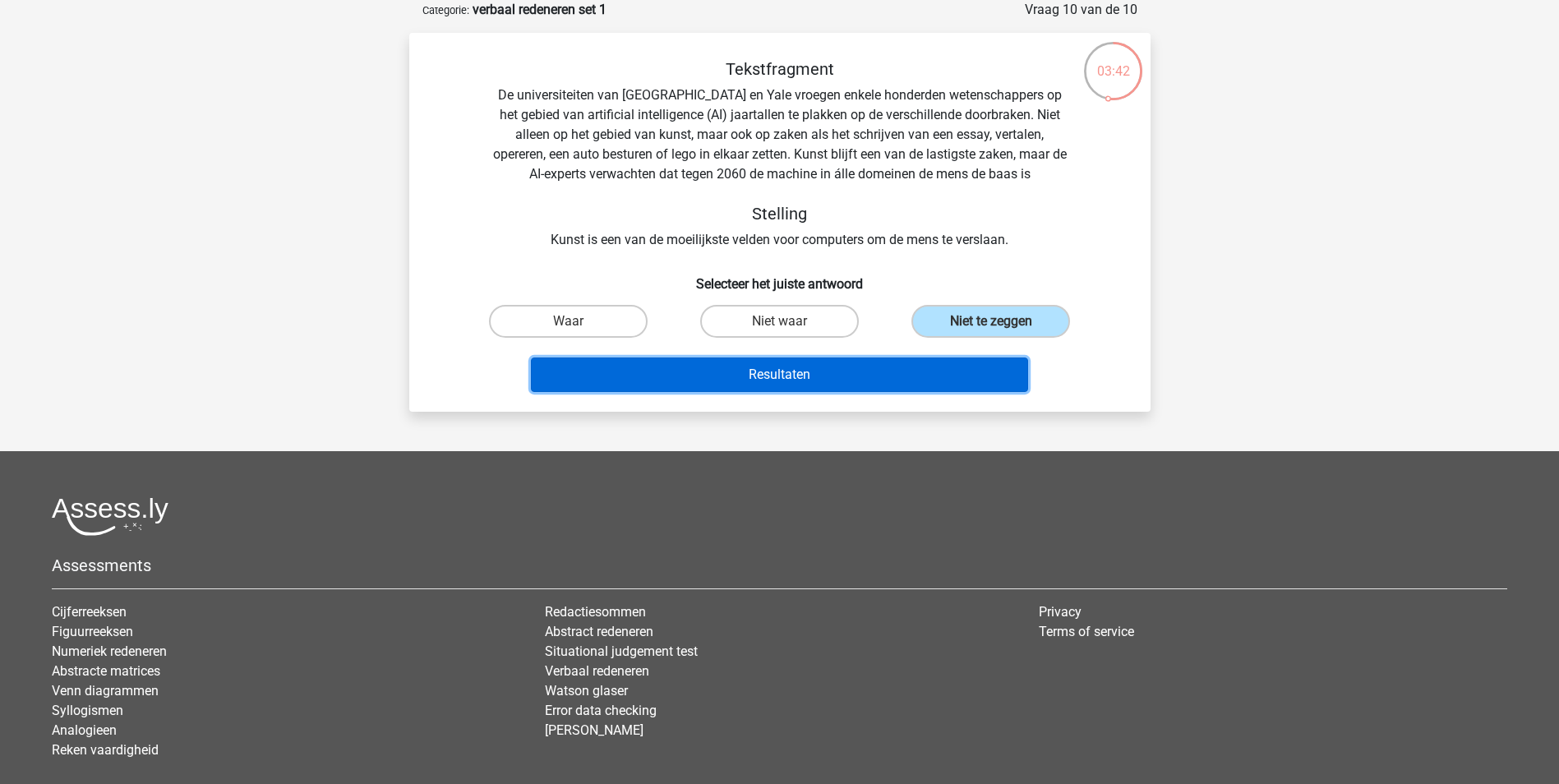
drag, startPoint x: 810, startPoint y: 378, endPoint x: 782, endPoint y: 381, distance: 28.2
click at [809, 378] on button "Resultaten" at bounding box center [779, 375] width 497 height 34
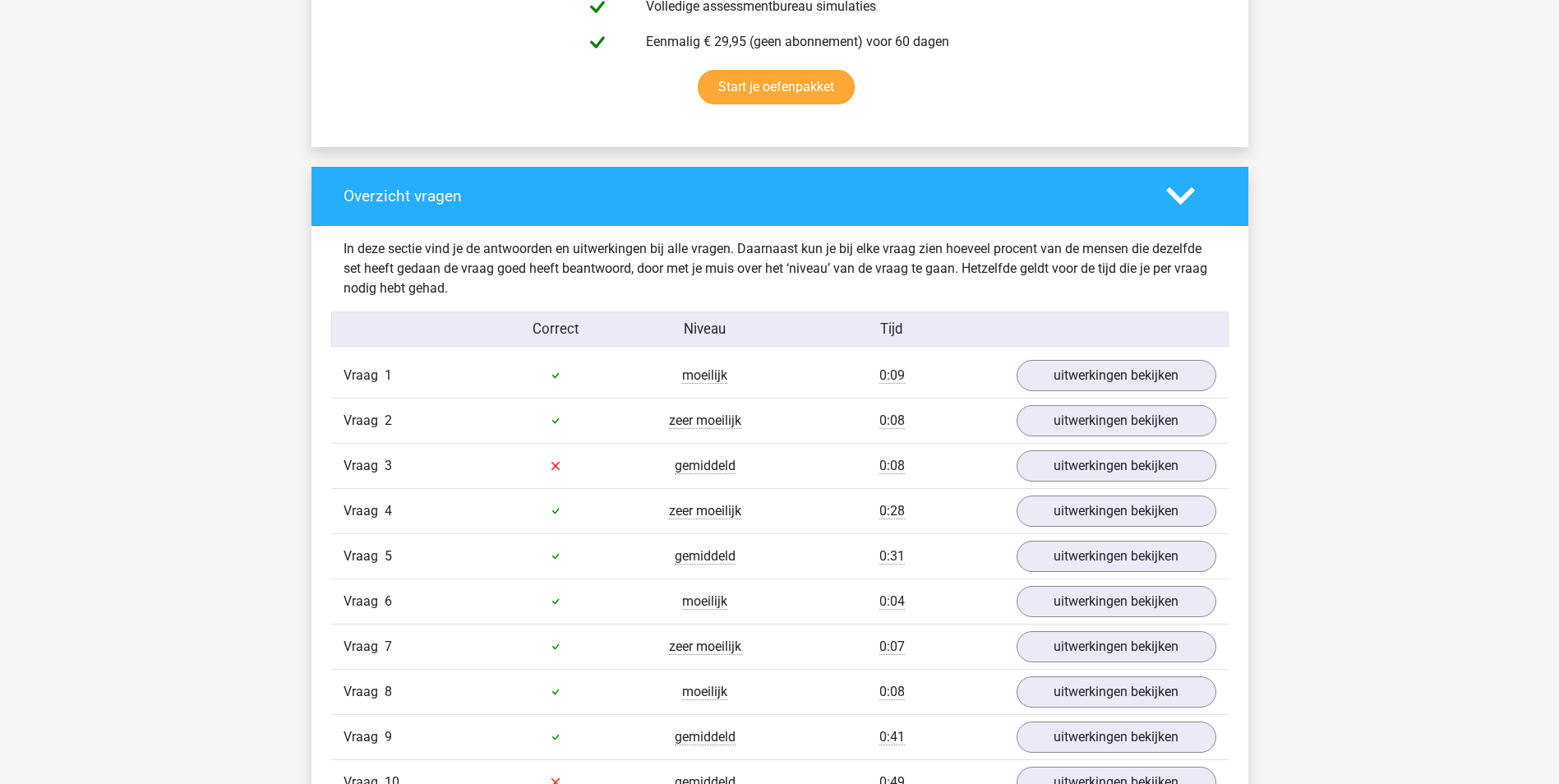
scroll to position [1150, 0]
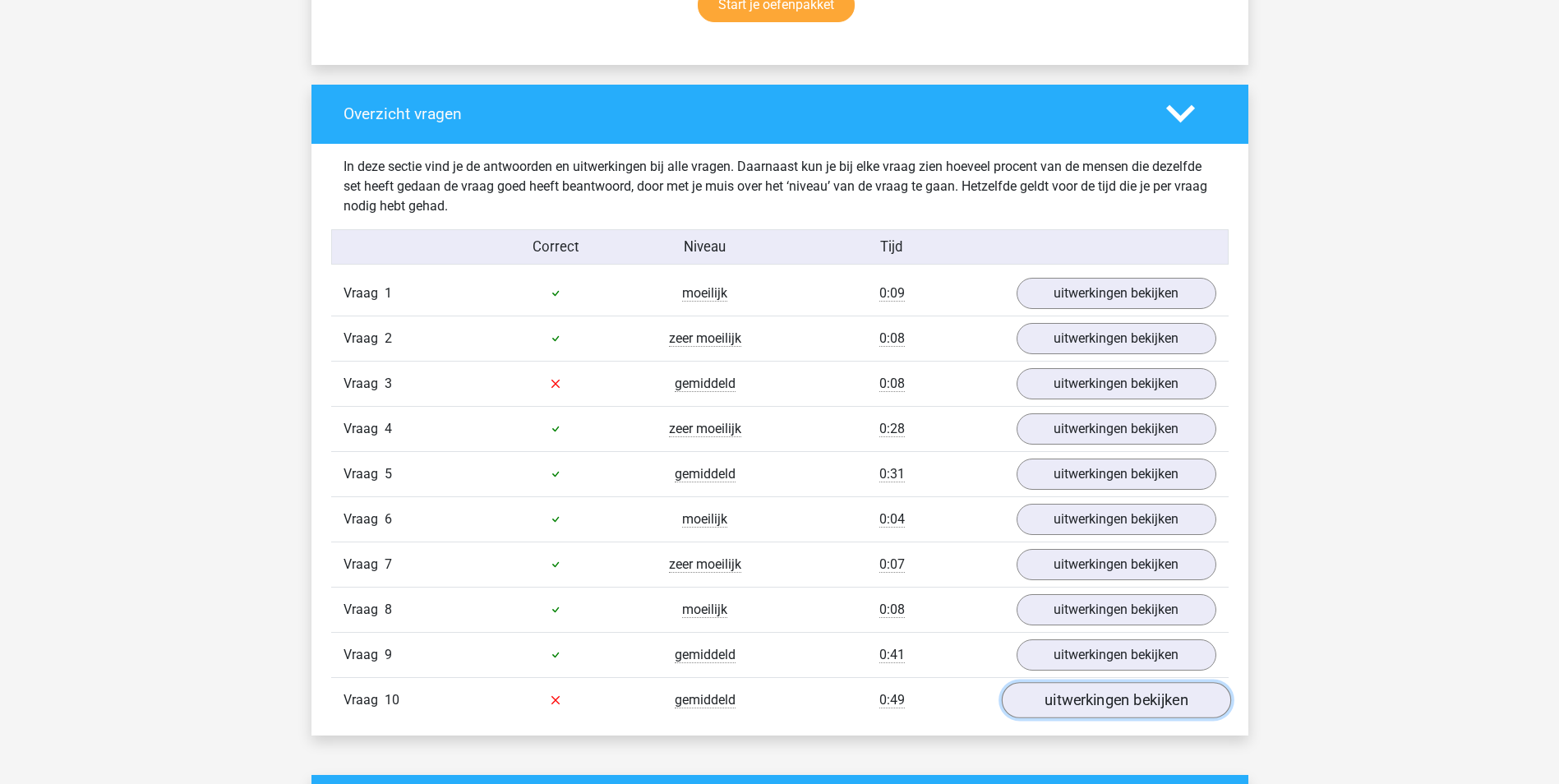
click at [1116, 705] on link "uitwerkingen bekijken" at bounding box center [1116, 700] width 229 height 36
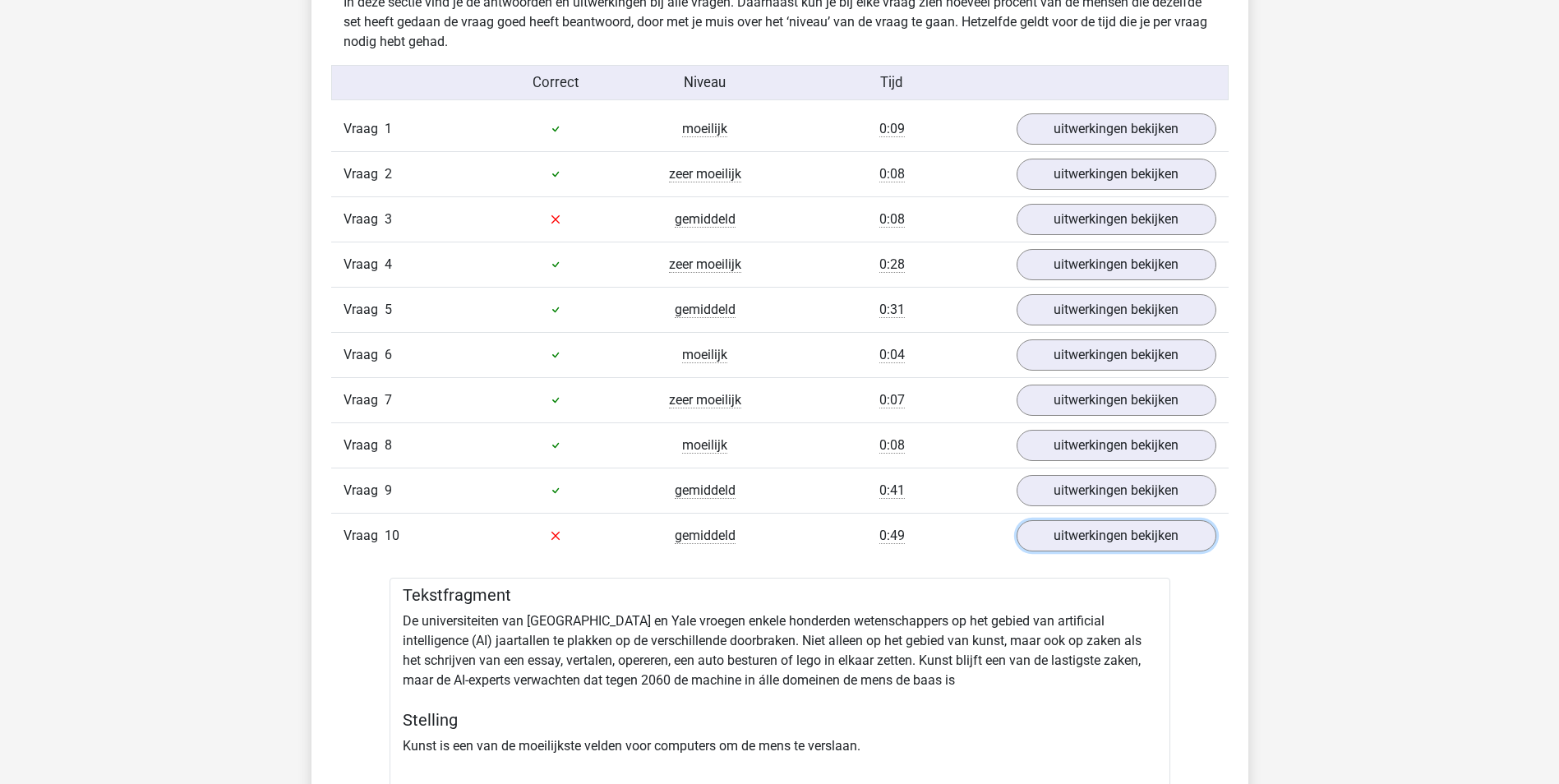
scroll to position [1479, 0]
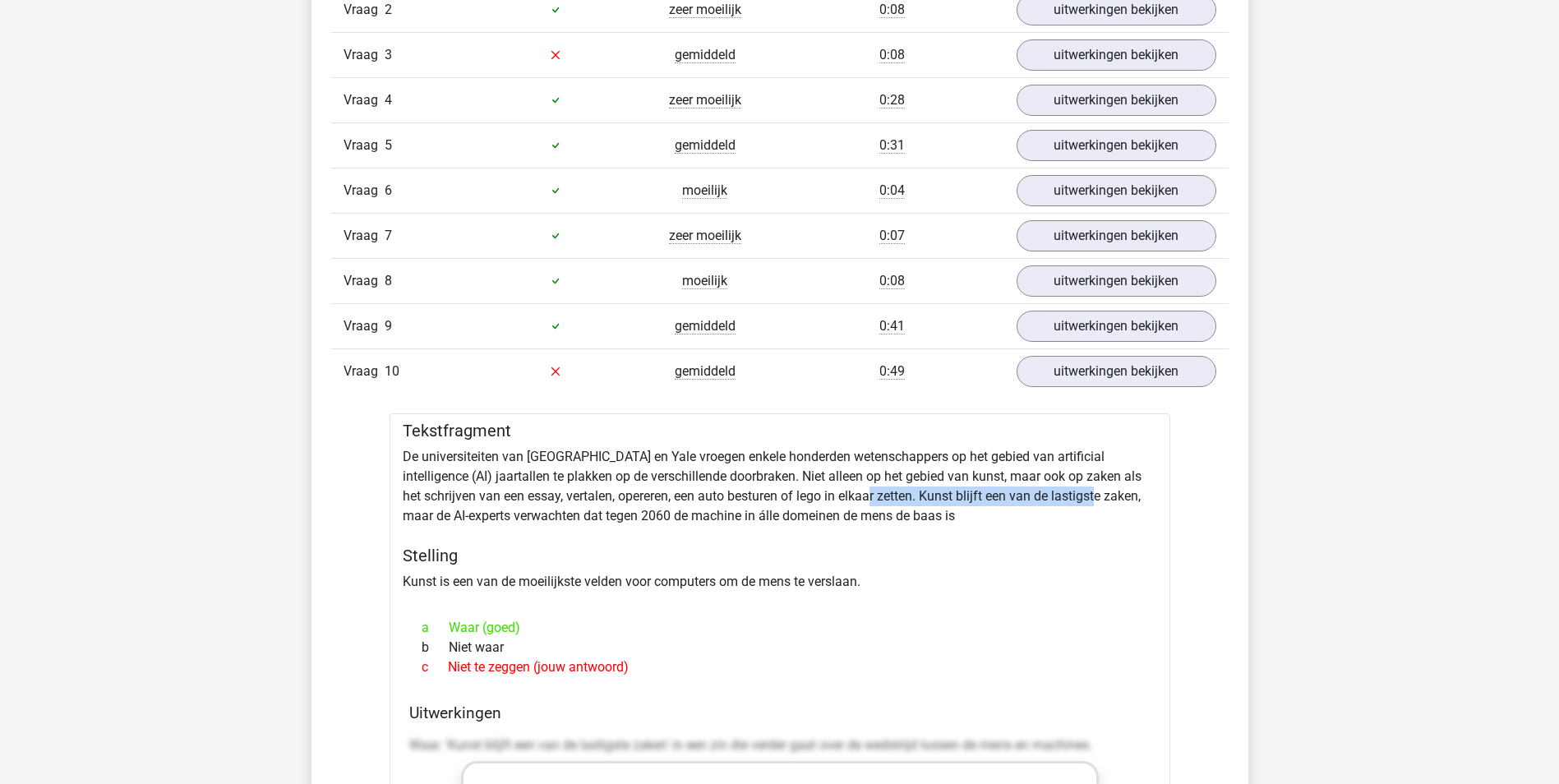
drag, startPoint x: 830, startPoint y: 500, endPoint x: 1067, endPoint y: 503, distance: 237.0
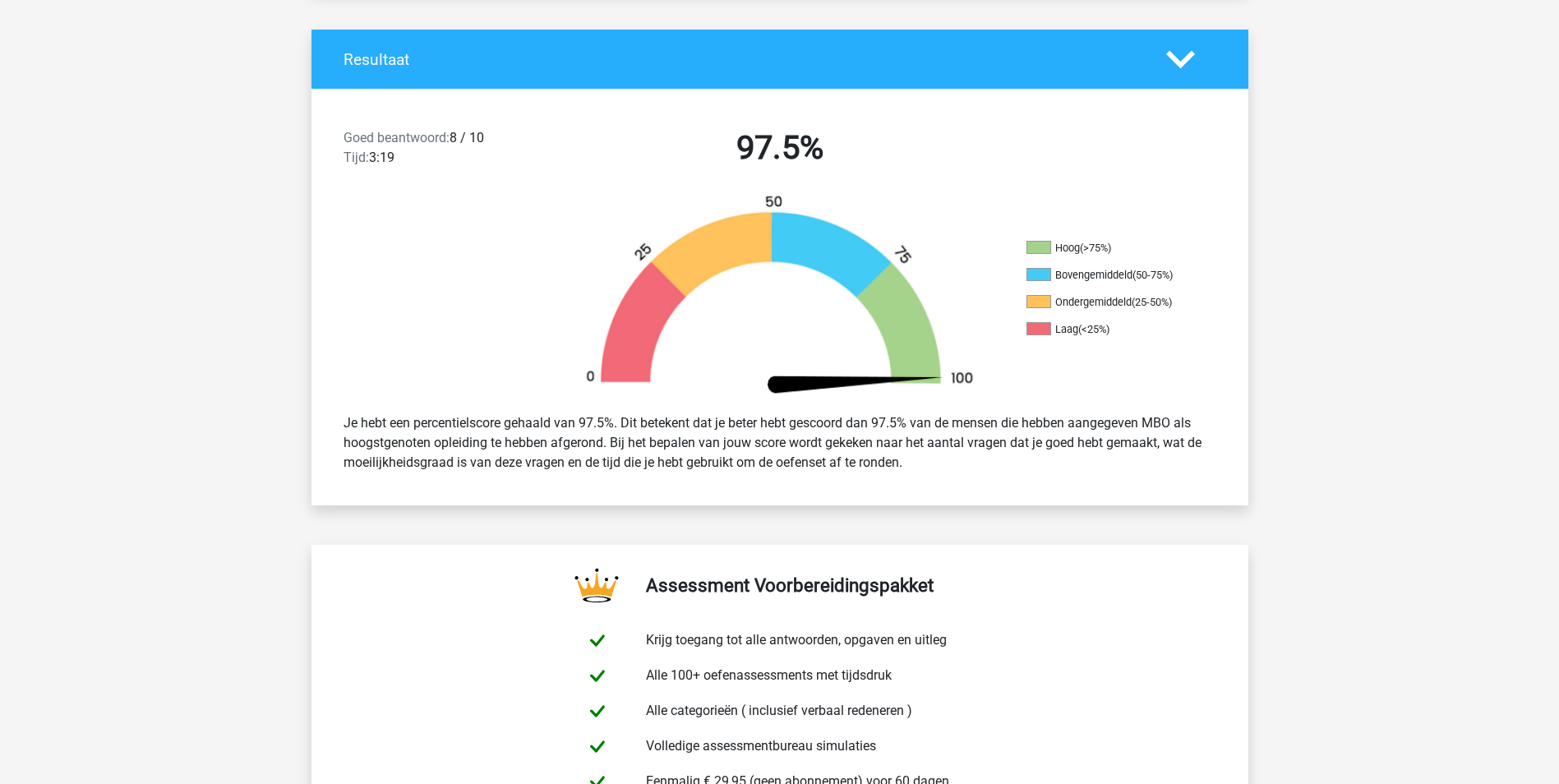
scroll to position [0, 0]
